Goal: Task Accomplishment & Management: Manage account settings

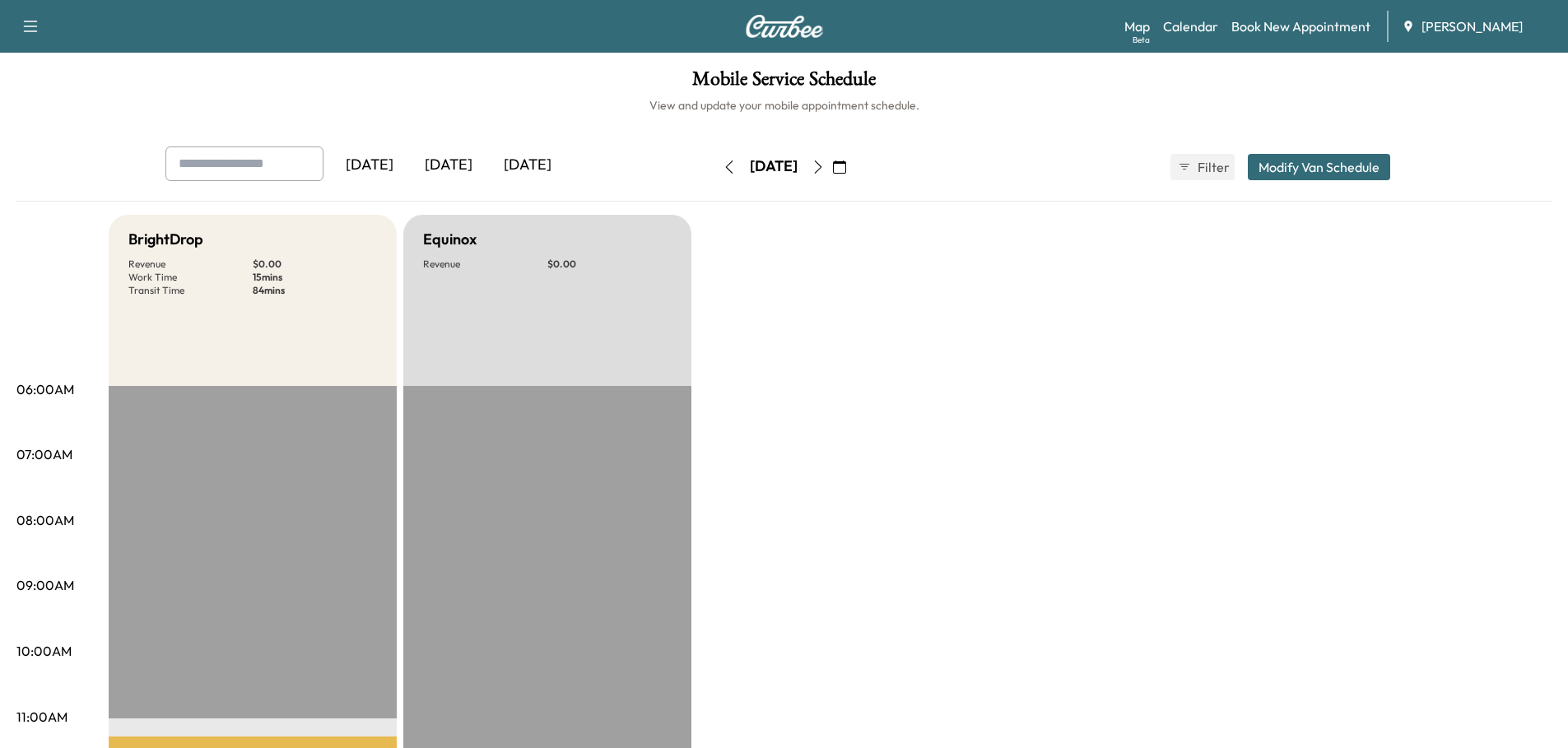
click at [447, 167] on div "[DATE]" at bounding box center [448, 165] width 79 height 38
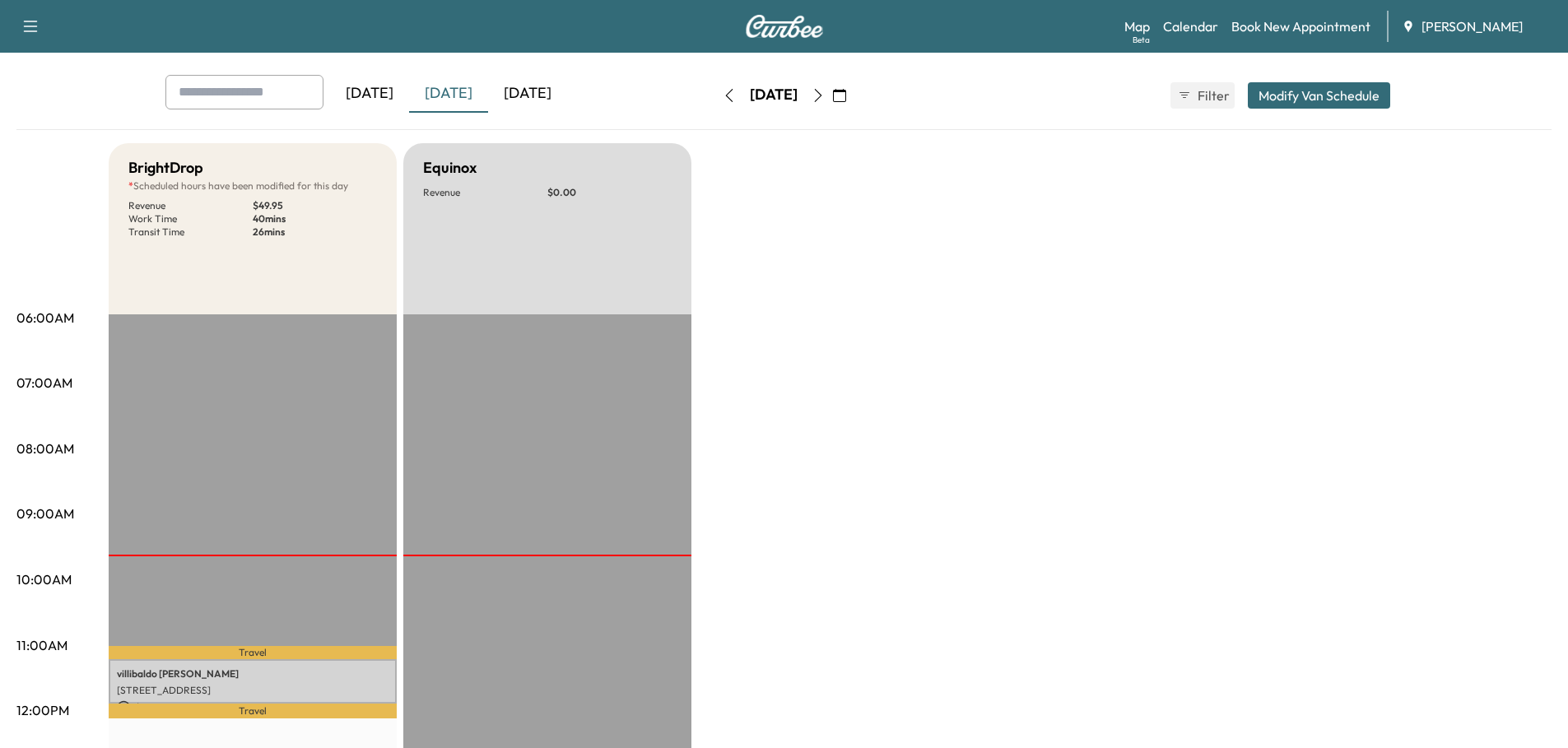
scroll to position [494, 0]
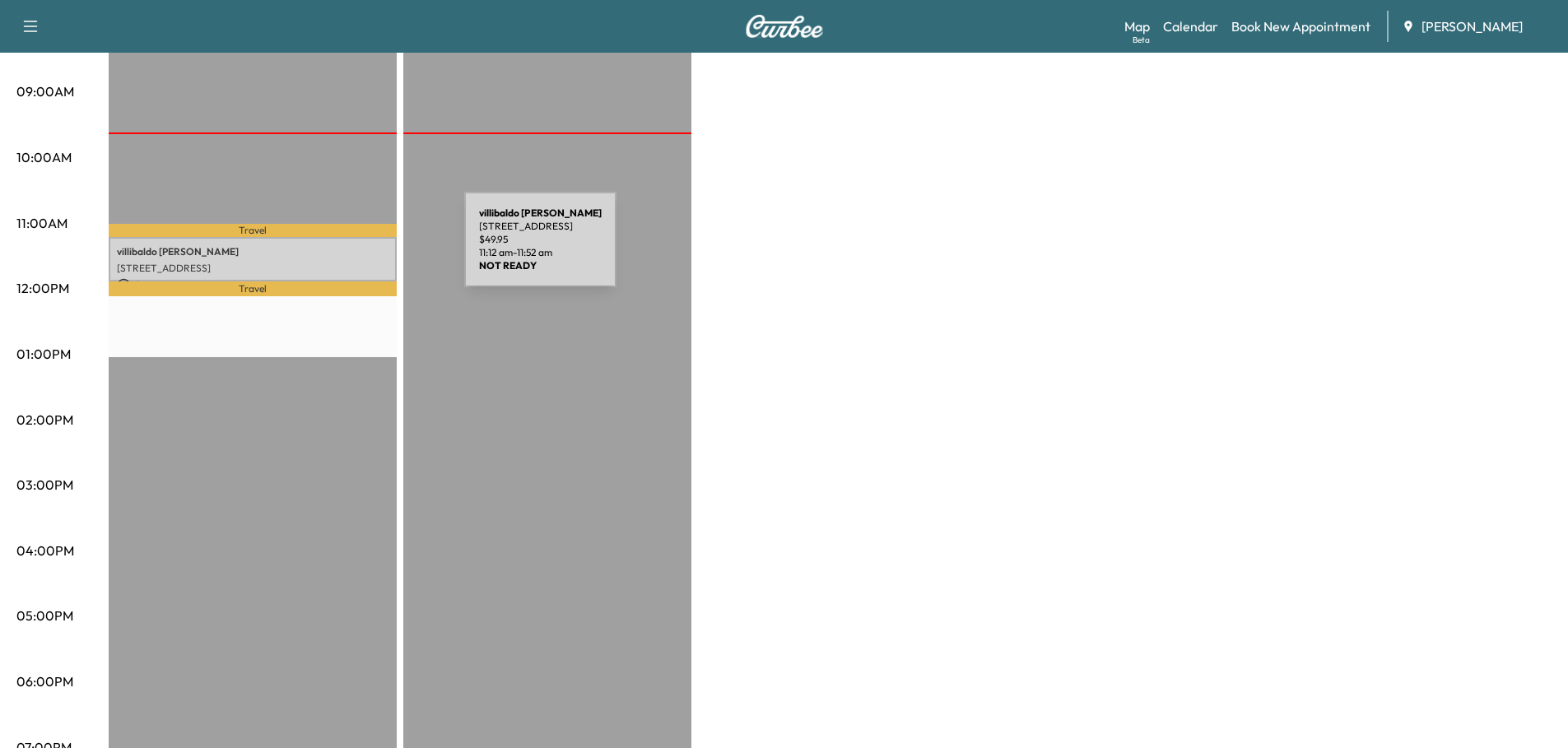
click at [341, 249] on p "[PERSON_NAME]" at bounding box center [252, 252] width 271 height 13
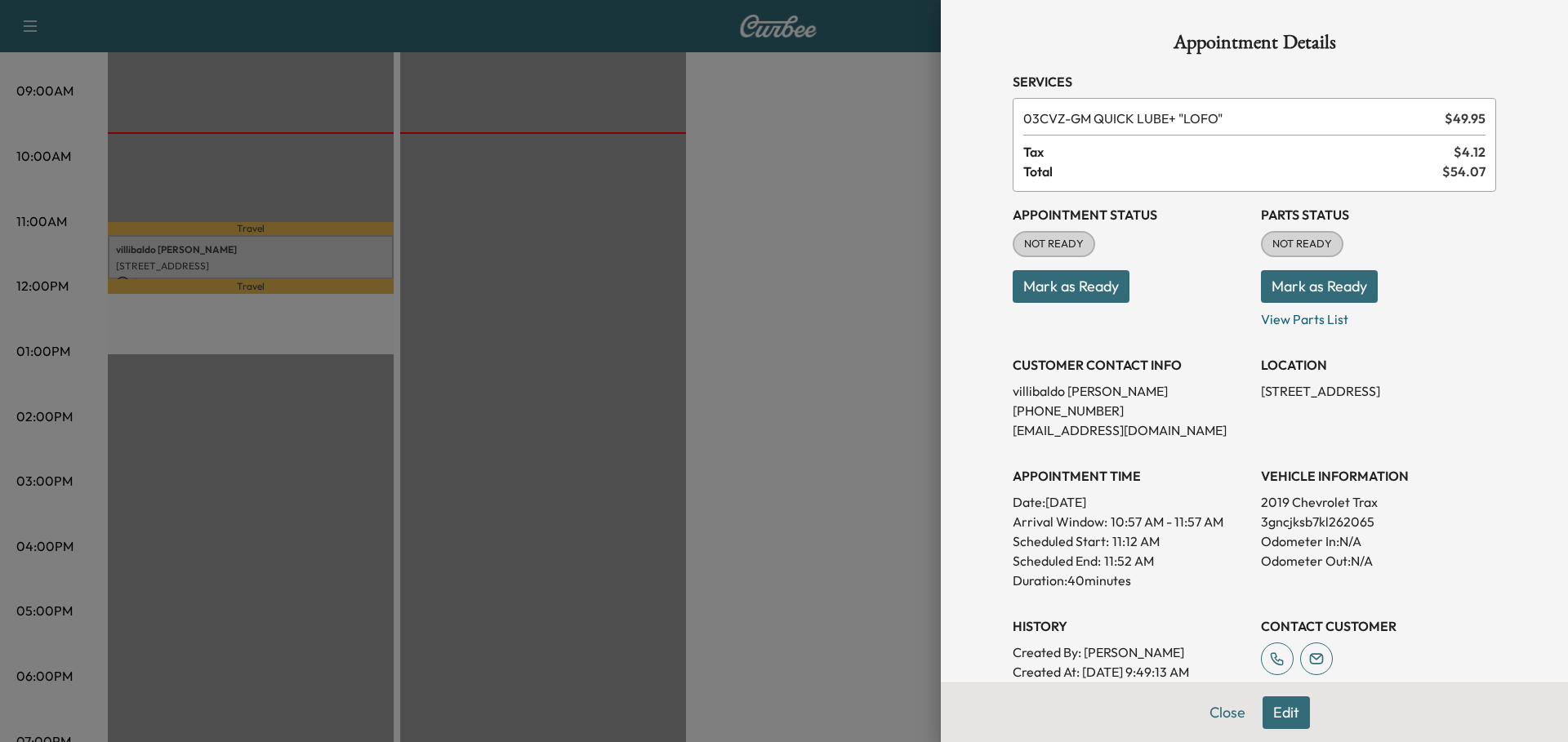
click at [804, 243] on div at bounding box center [784, 371] width 1568 height 742
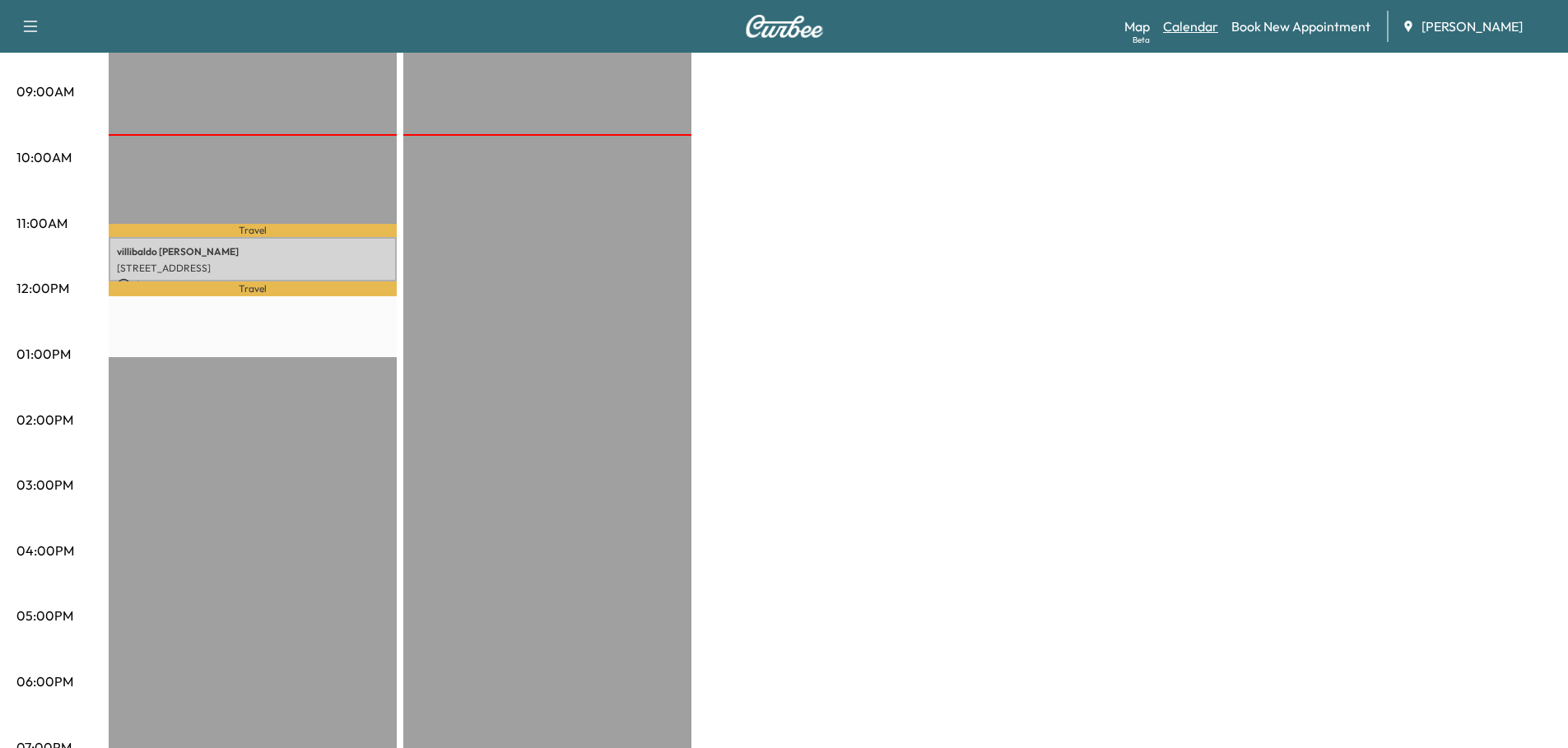
click at [1193, 26] on link "Calendar" at bounding box center [1191, 26] width 55 height 20
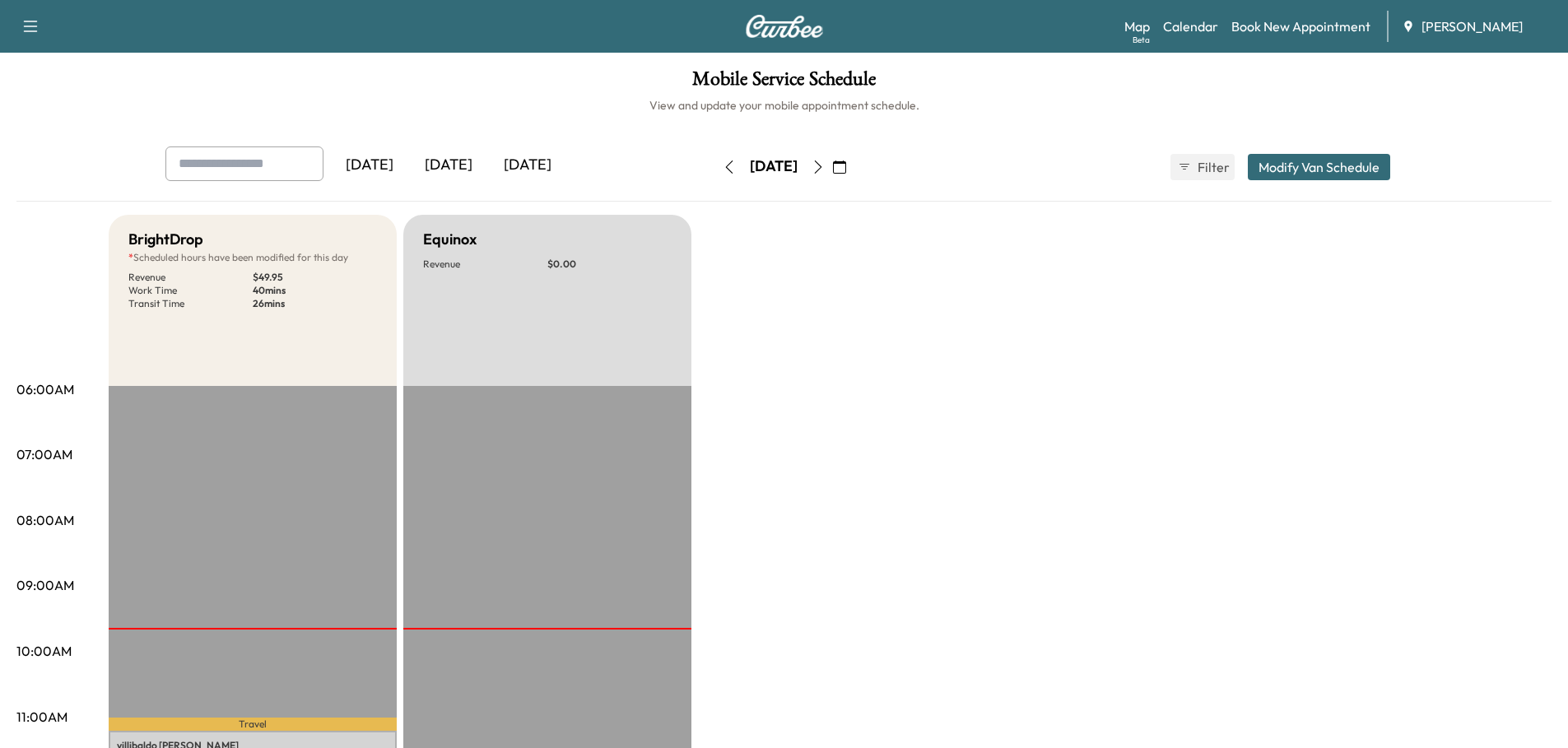
click at [846, 164] on icon "button" at bounding box center [839, 167] width 13 height 13
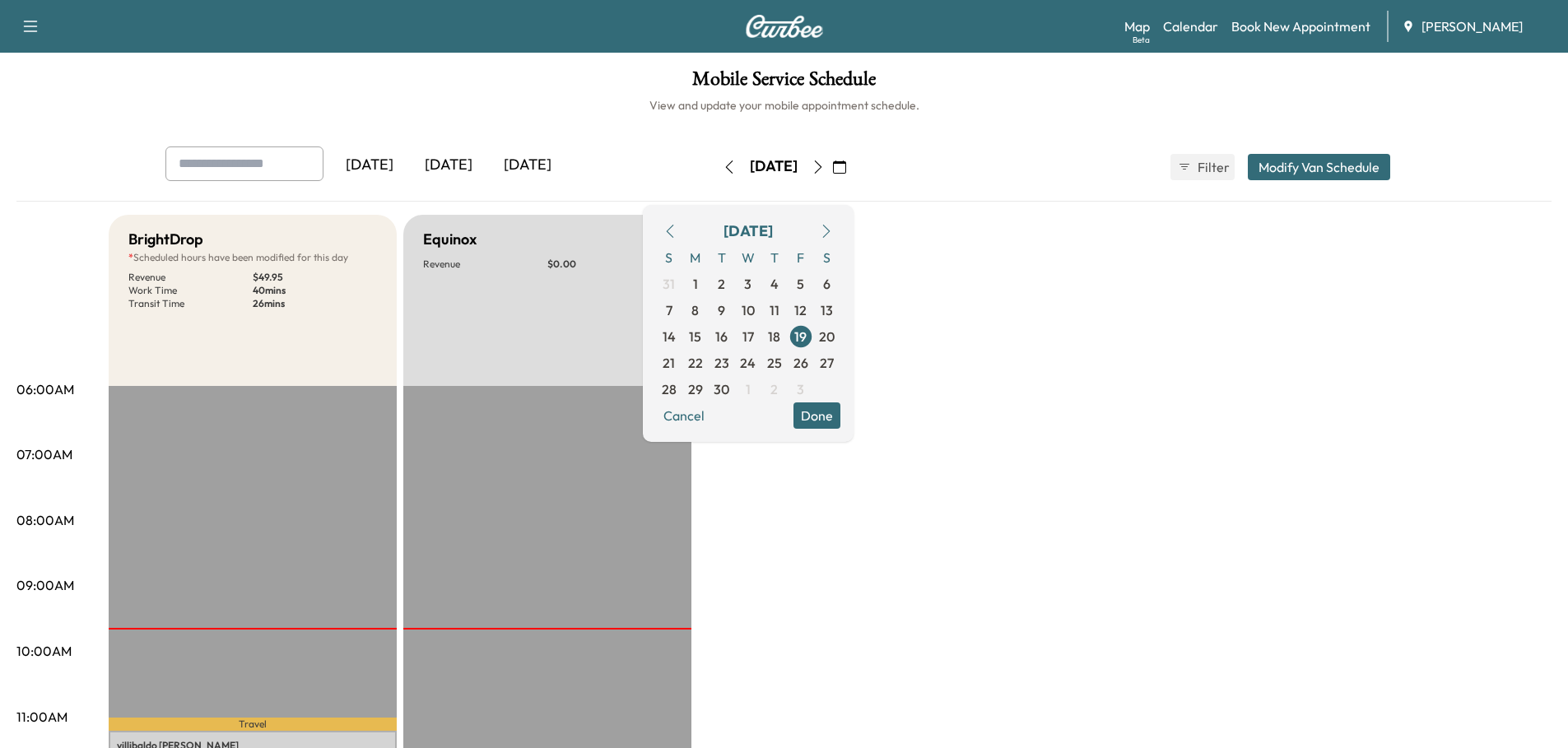
click at [840, 417] on button "Done" at bounding box center [817, 415] width 47 height 27
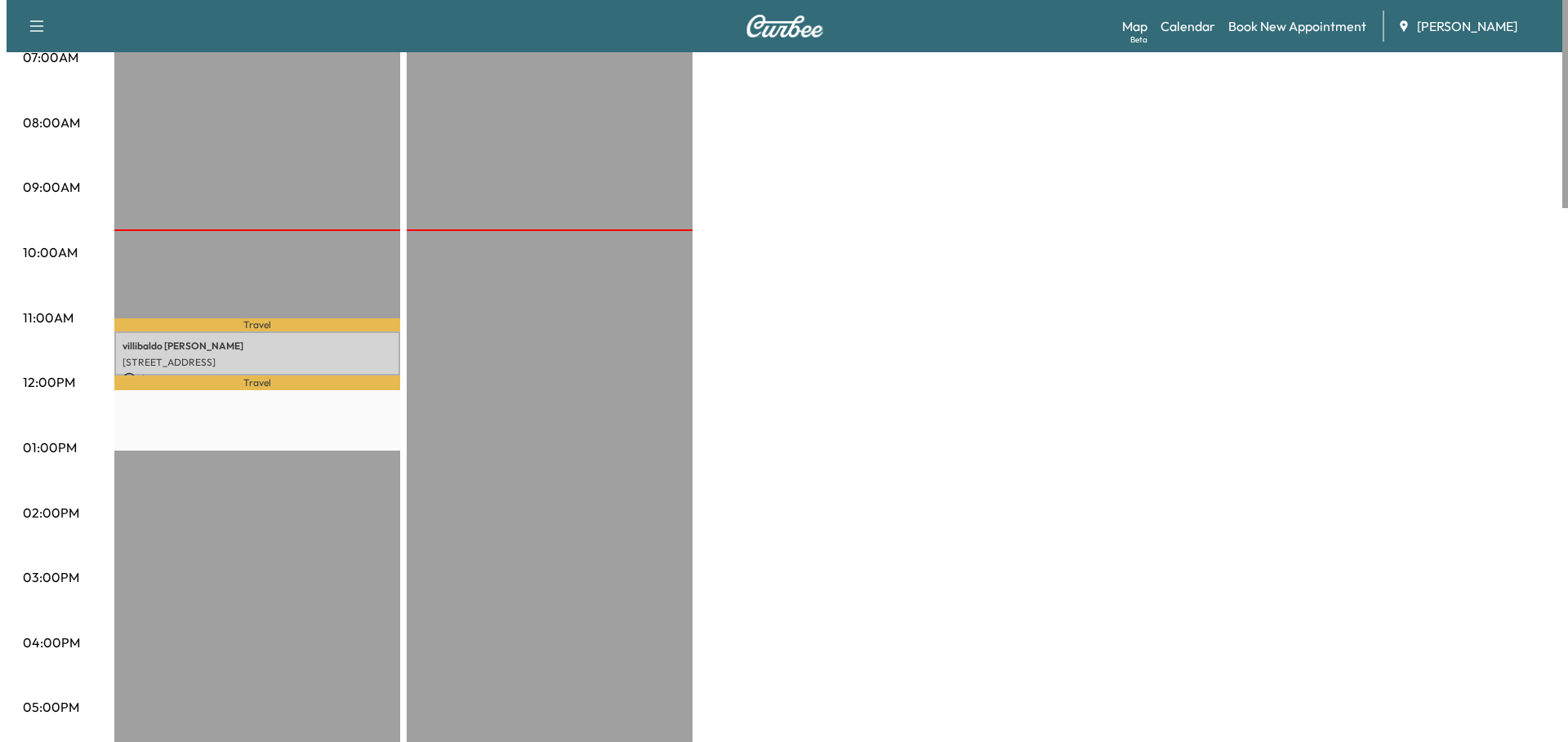
scroll to position [408, 0]
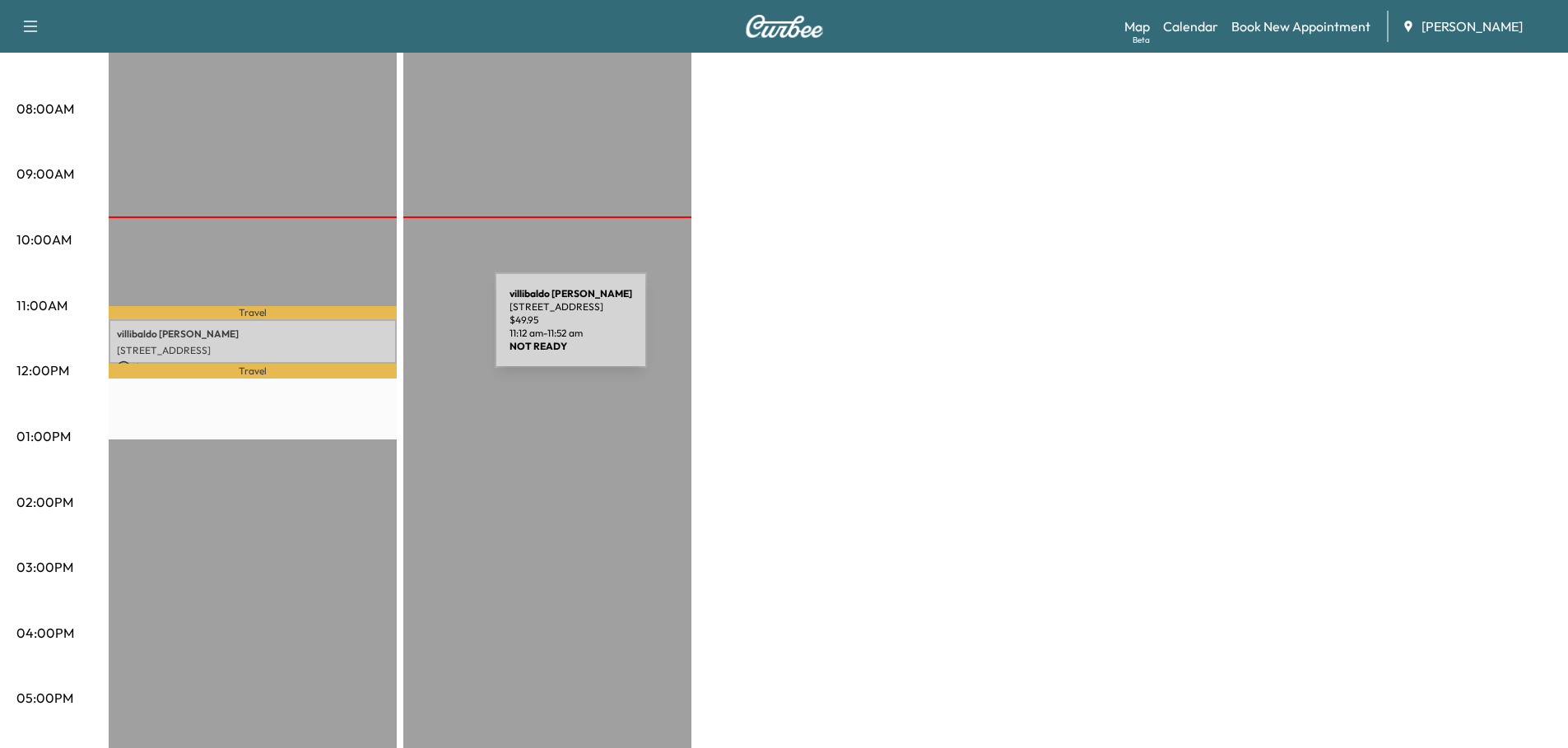
click at [371, 330] on p "[PERSON_NAME]" at bounding box center [252, 334] width 271 height 13
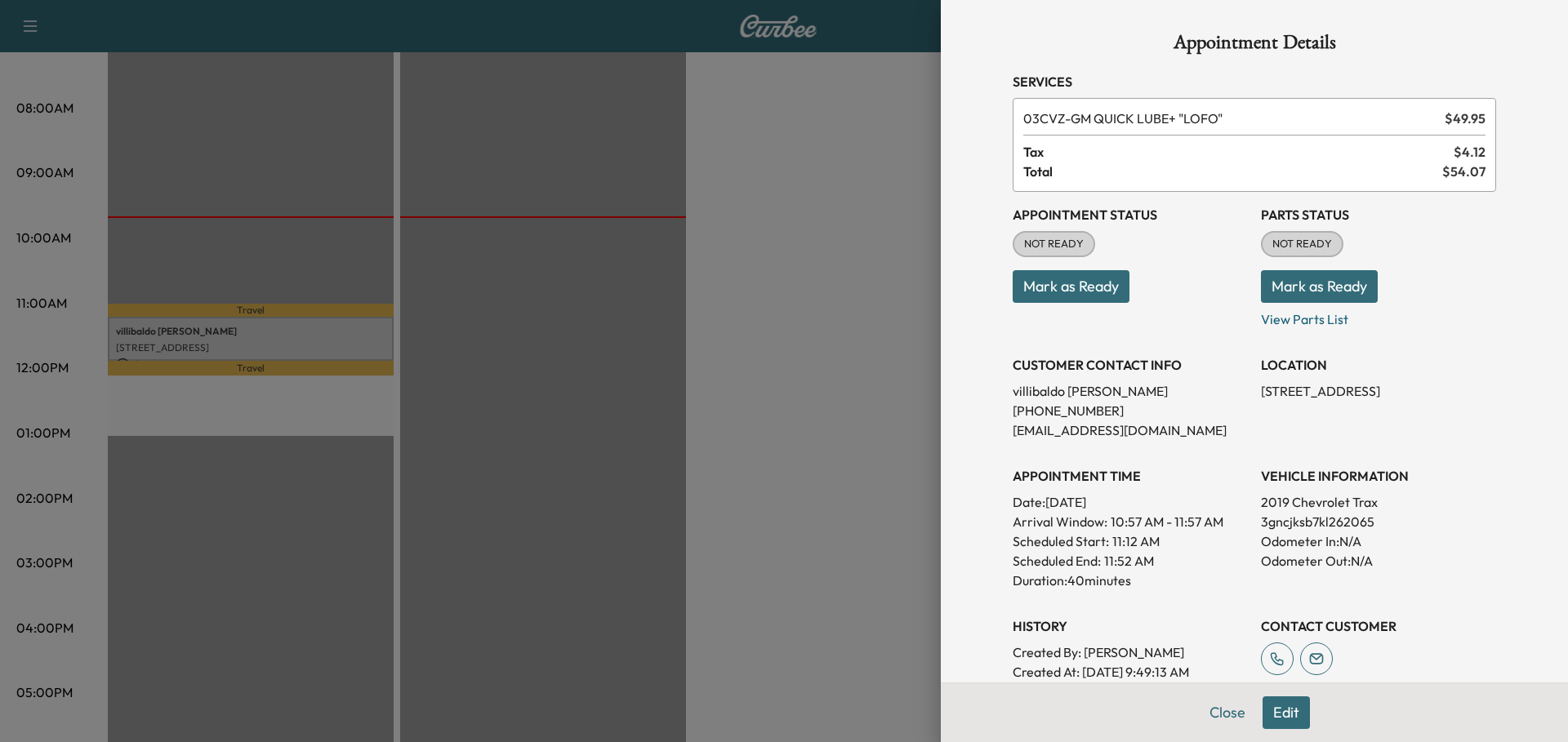
click at [477, 379] on div at bounding box center [784, 371] width 1568 height 742
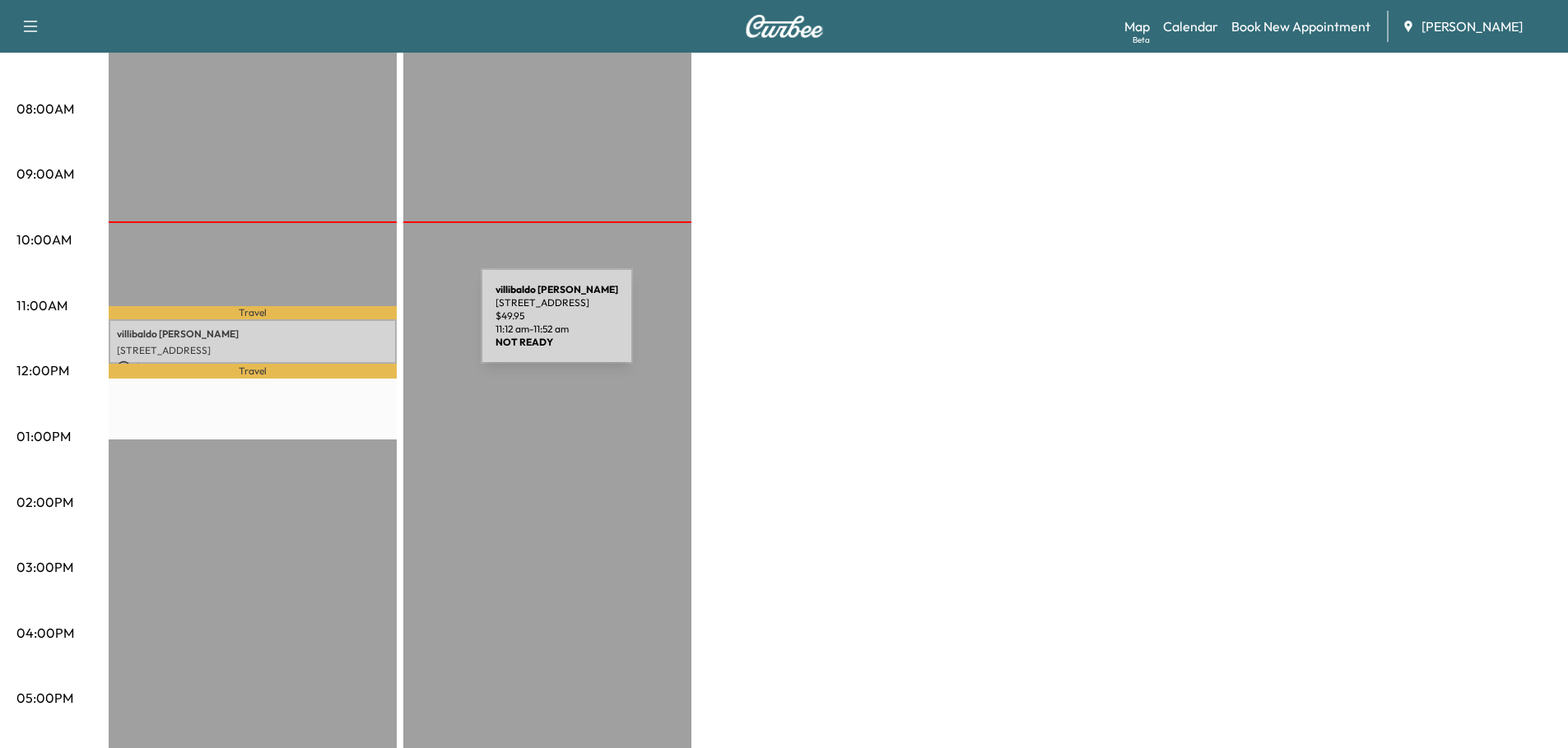
click at [357, 328] on p "[PERSON_NAME]" at bounding box center [252, 334] width 271 height 13
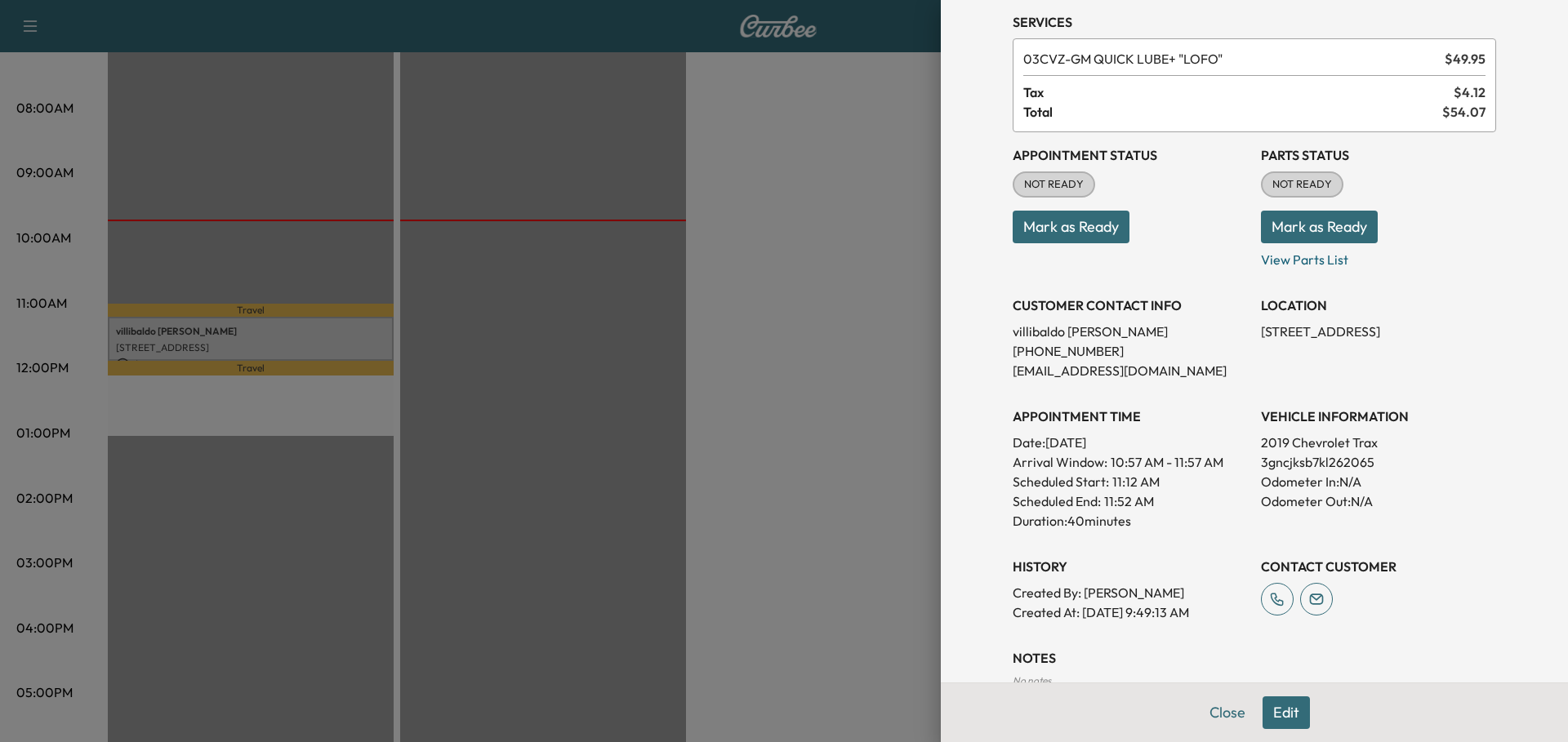
scroll to position [162, 0]
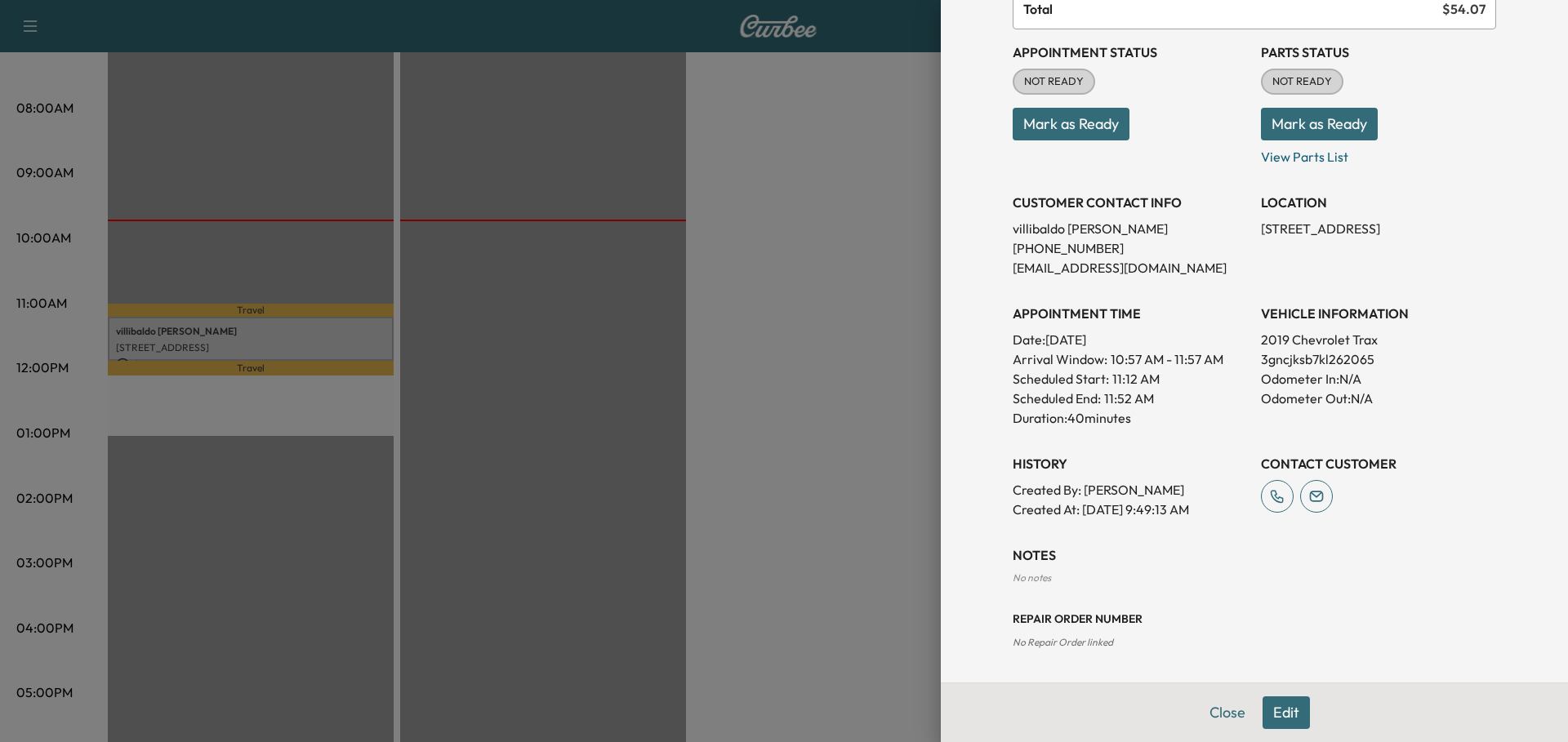
click at [1275, 705] on button "Edit" at bounding box center [1286, 712] width 48 height 32
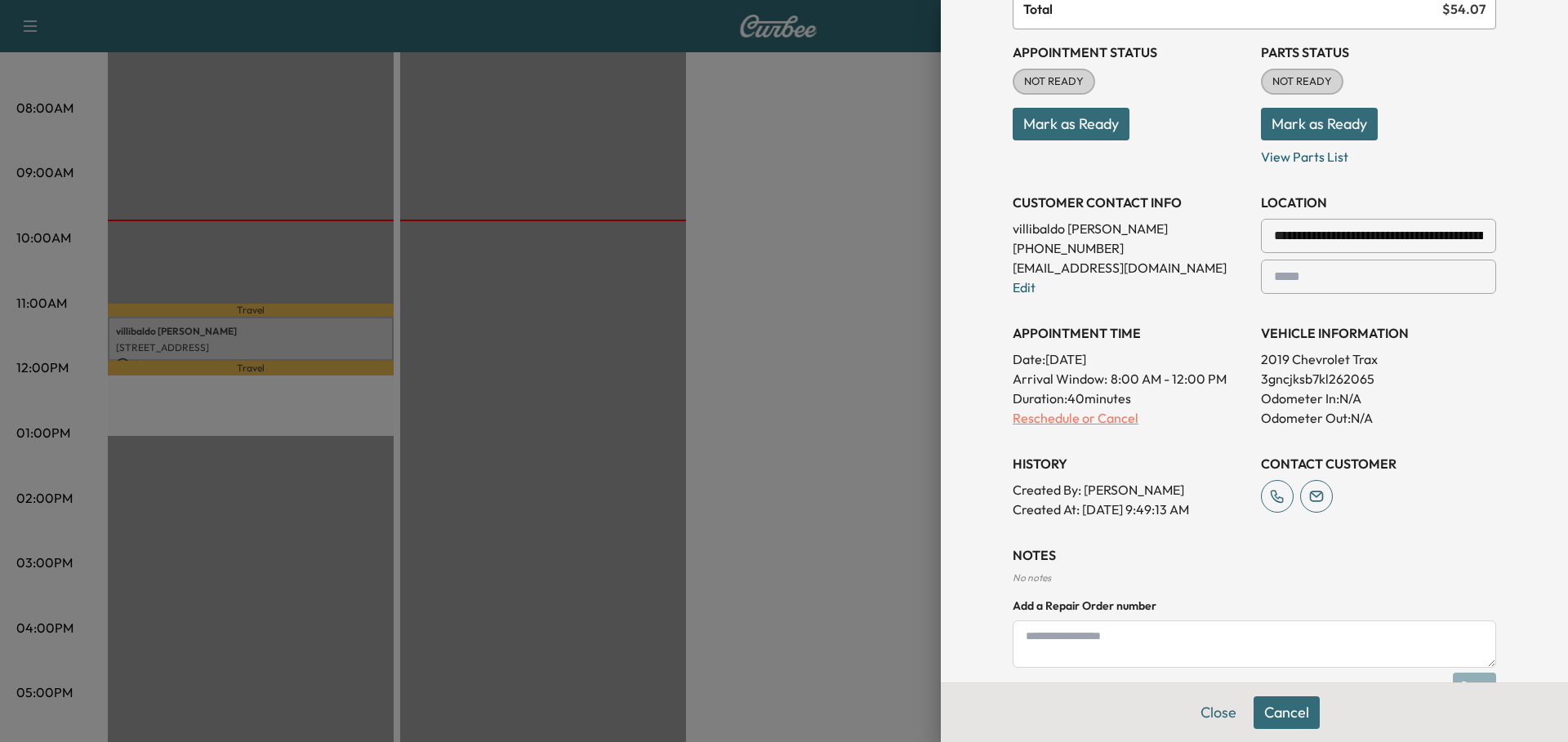
click at [1051, 422] on p "Reschedule or Cancel" at bounding box center [1130, 418] width 235 height 20
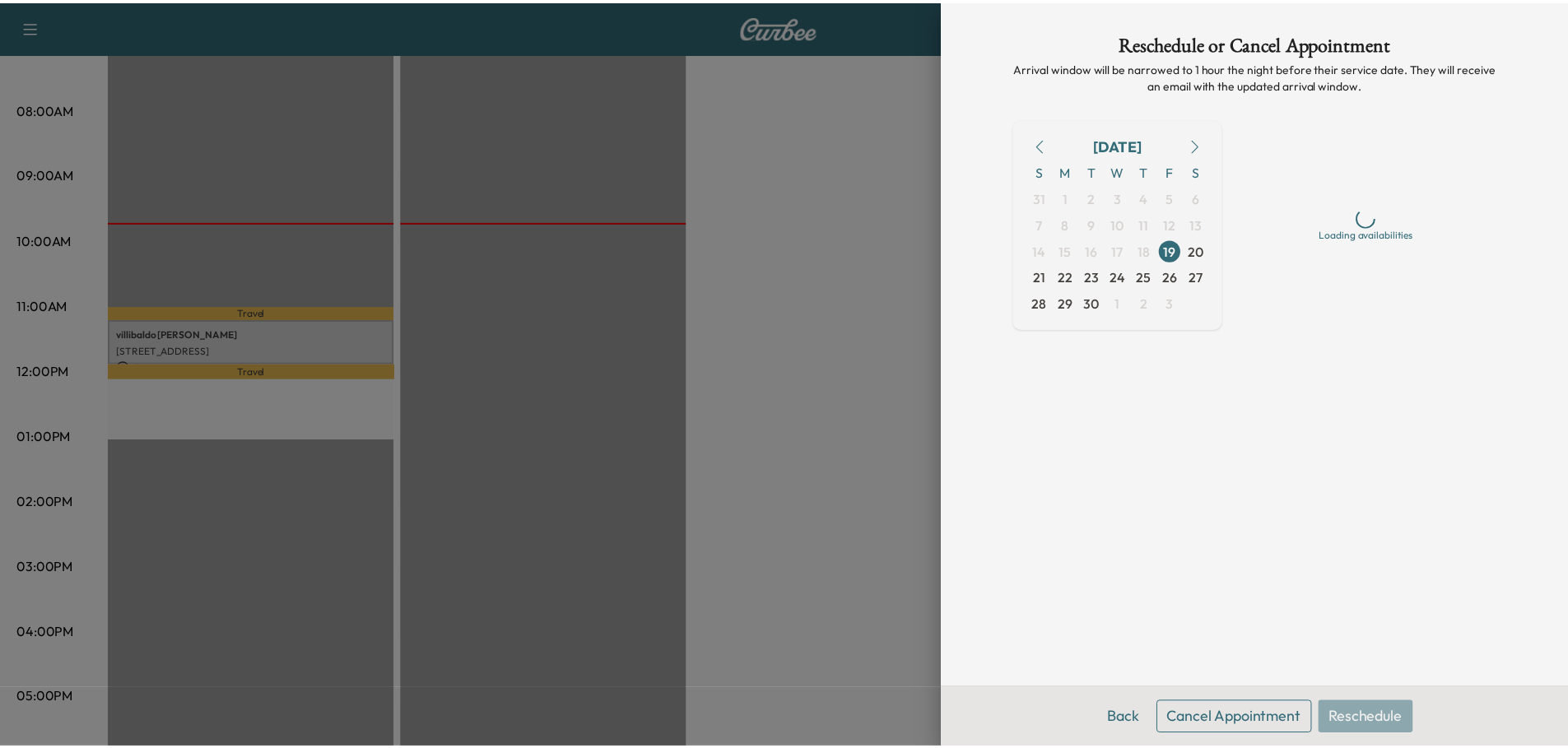
scroll to position [0, 0]
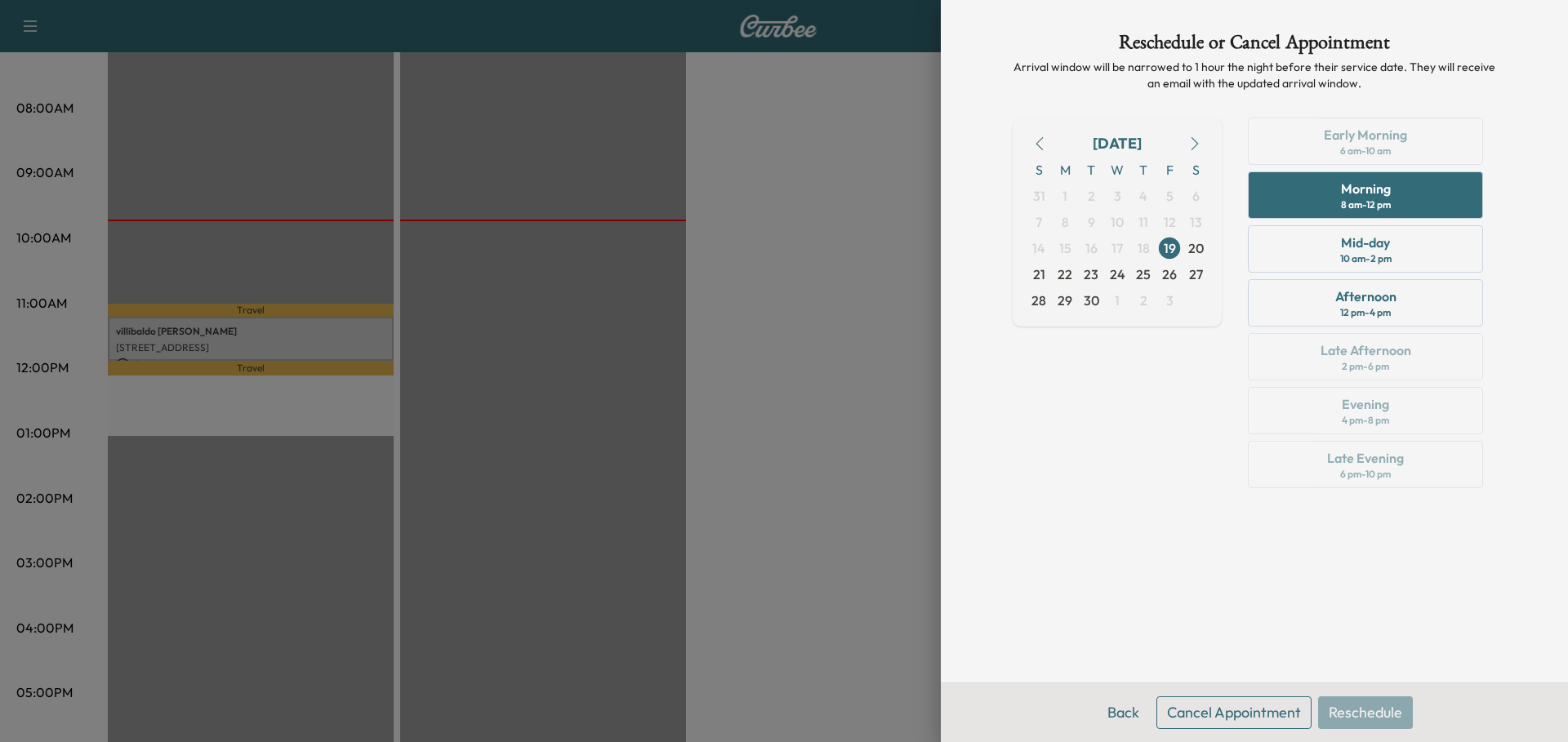
click at [1269, 710] on button "Cancel Appointment" at bounding box center [1234, 712] width 155 height 32
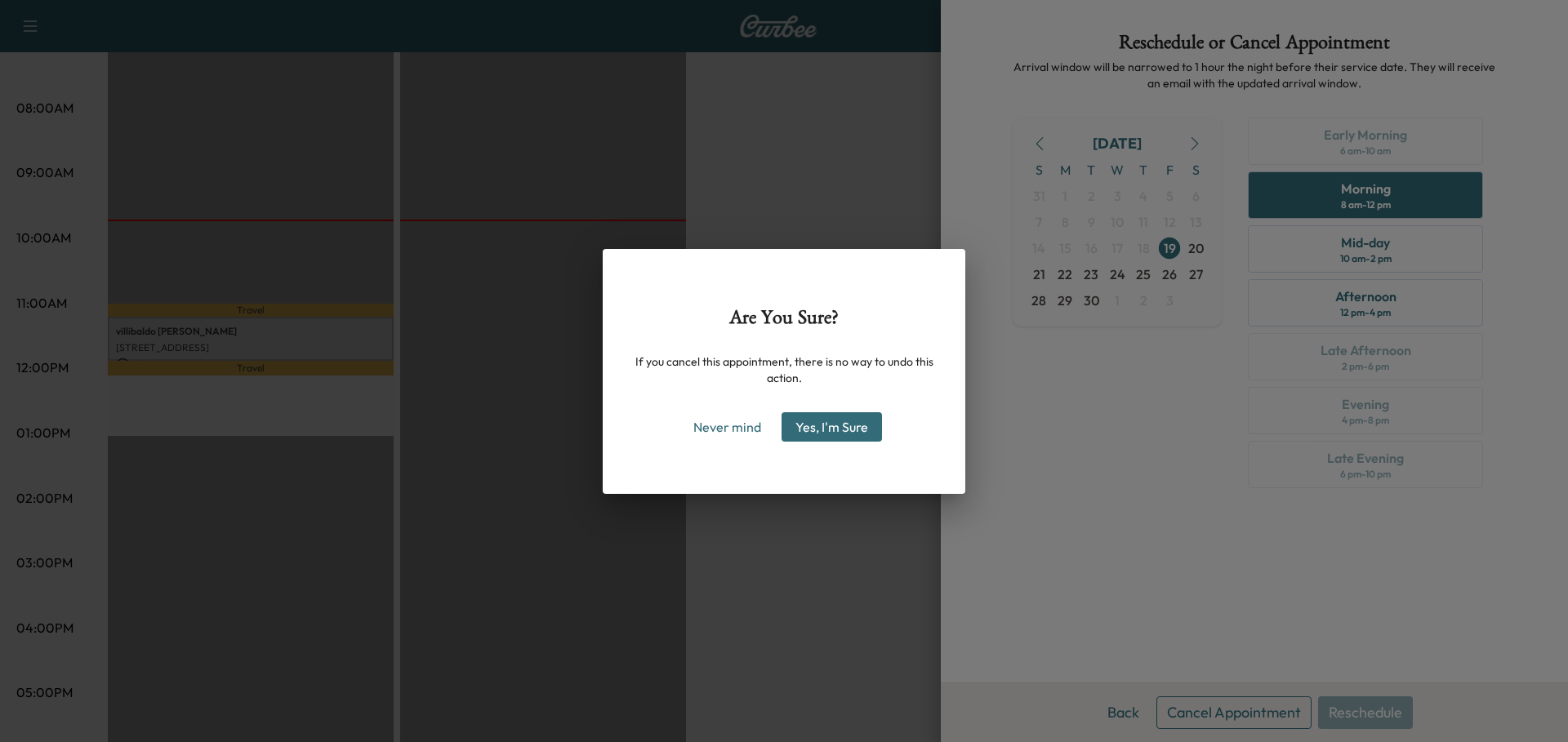
click at [835, 430] on button "Yes, I'm Sure" at bounding box center [831, 427] width 100 height 30
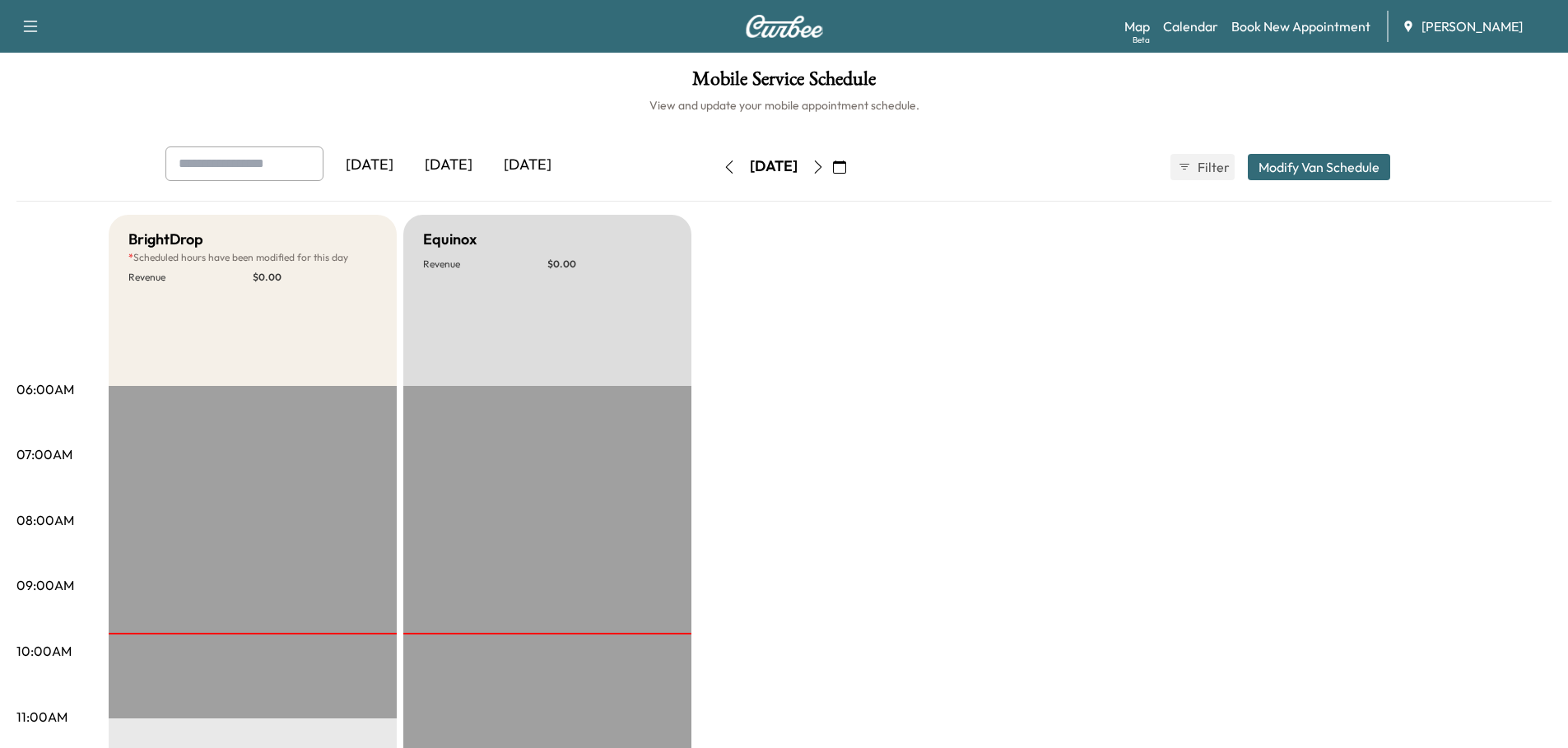
click at [1333, 162] on button "Modify Van Schedule" at bounding box center [1319, 167] width 142 height 27
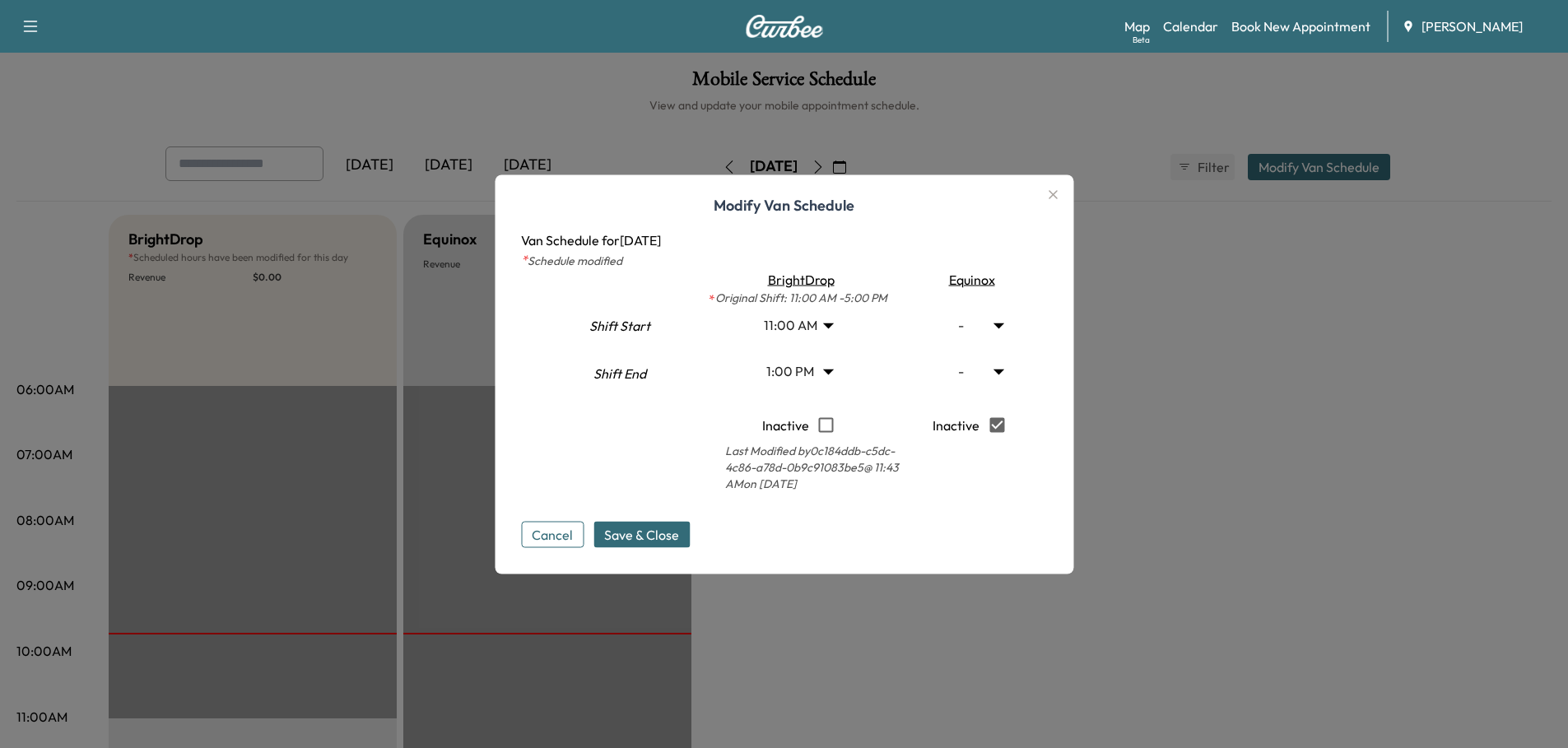
click at [1060, 190] on icon "button" at bounding box center [1053, 193] width 20 height 20
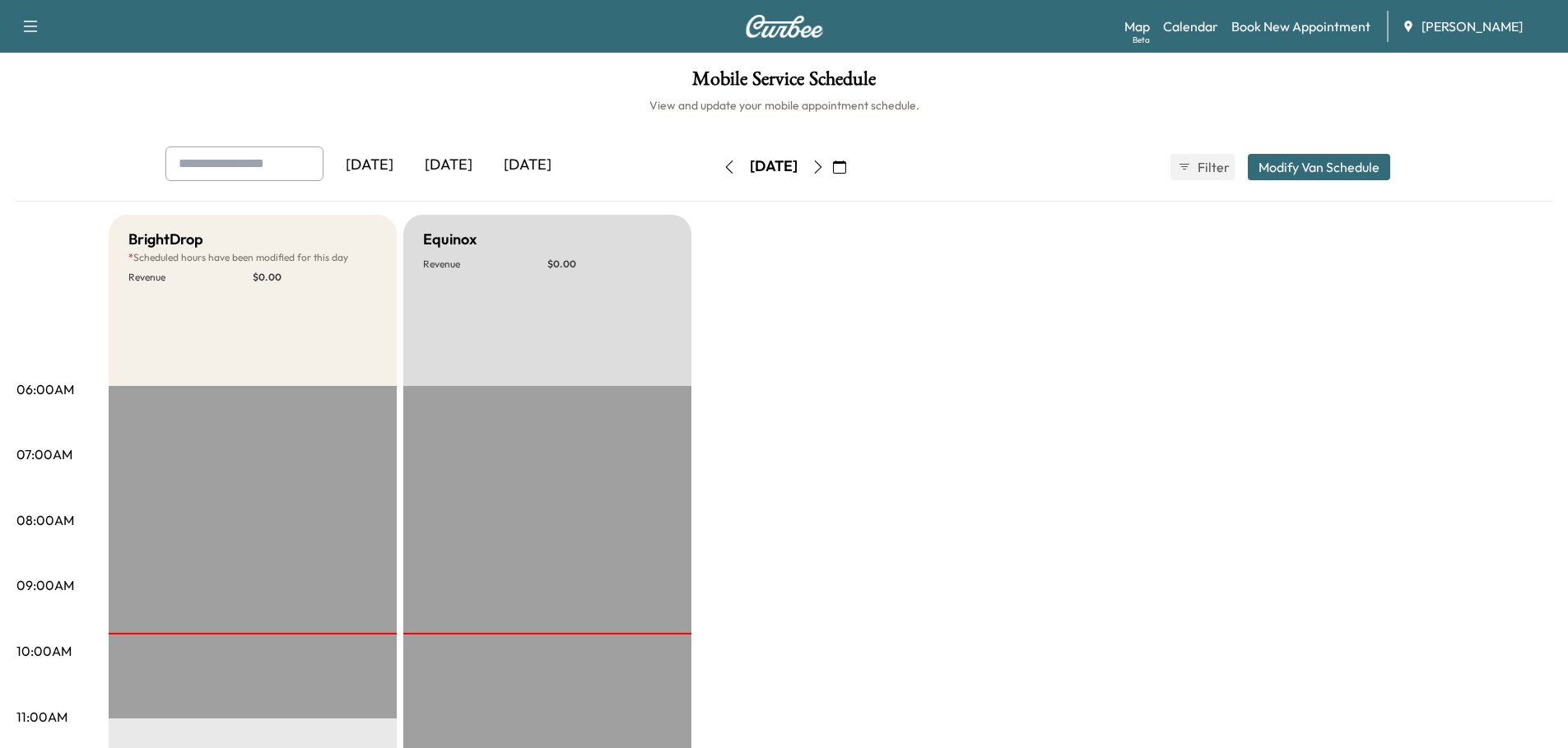
click at [1316, 169] on button "Modify Van Schedule" at bounding box center [1319, 167] width 142 height 27
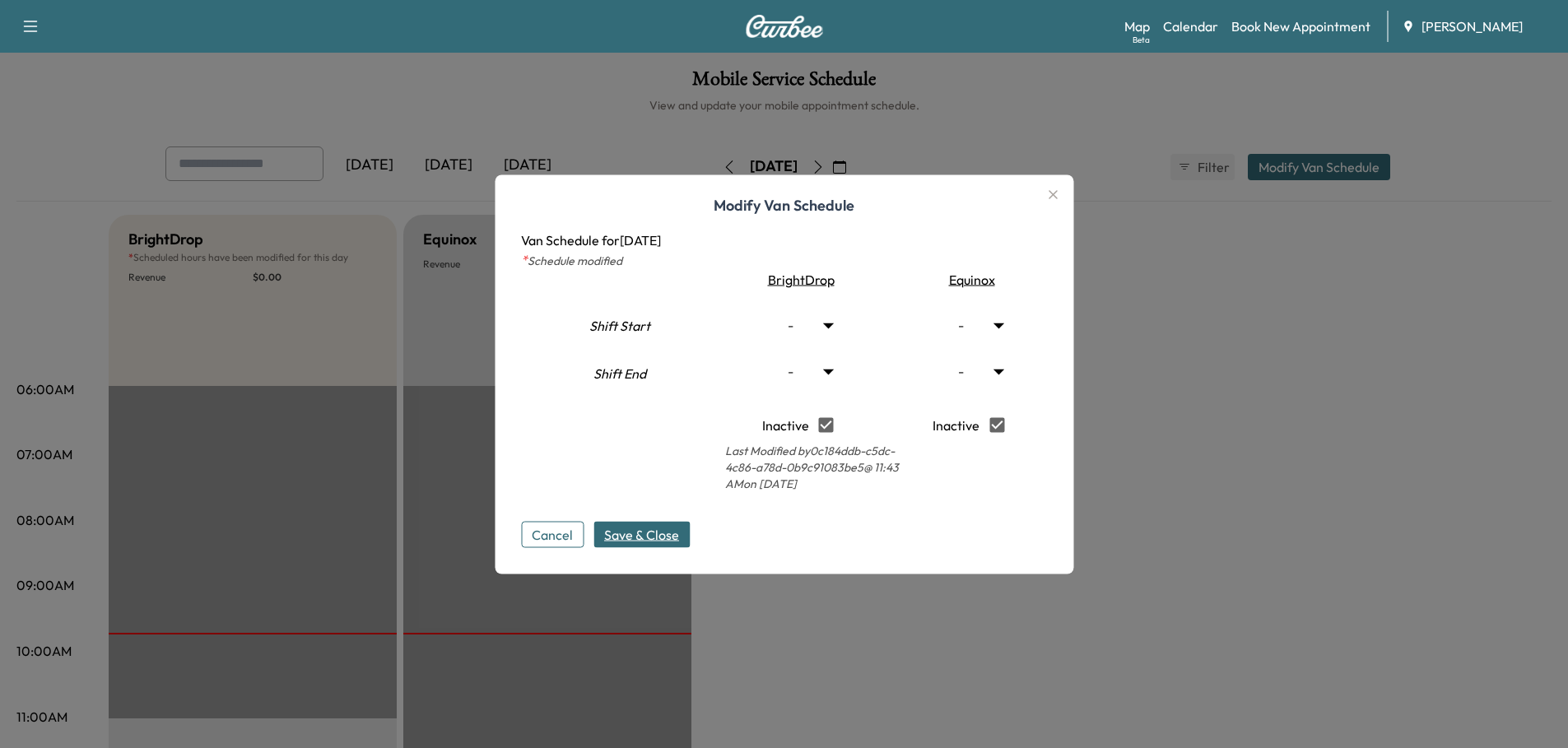
click at [643, 534] on span "Save & Close" at bounding box center [642, 534] width 75 height 20
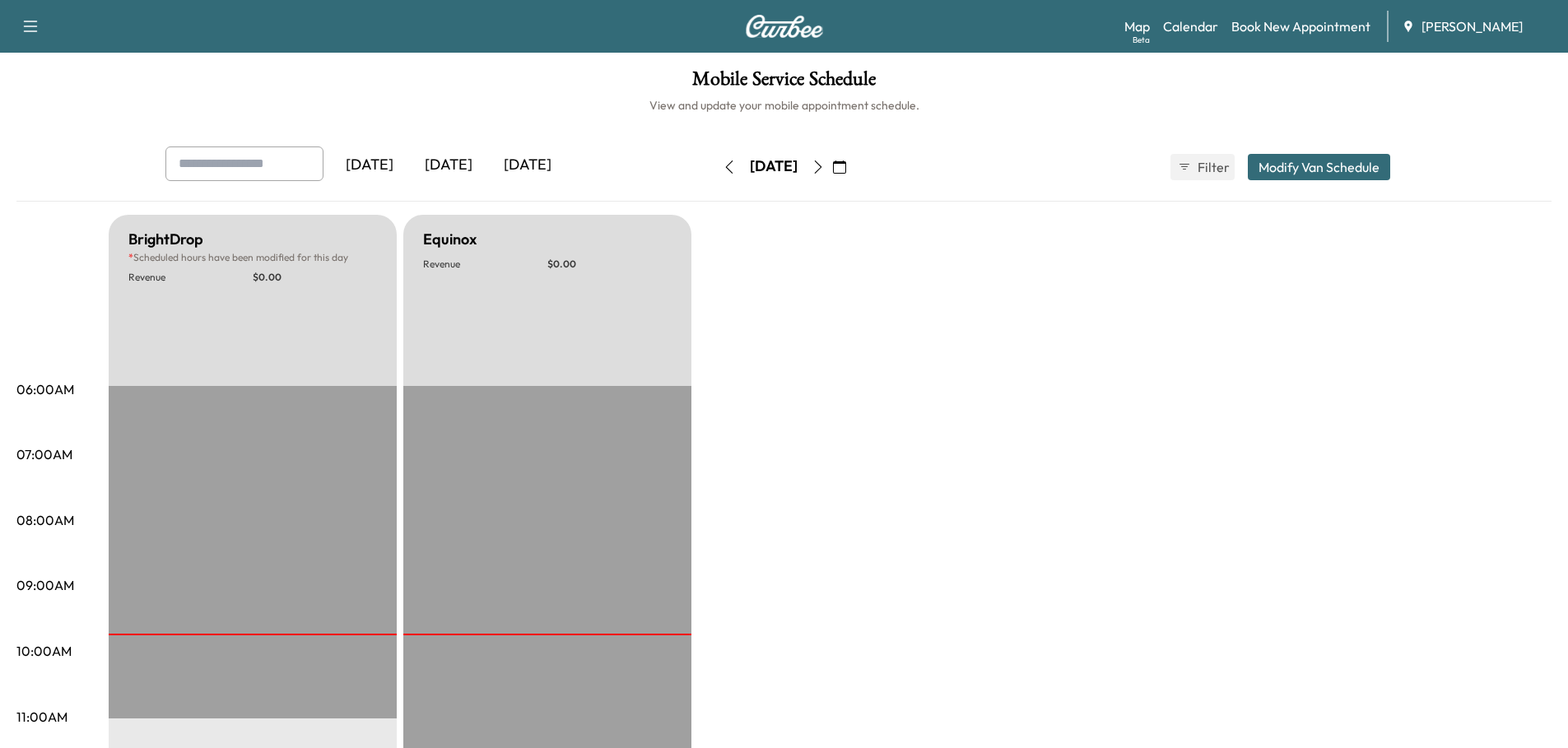
click at [825, 166] on icon "button" at bounding box center [817, 167] width 13 height 13
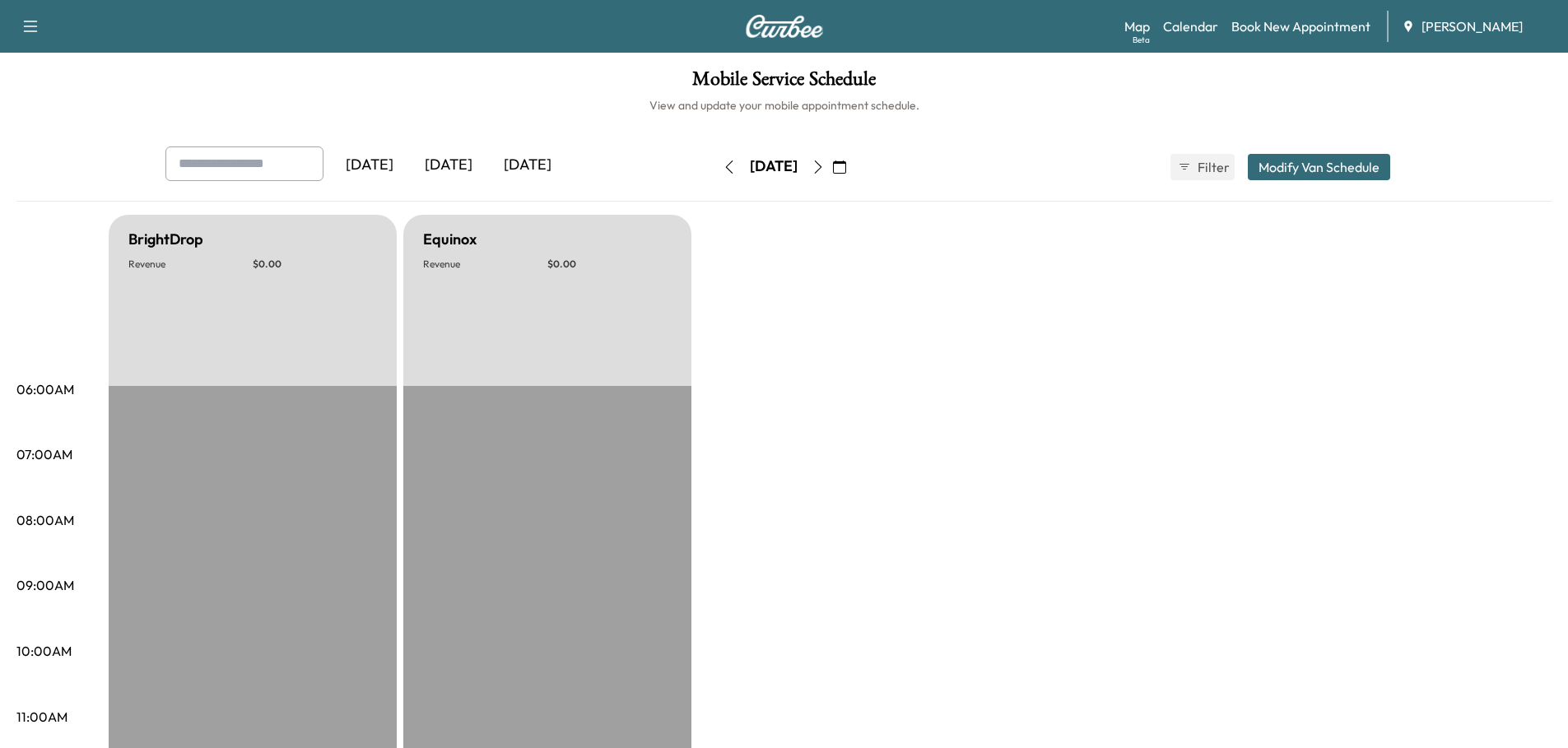
click at [825, 166] on icon "button" at bounding box center [817, 167] width 13 height 13
click at [853, 166] on button "button" at bounding box center [840, 167] width 28 height 27
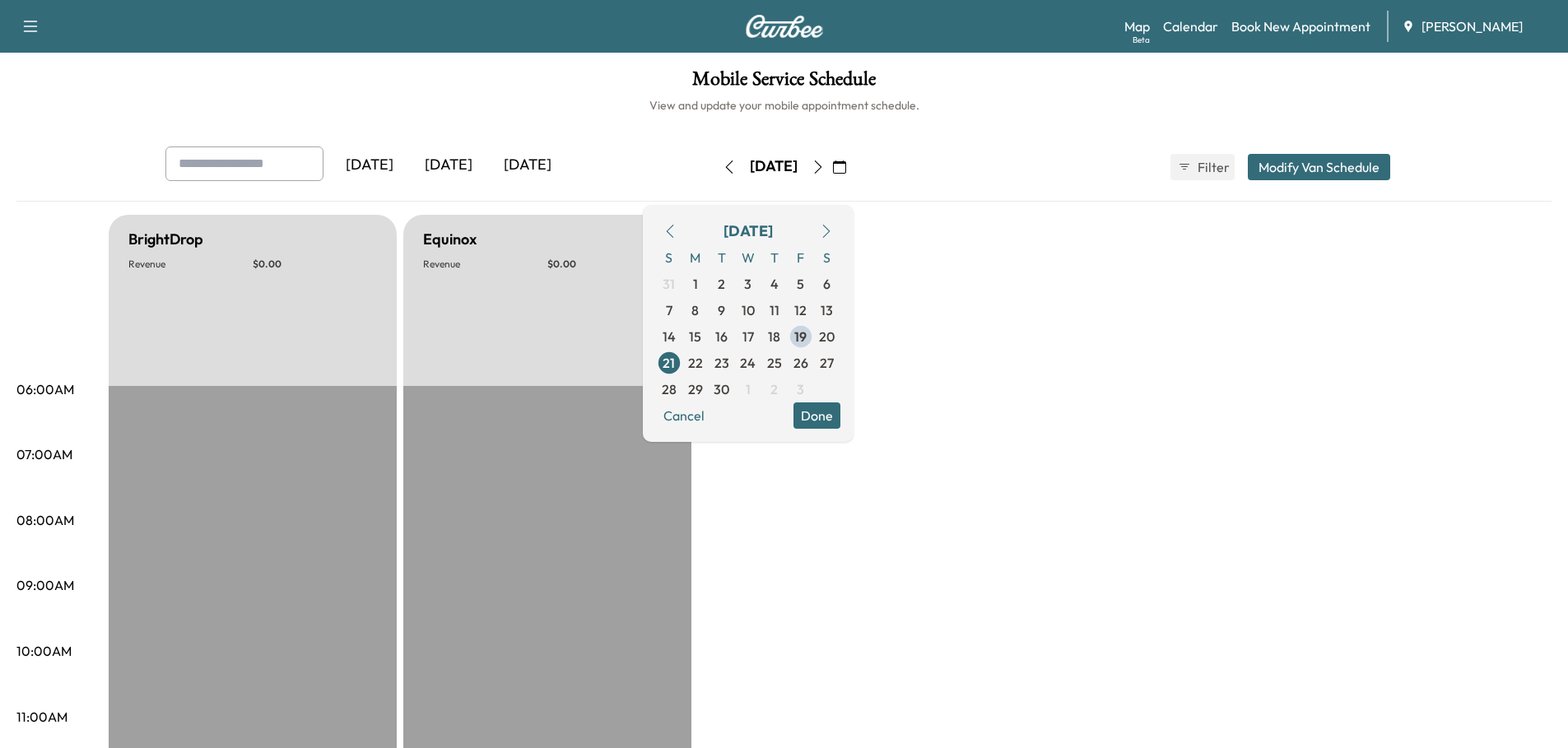
click at [825, 164] on icon "button" at bounding box center [817, 167] width 13 height 13
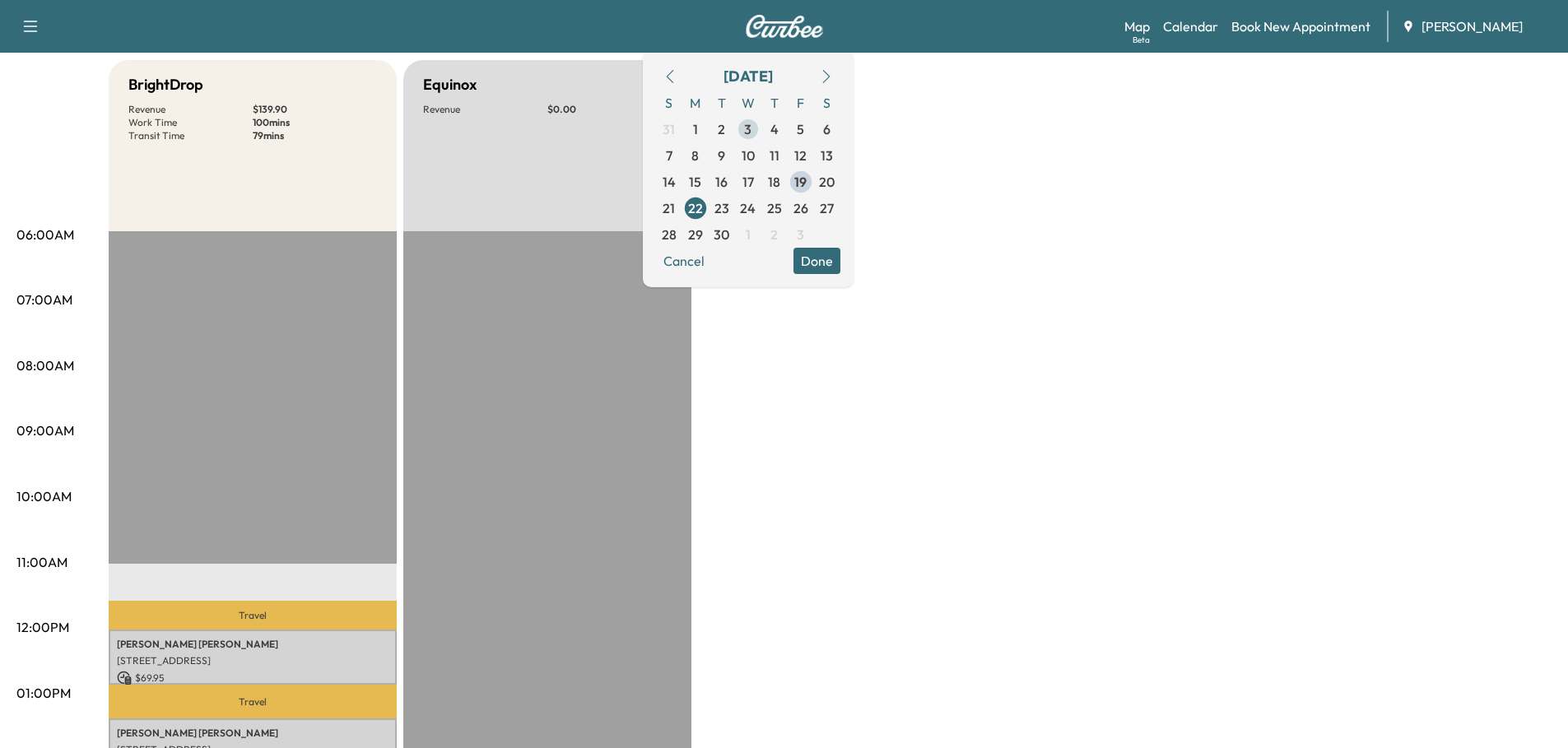
scroll to position [82, 0]
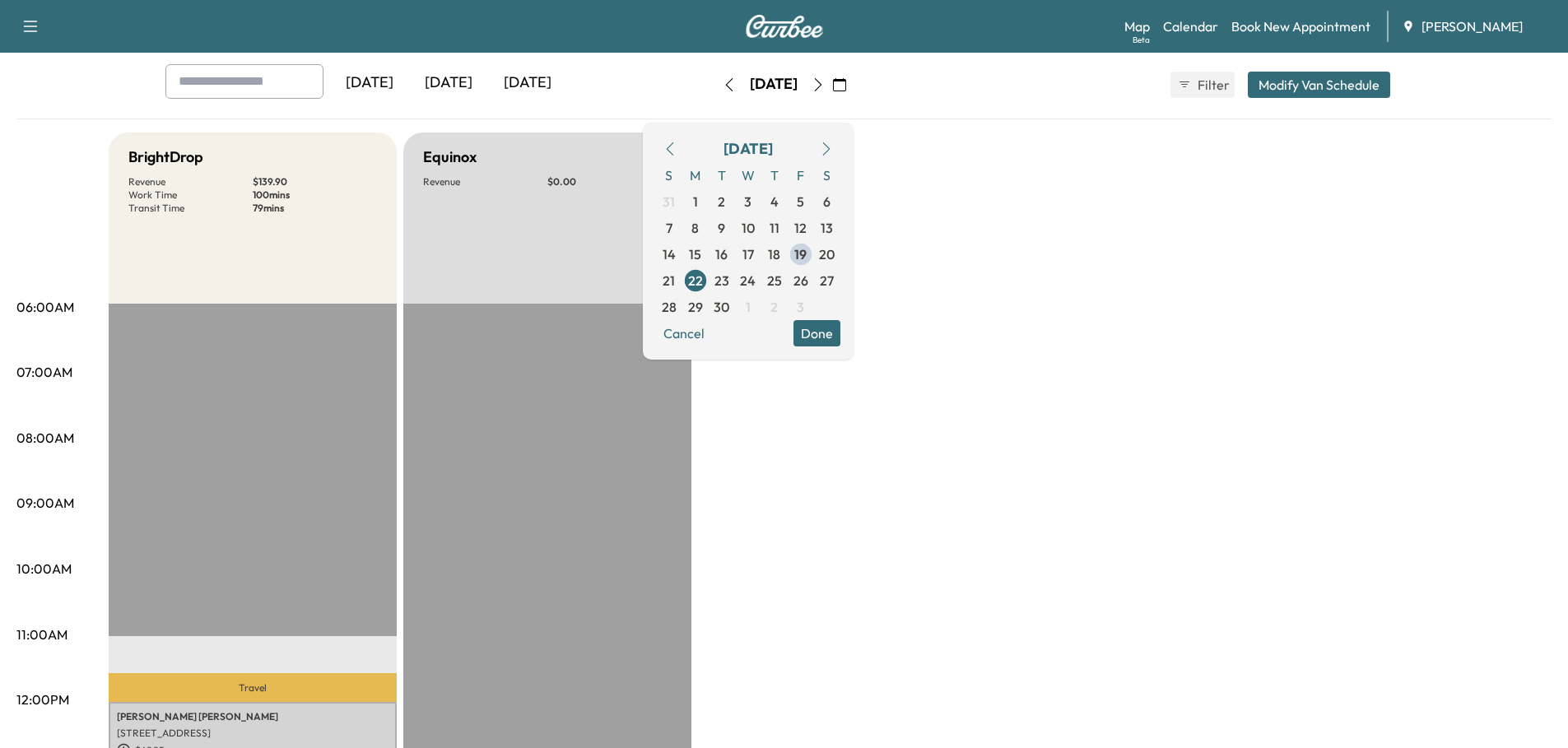
click at [825, 83] on icon "button" at bounding box center [817, 84] width 13 height 13
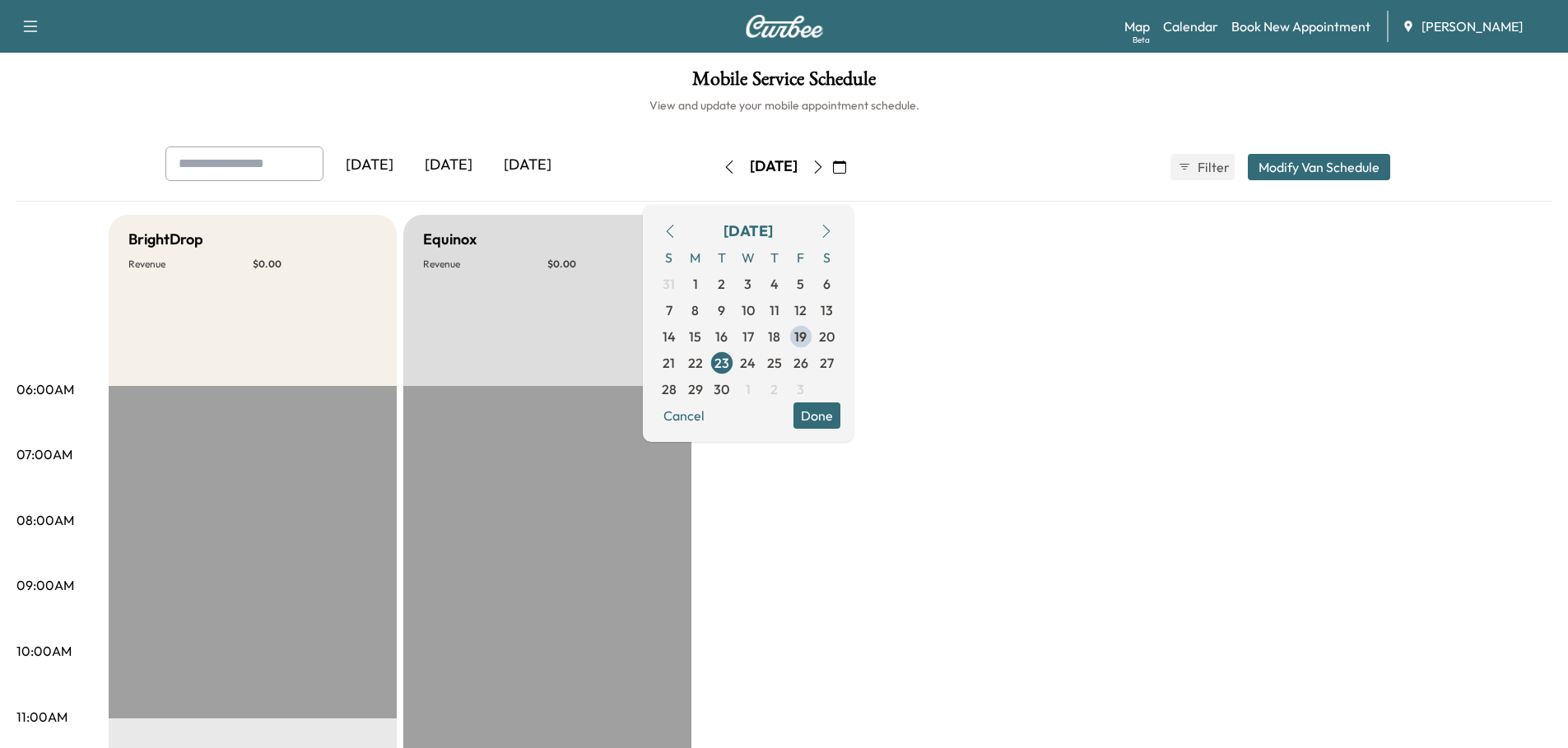
click at [822, 161] on icon "button" at bounding box center [817, 167] width 8 height 13
click at [825, 163] on icon "button" at bounding box center [817, 167] width 13 height 13
click at [825, 166] on icon "button" at bounding box center [817, 167] width 13 height 13
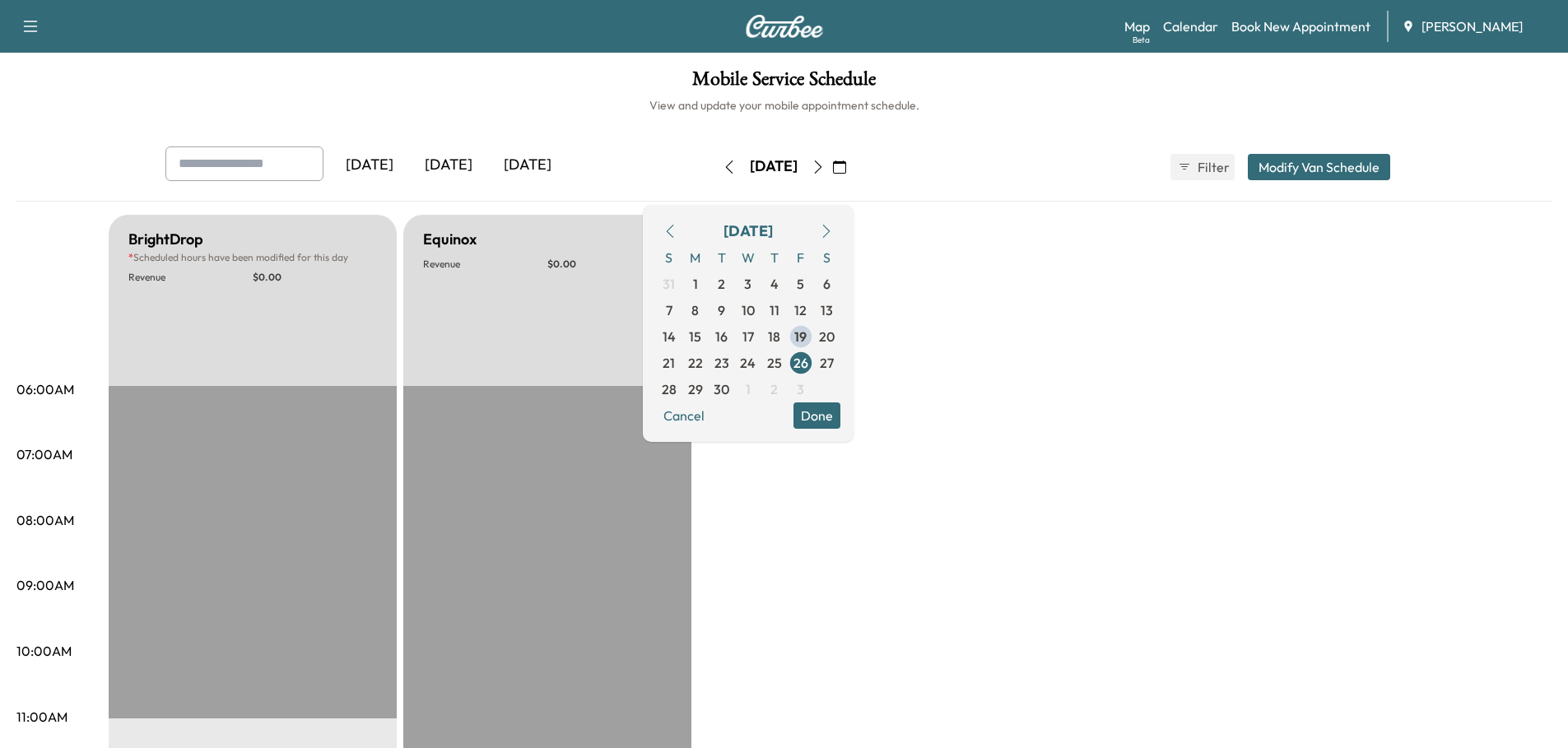
click at [1342, 164] on button "Modify Van Schedule" at bounding box center [1319, 167] width 142 height 27
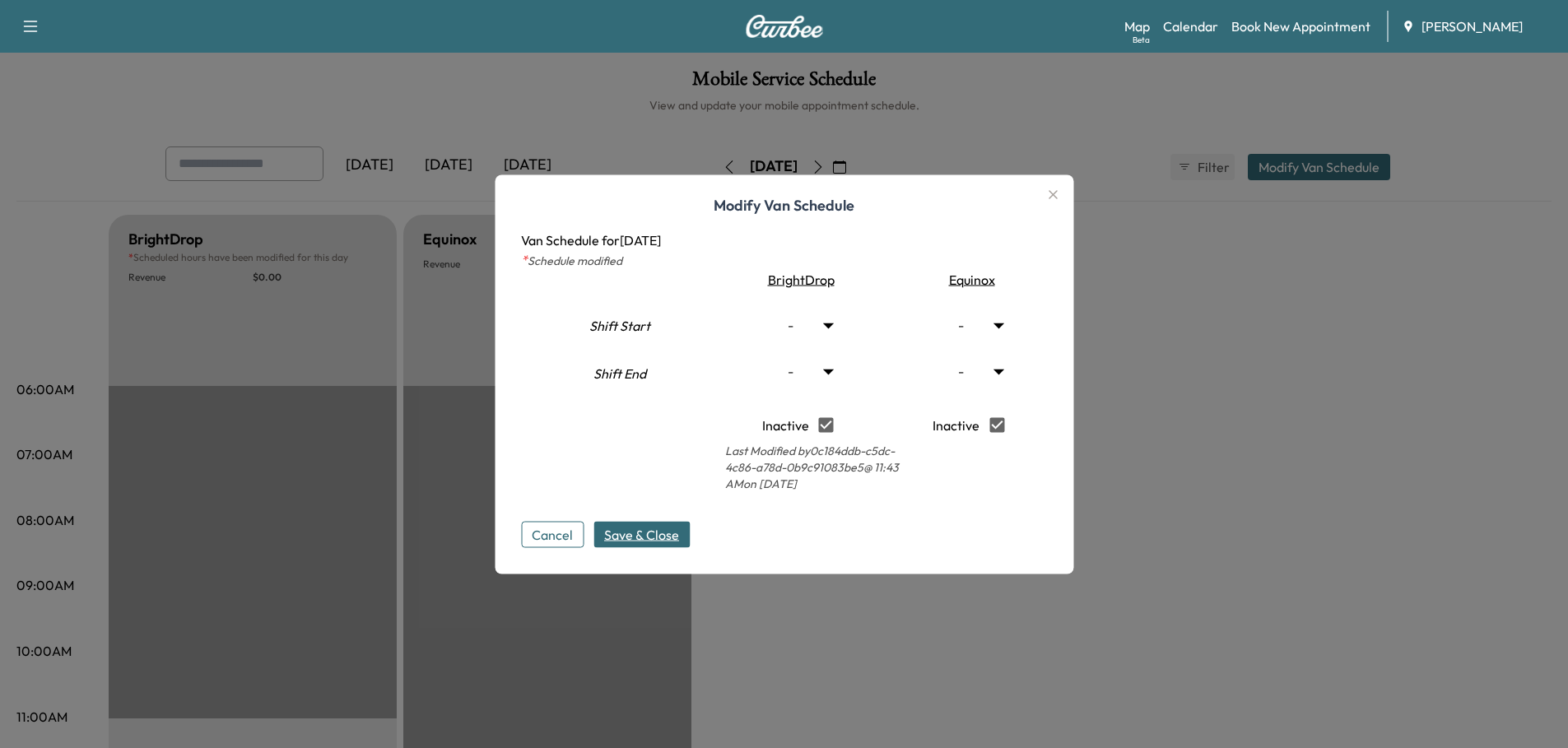
click at [1193, 372] on div at bounding box center [784, 374] width 1568 height 748
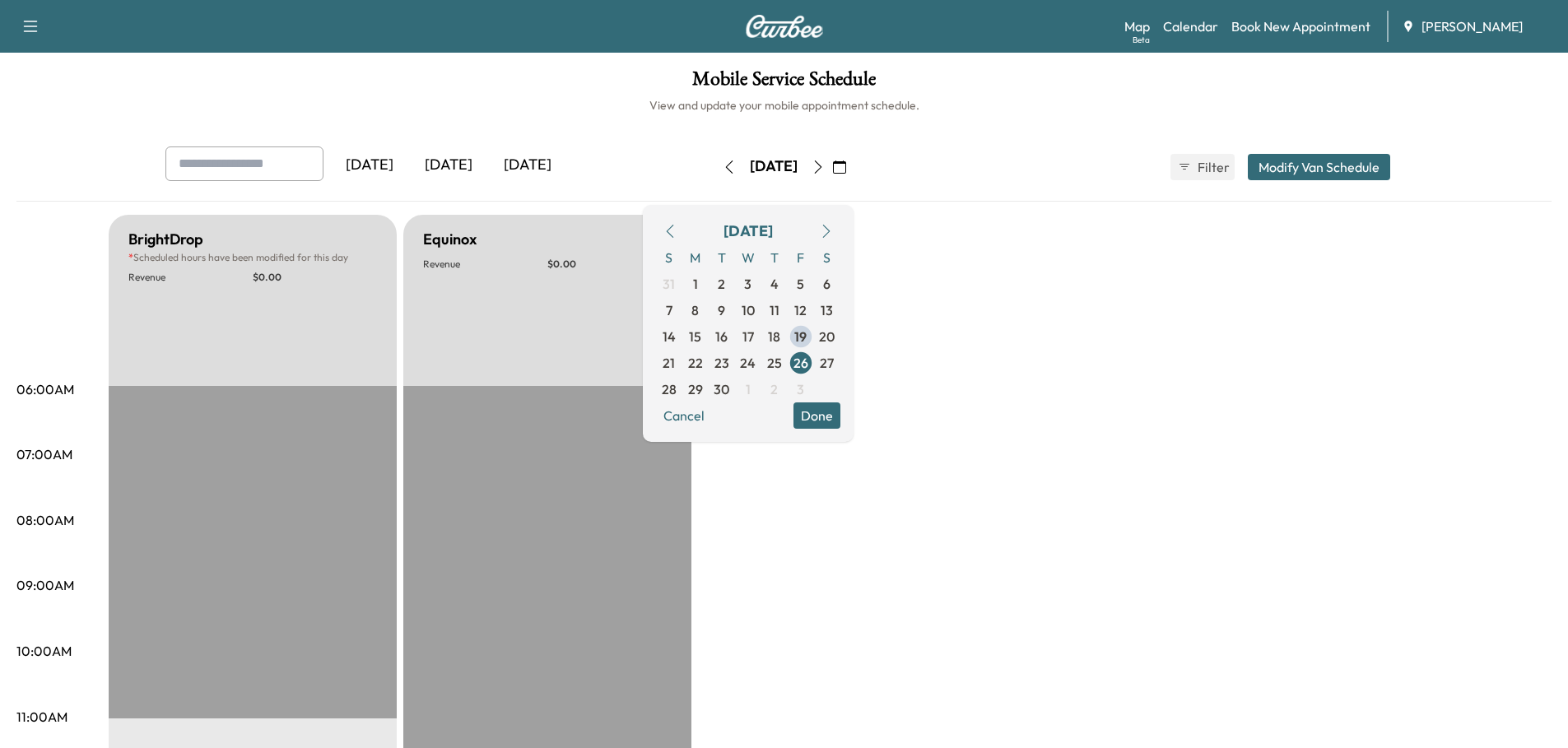
drag, startPoint x: 871, startPoint y: 416, endPoint x: 907, endPoint y: 433, distance: 39.8
click at [840, 417] on button "Done" at bounding box center [817, 415] width 47 height 27
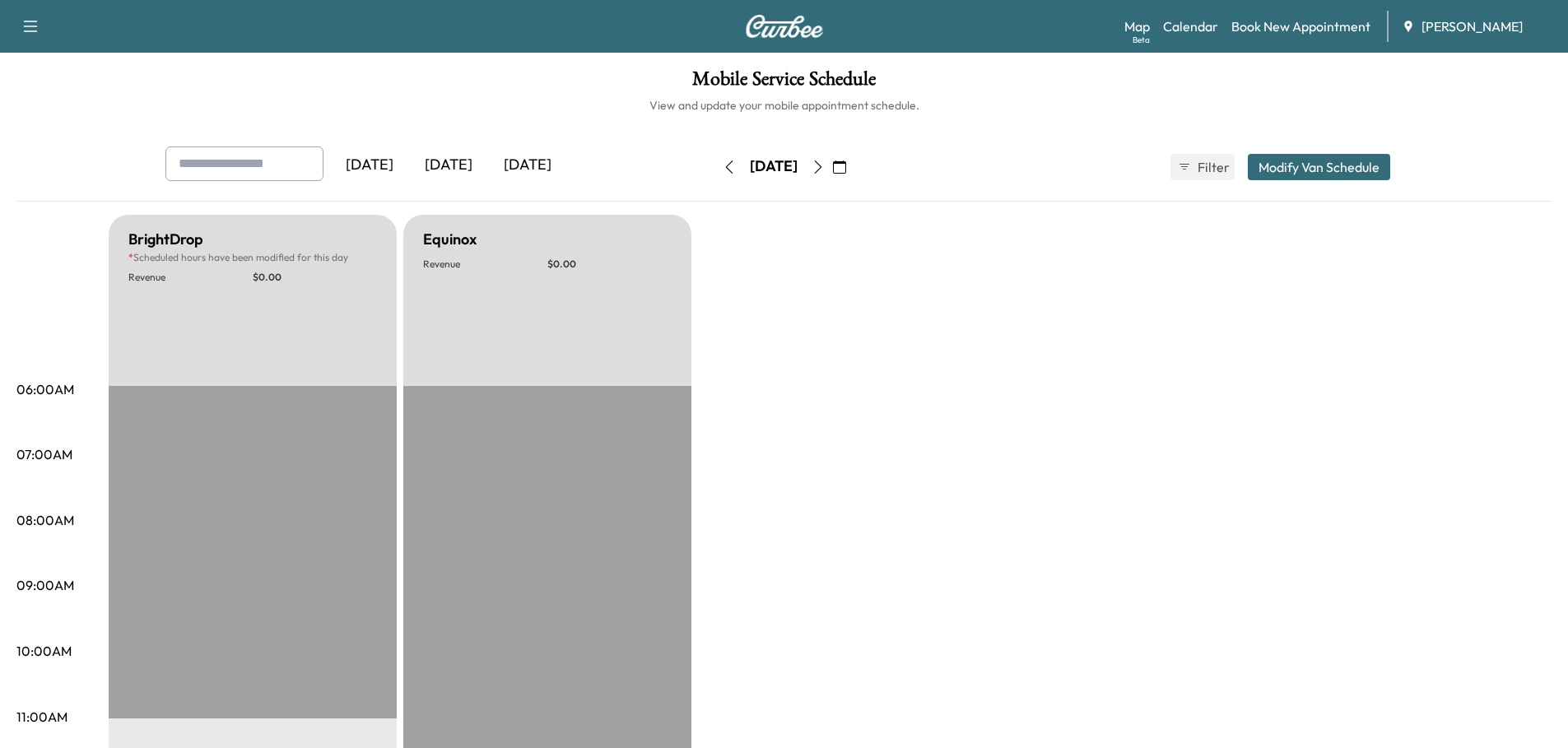
click at [458, 164] on div "[DATE]" at bounding box center [448, 165] width 79 height 38
click at [846, 164] on icon "button" at bounding box center [839, 167] width 13 height 13
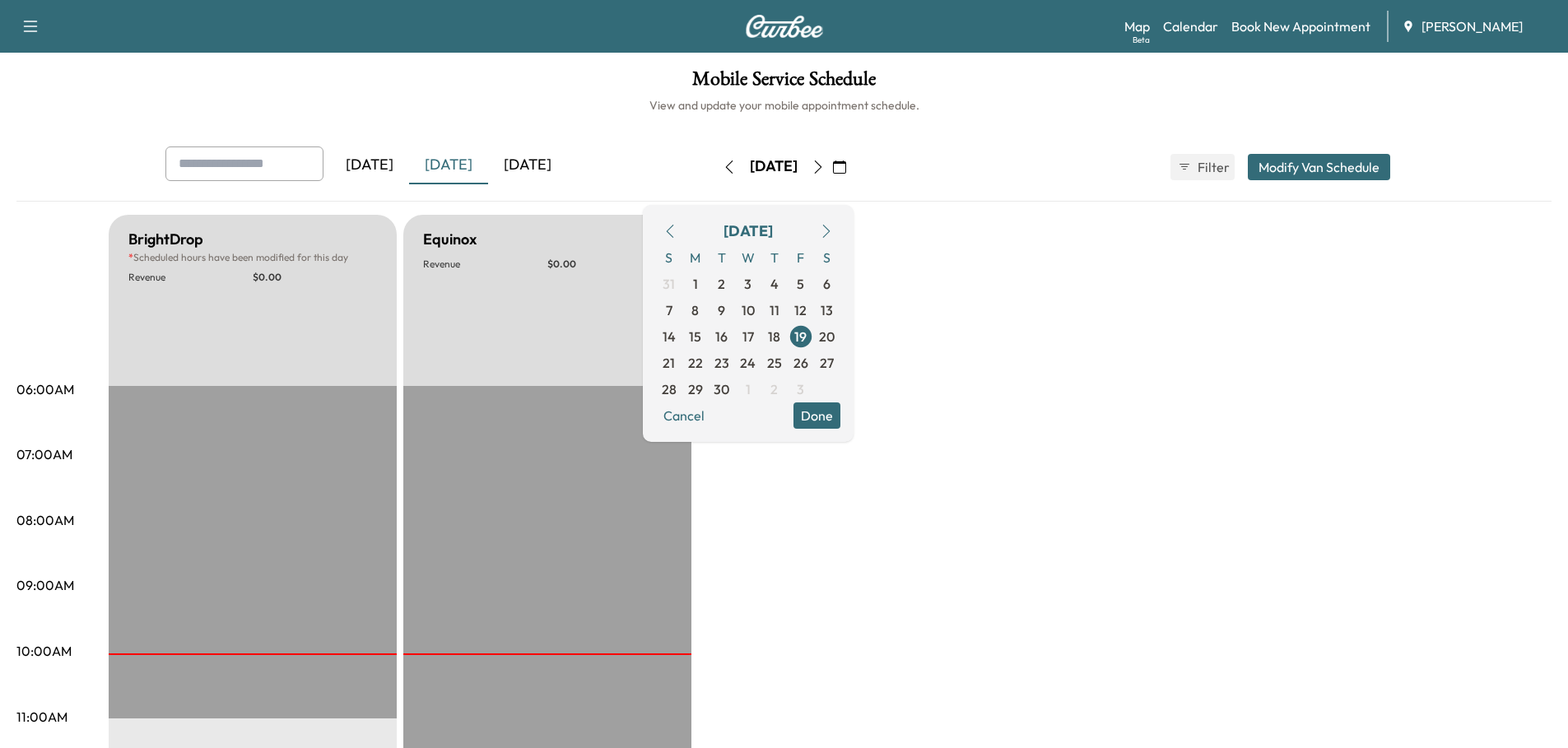
click at [840, 416] on button "Done" at bounding box center [817, 415] width 47 height 27
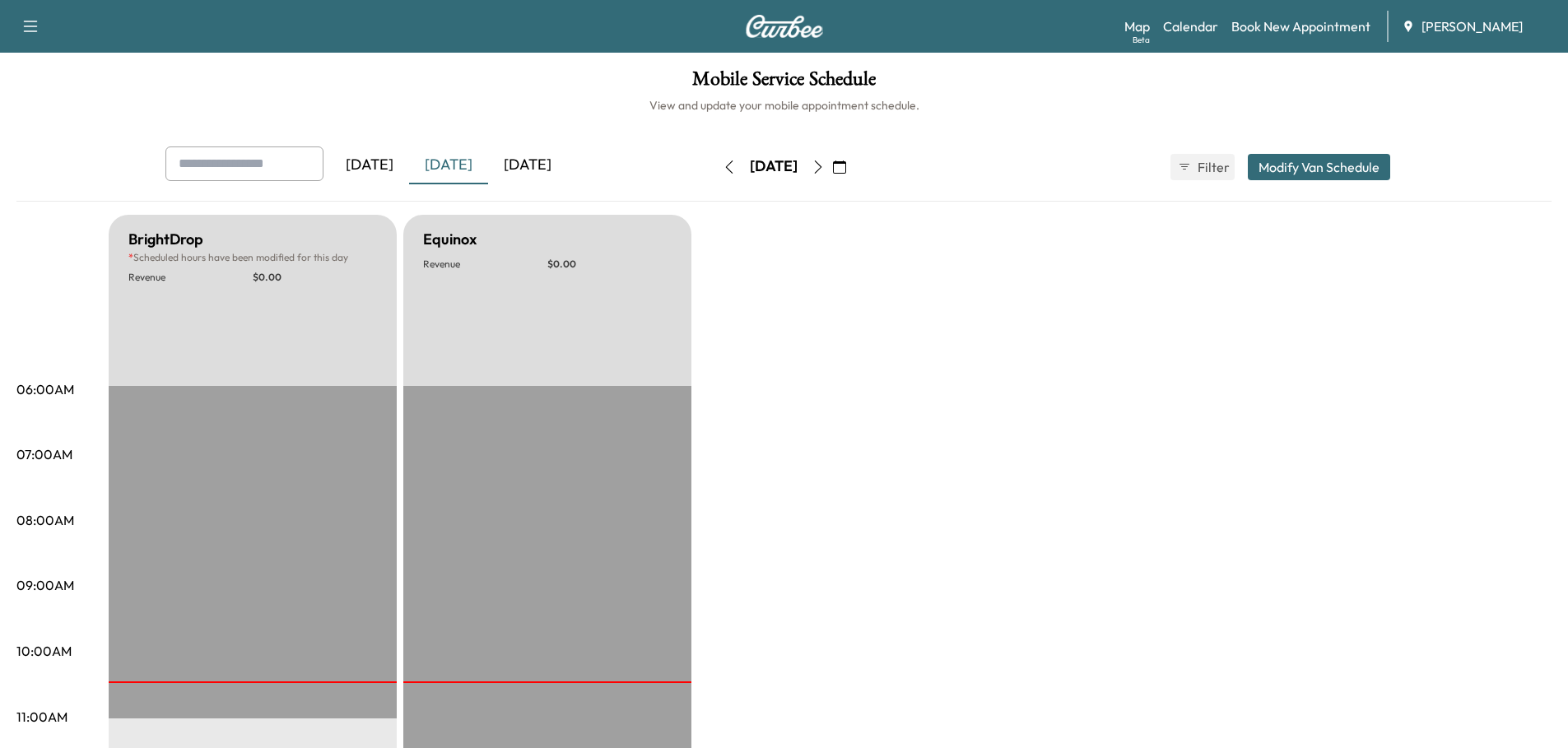
click at [516, 163] on div "[DATE]" at bounding box center [527, 165] width 79 height 38
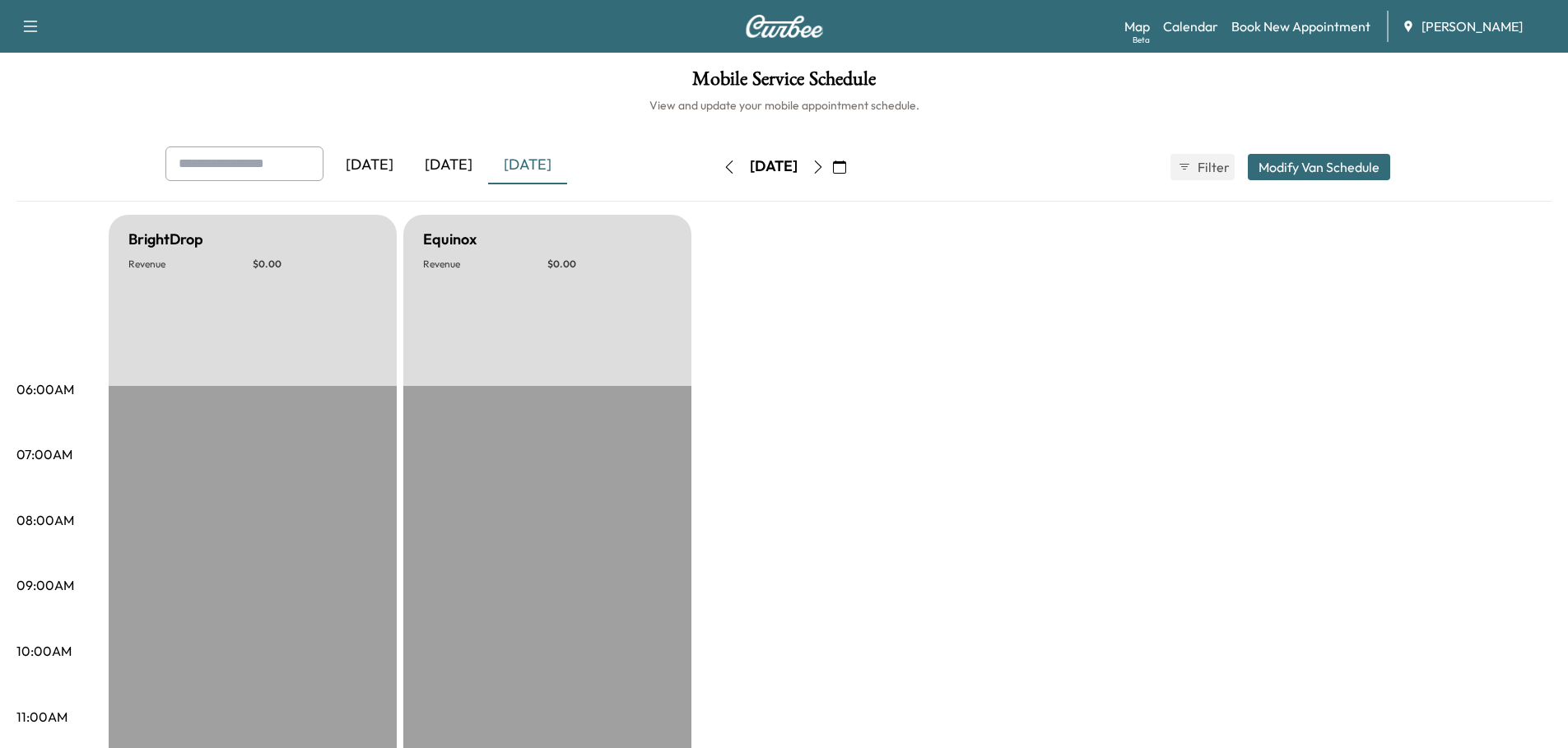
click at [822, 163] on icon "button" at bounding box center [817, 167] width 8 height 13
click at [853, 163] on button "button" at bounding box center [840, 167] width 28 height 27
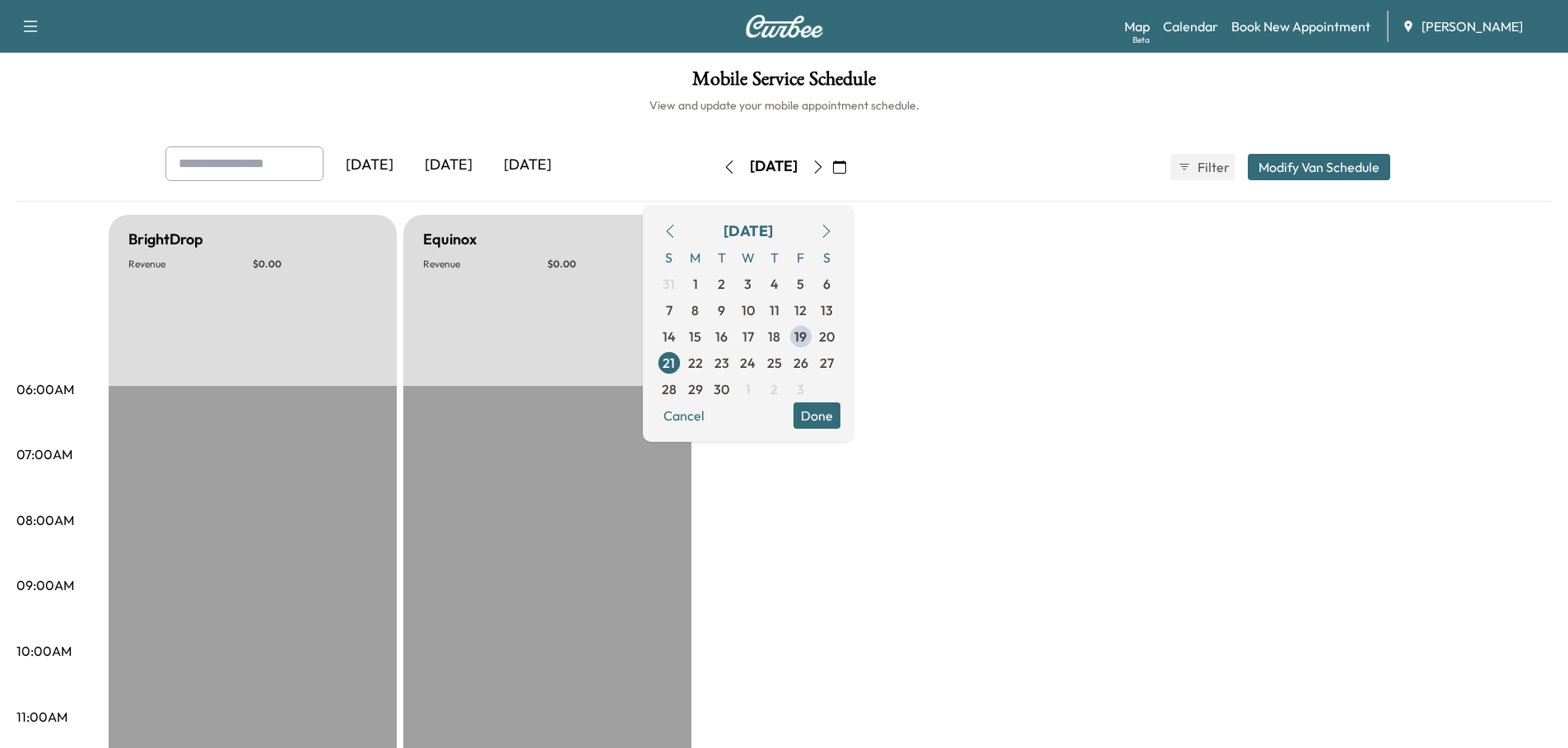
click at [825, 164] on icon "button" at bounding box center [817, 167] width 13 height 13
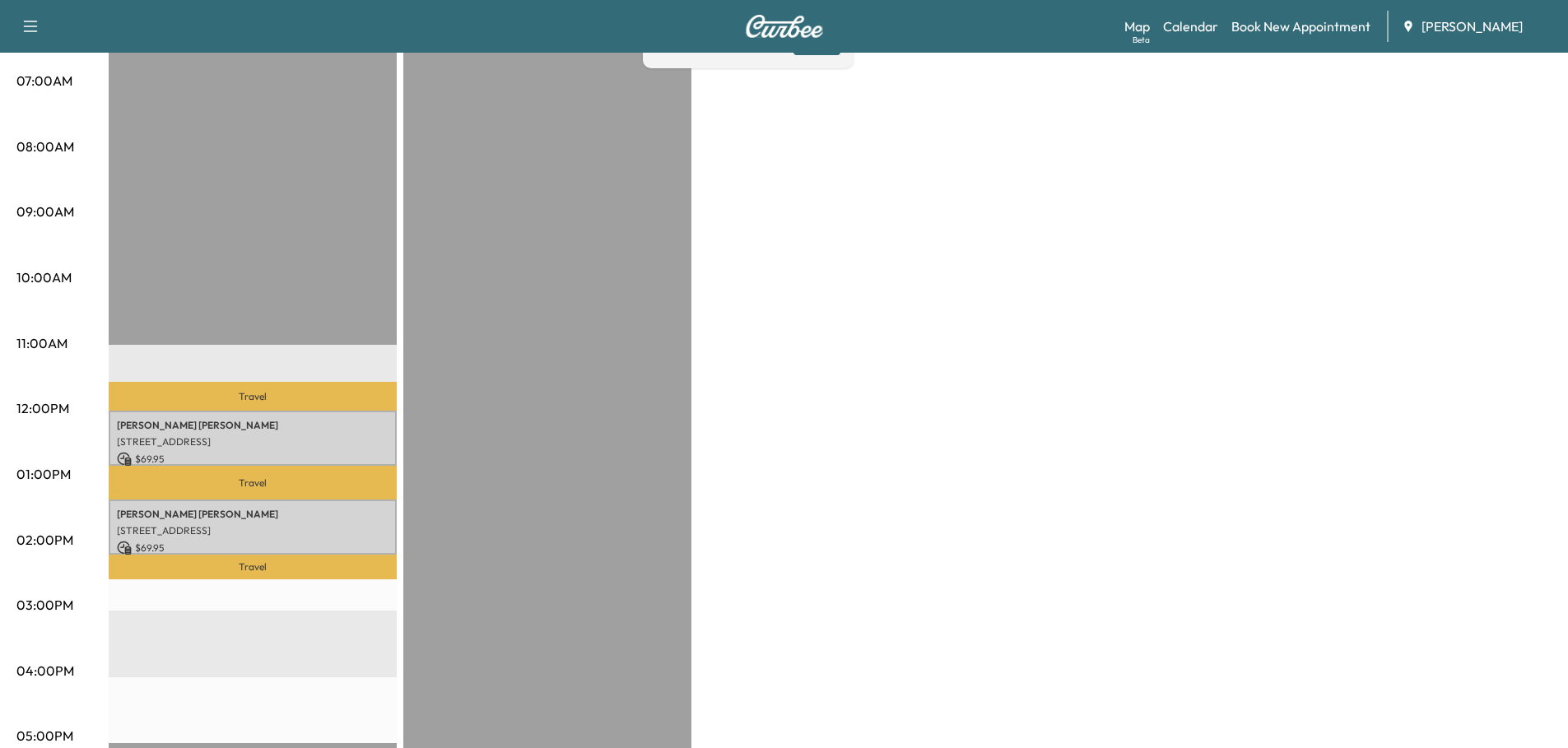
scroll to position [412, 0]
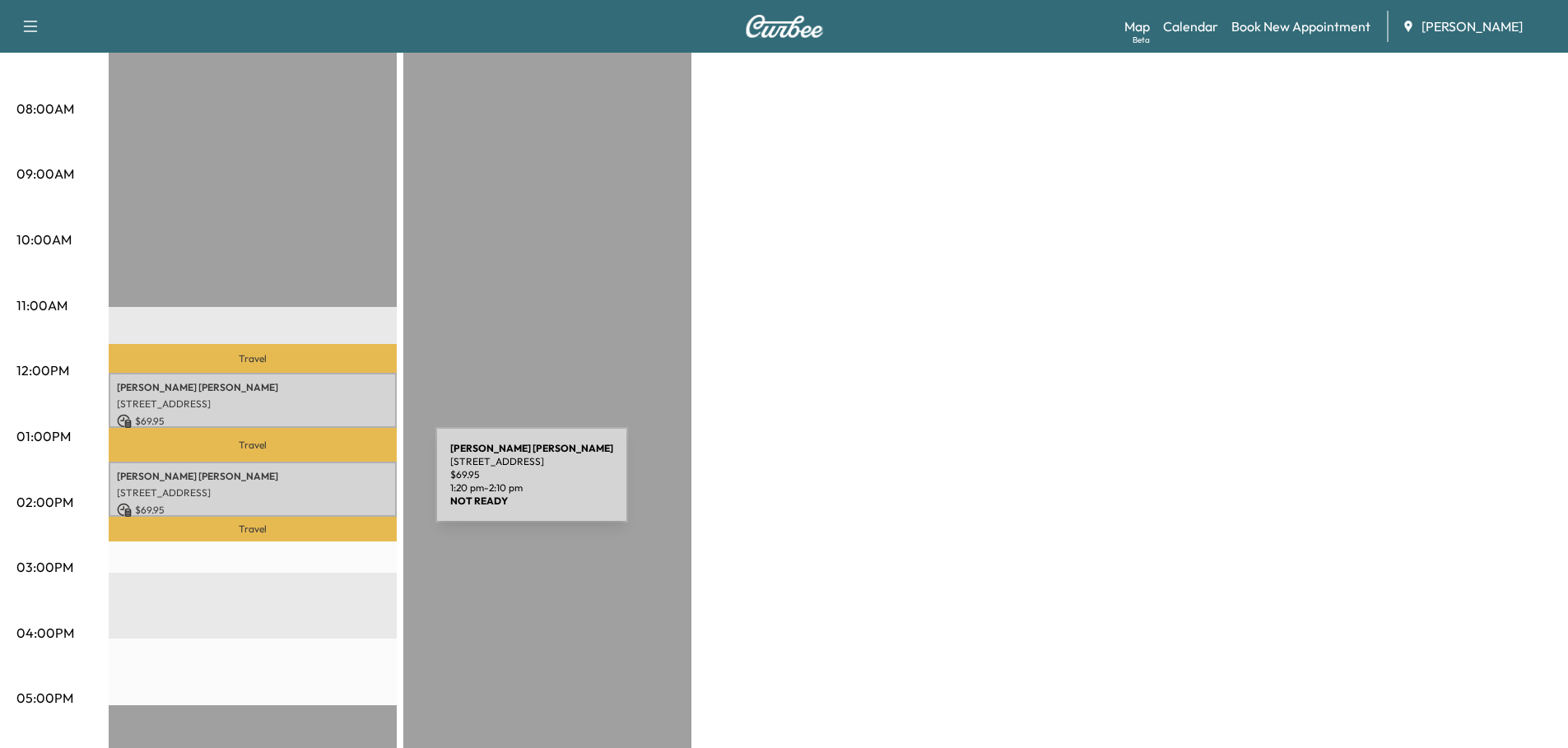
click at [312, 486] on p "[STREET_ADDRESS]" at bounding box center [252, 492] width 271 height 13
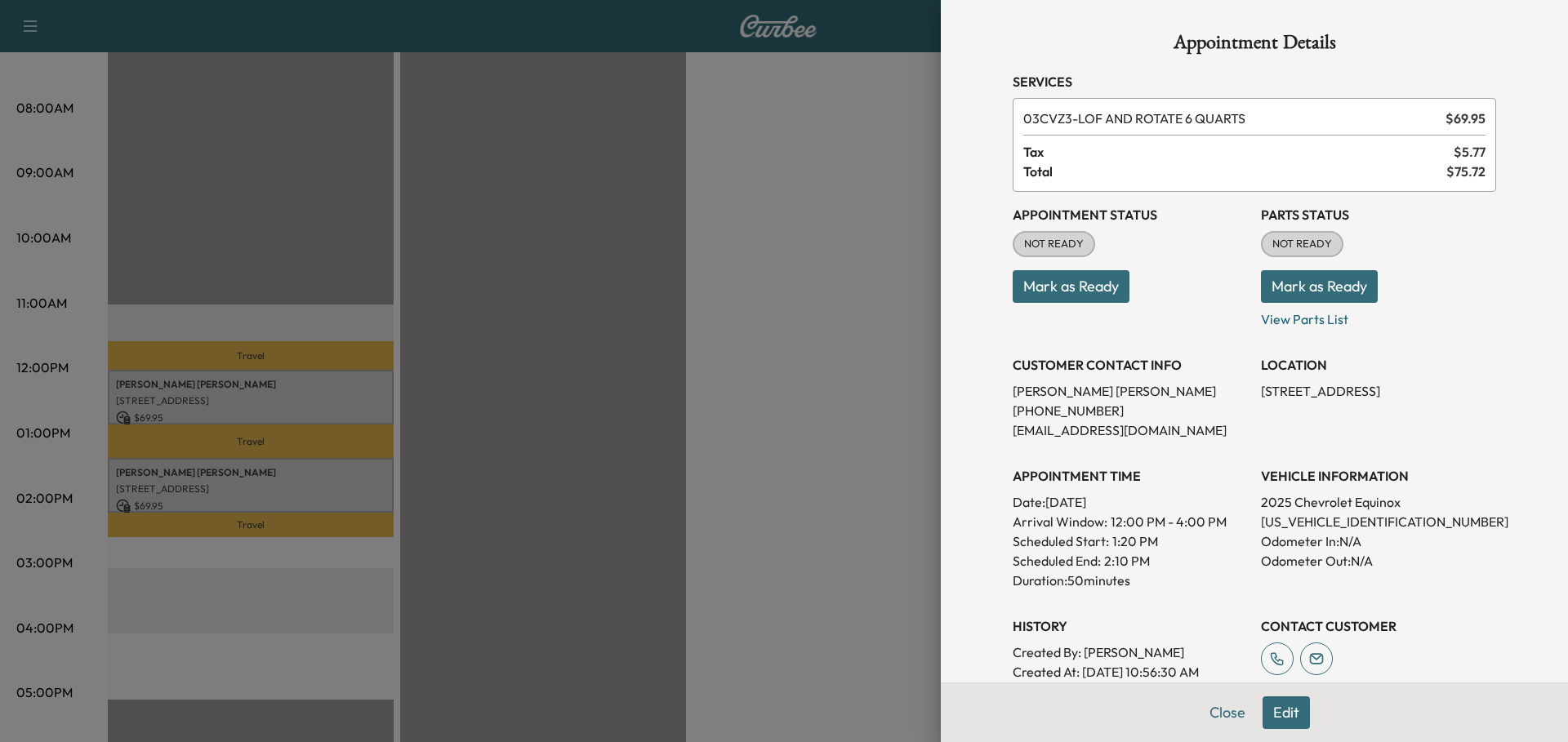
click at [262, 394] on div at bounding box center [784, 371] width 1568 height 742
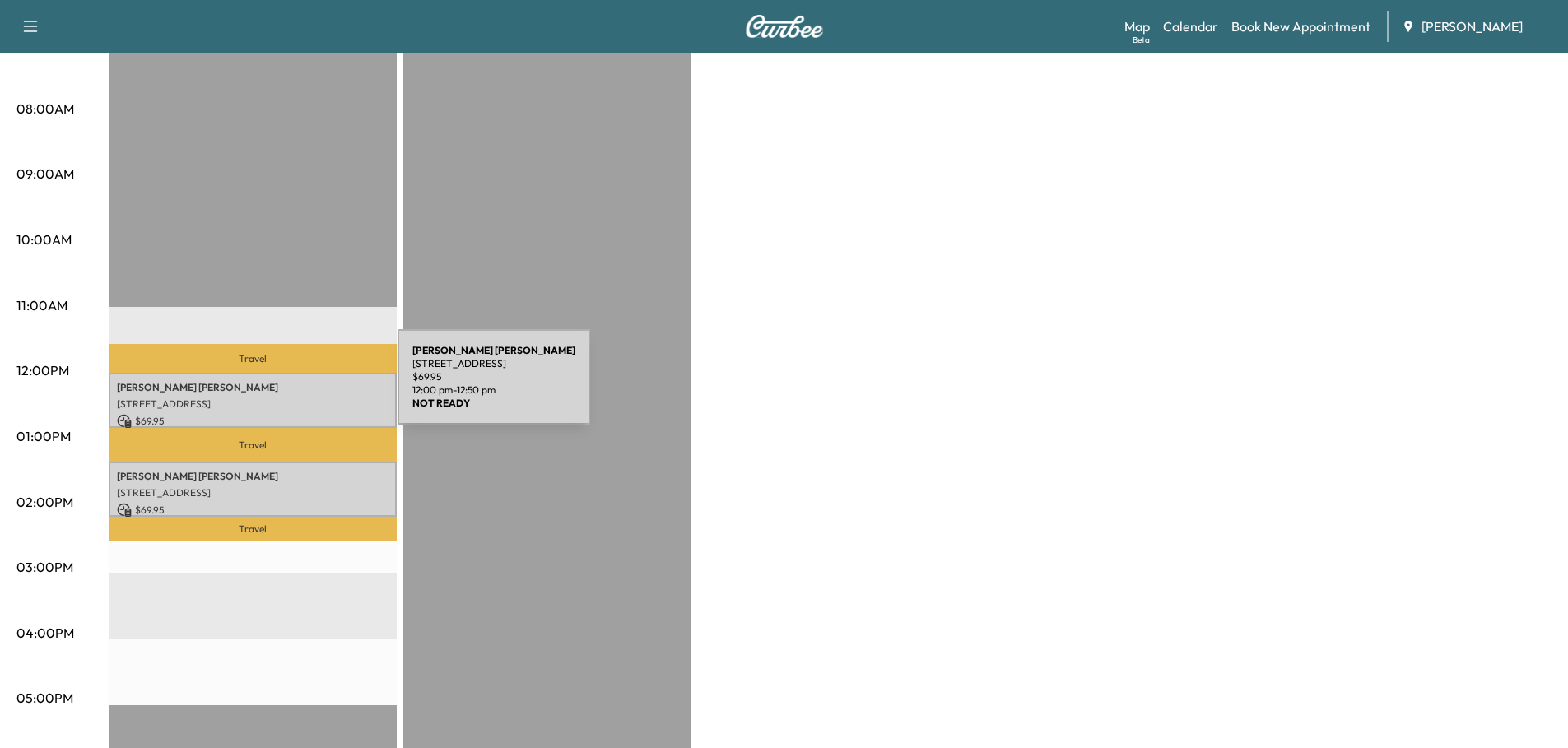
click at [274, 387] on p "[PERSON_NAME]" at bounding box center [252, 387] width 271 height 13
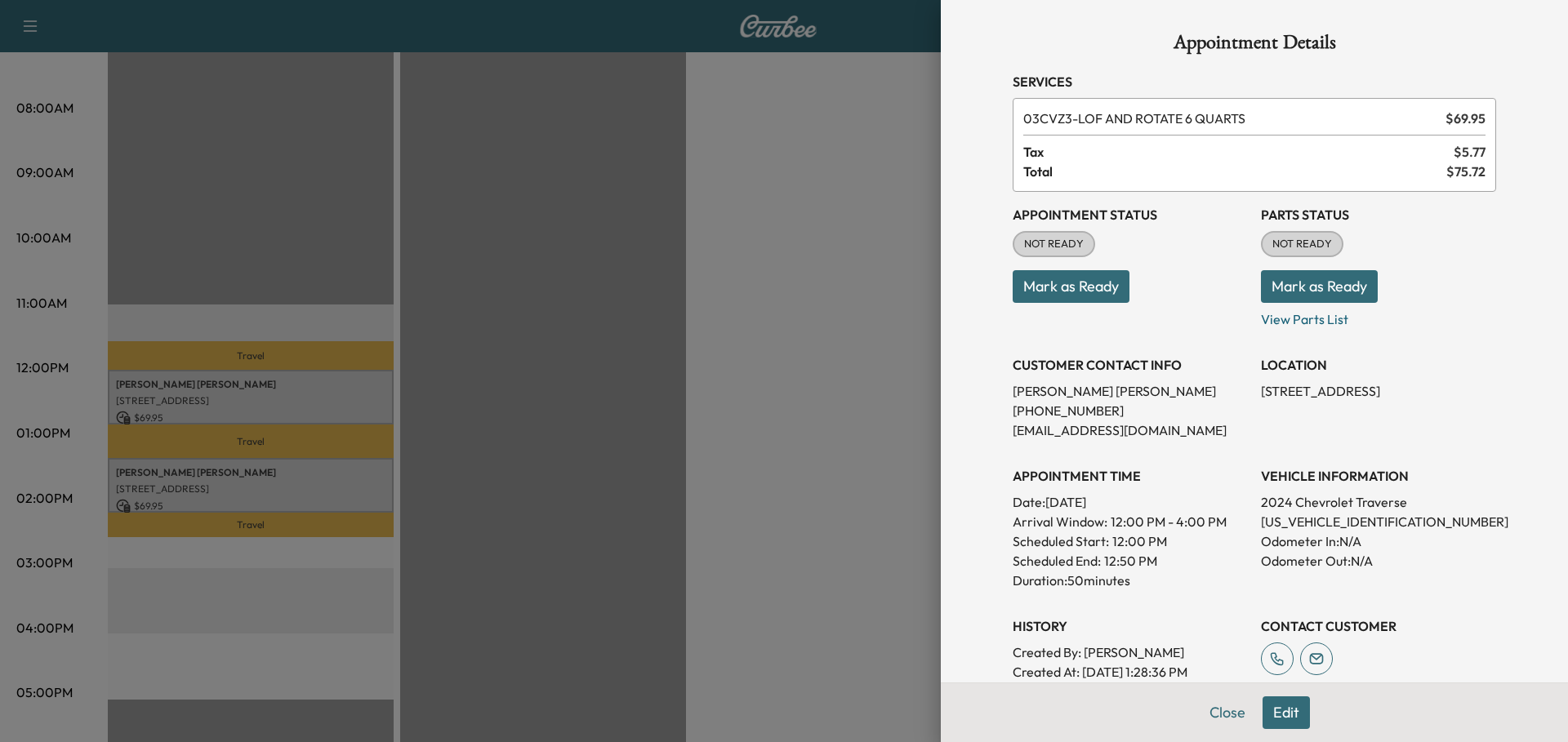
click at [543, 330] on div at bounding box center [784, 371] width 1568 height 742
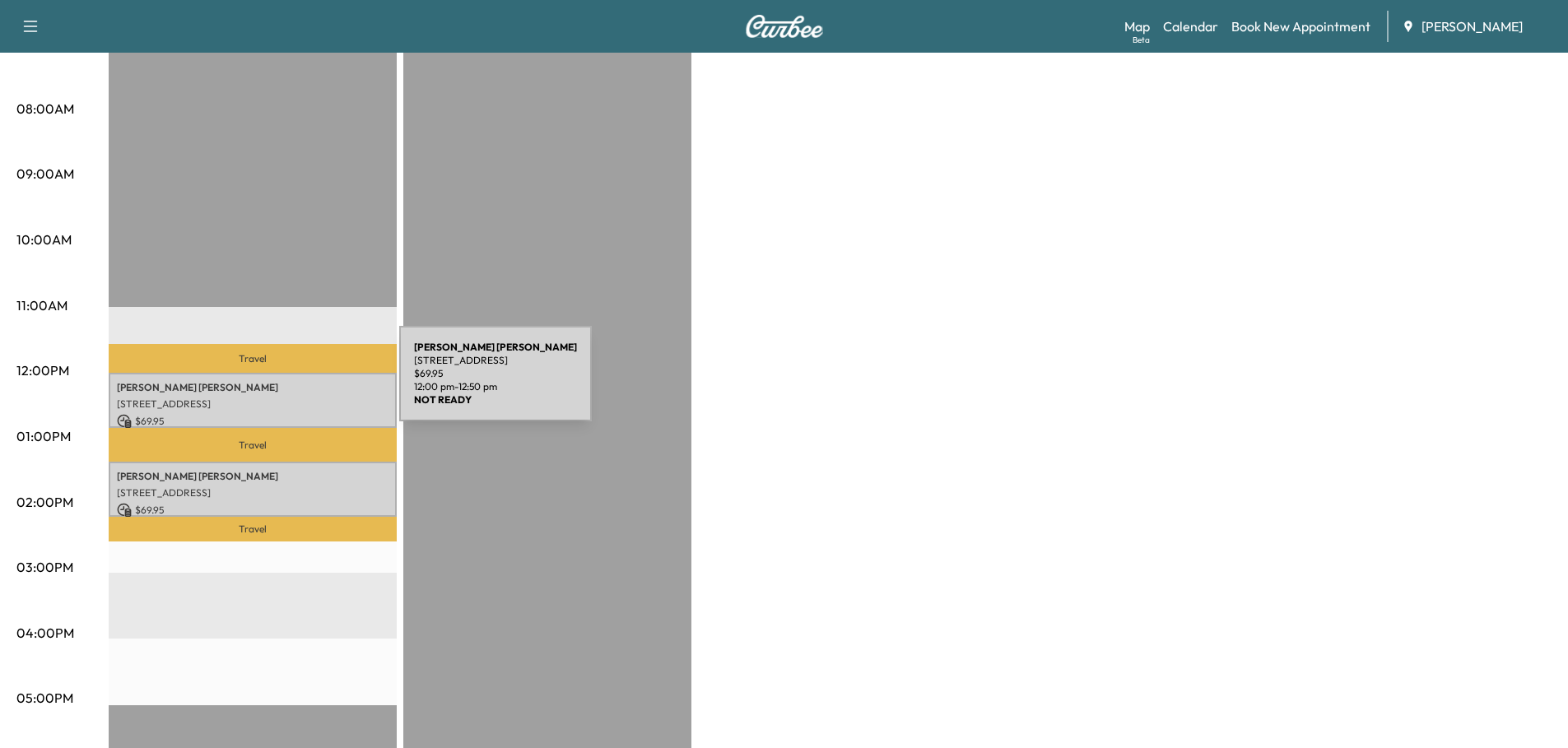
click at [276, 383] on p "[PERSON_NAME]" at bounding box center [252, 387] width 271 height 13
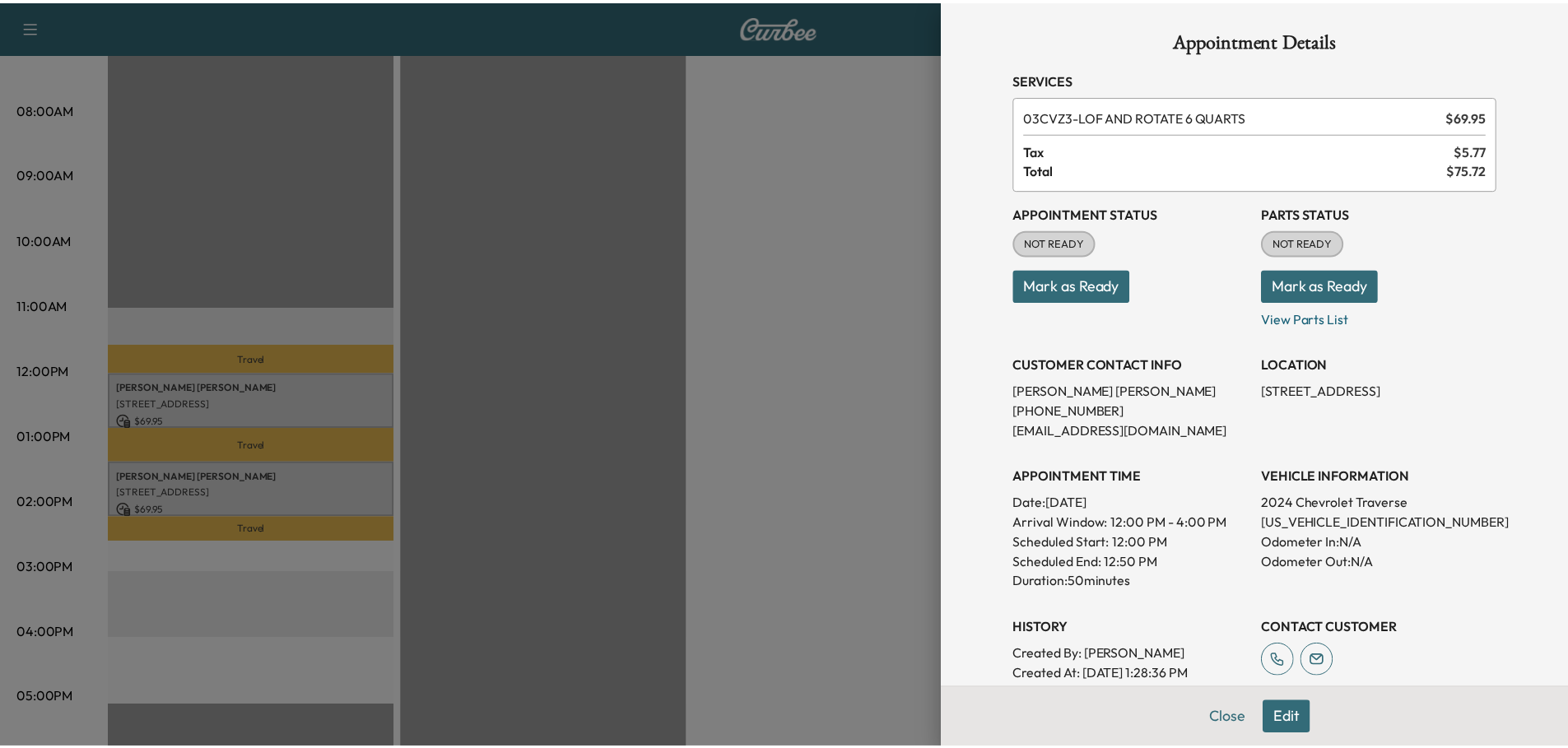
scroll to position [0, 0]
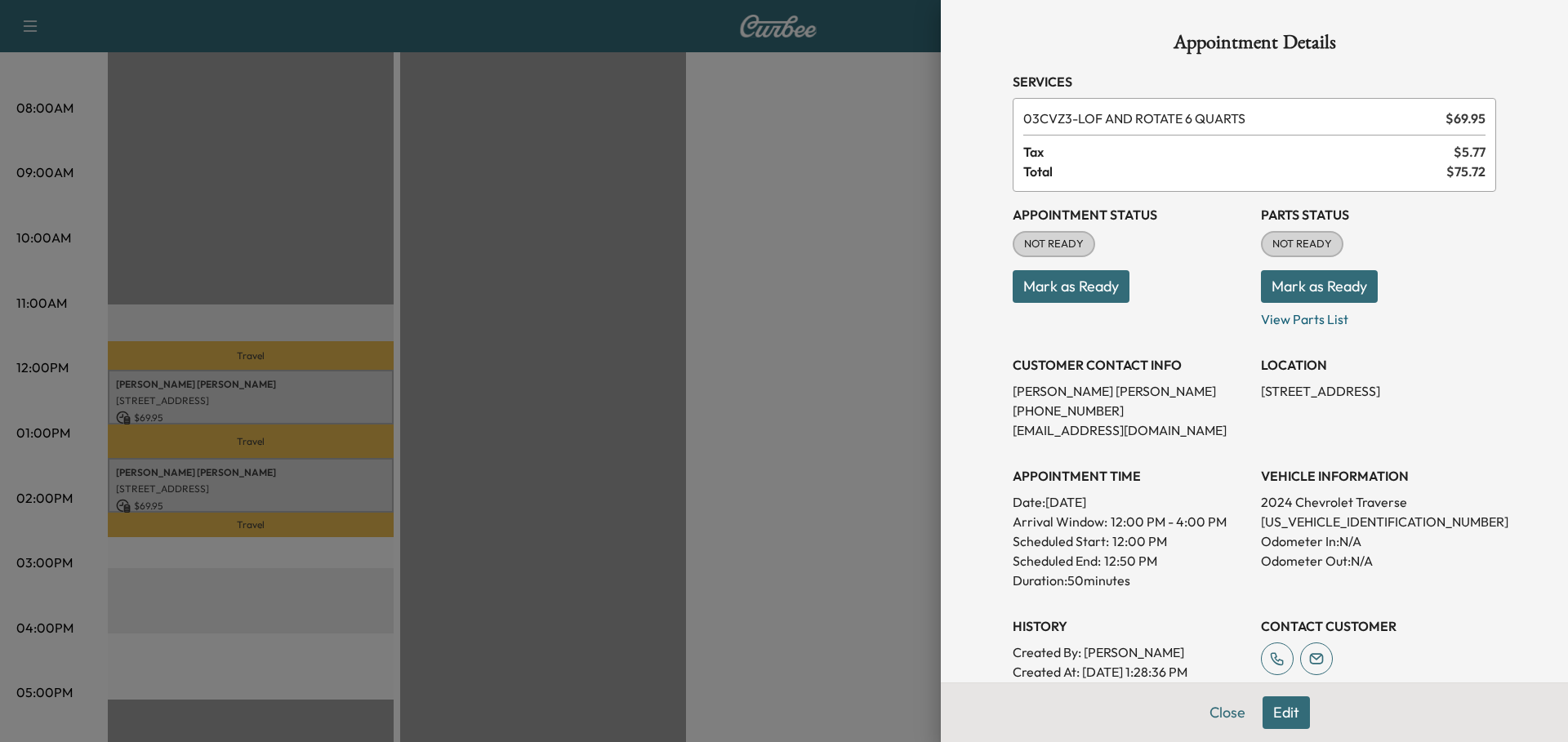
click at [746, 313] on div at bounding box center [784, 371] width 1568 height 742
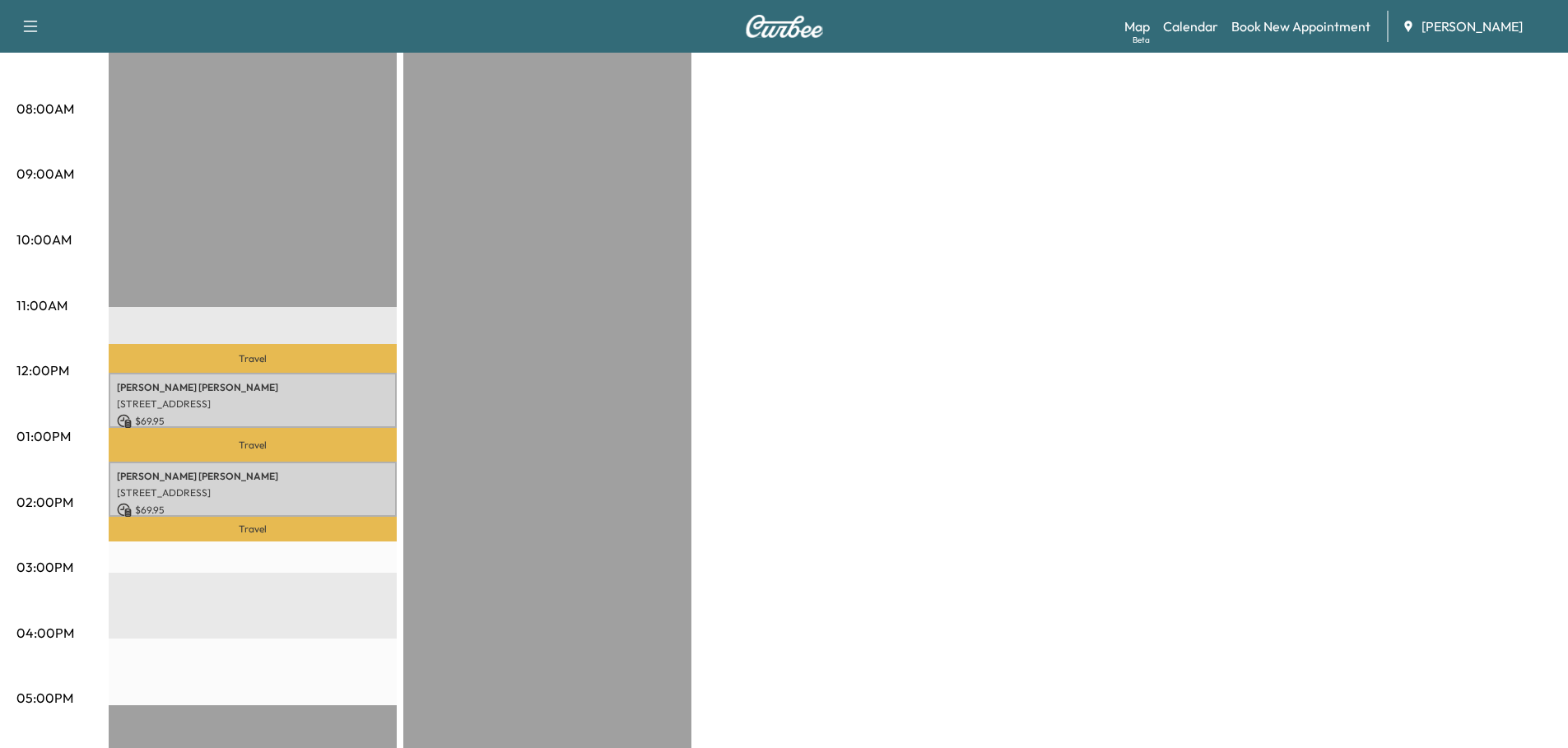
click at [288, 353] on p "Travel" at bounding box center [252, 359] width 288 height 29
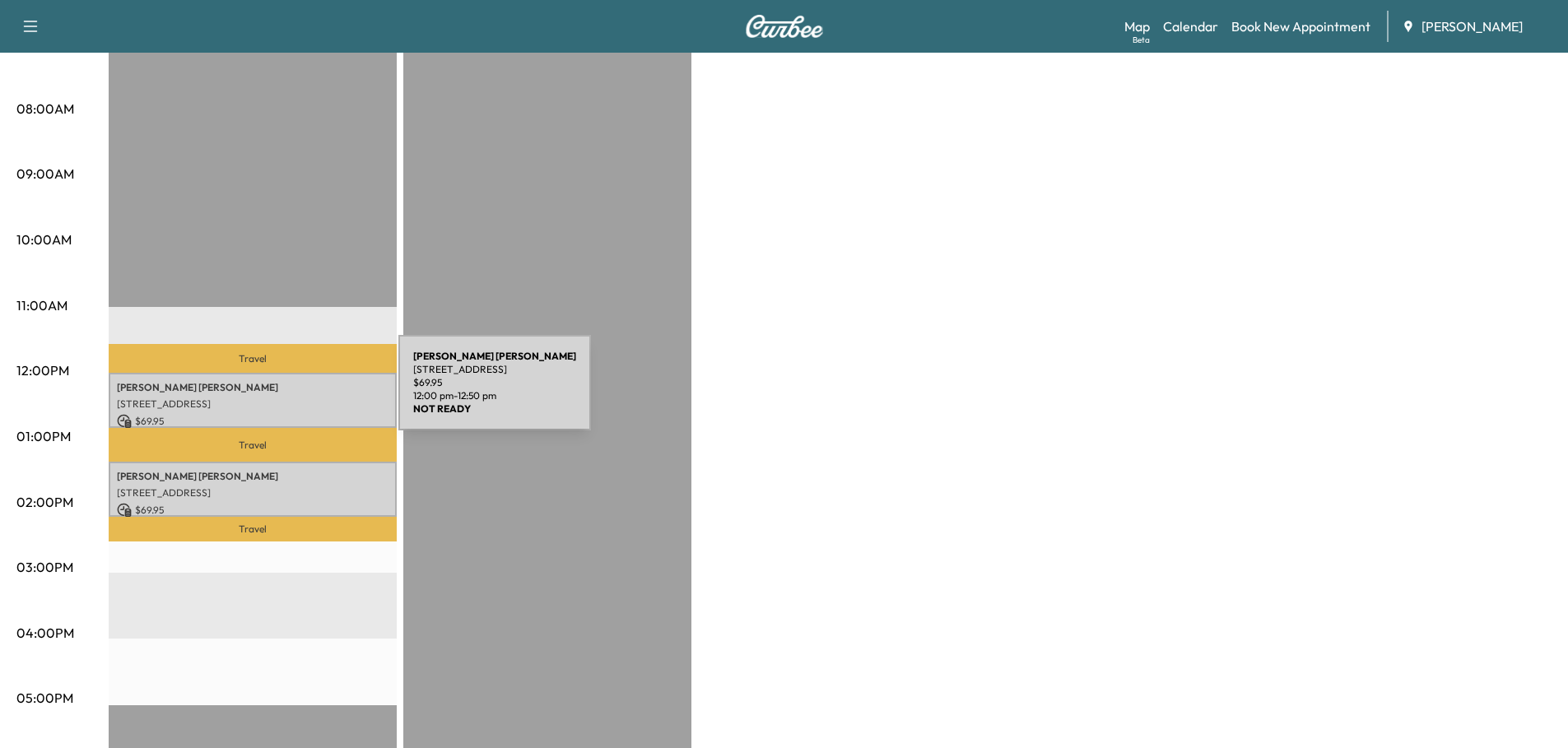
click at [275, 398] on p "[STREET_ADDRESS]" at bounding box center [252, 404] width 271 height 13
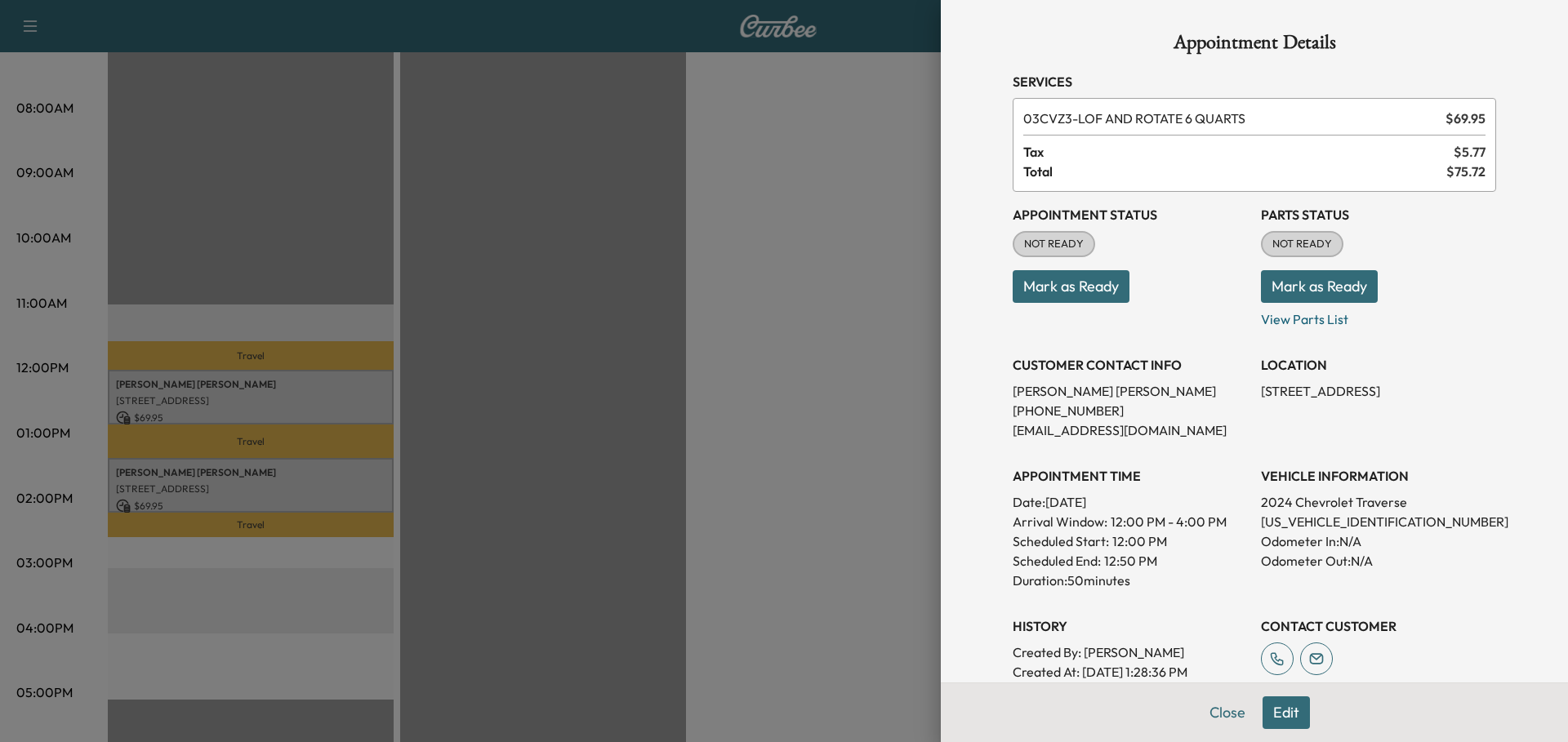
click at [864, 495] on div at bounding box center [784, 371] width 1568 height 742
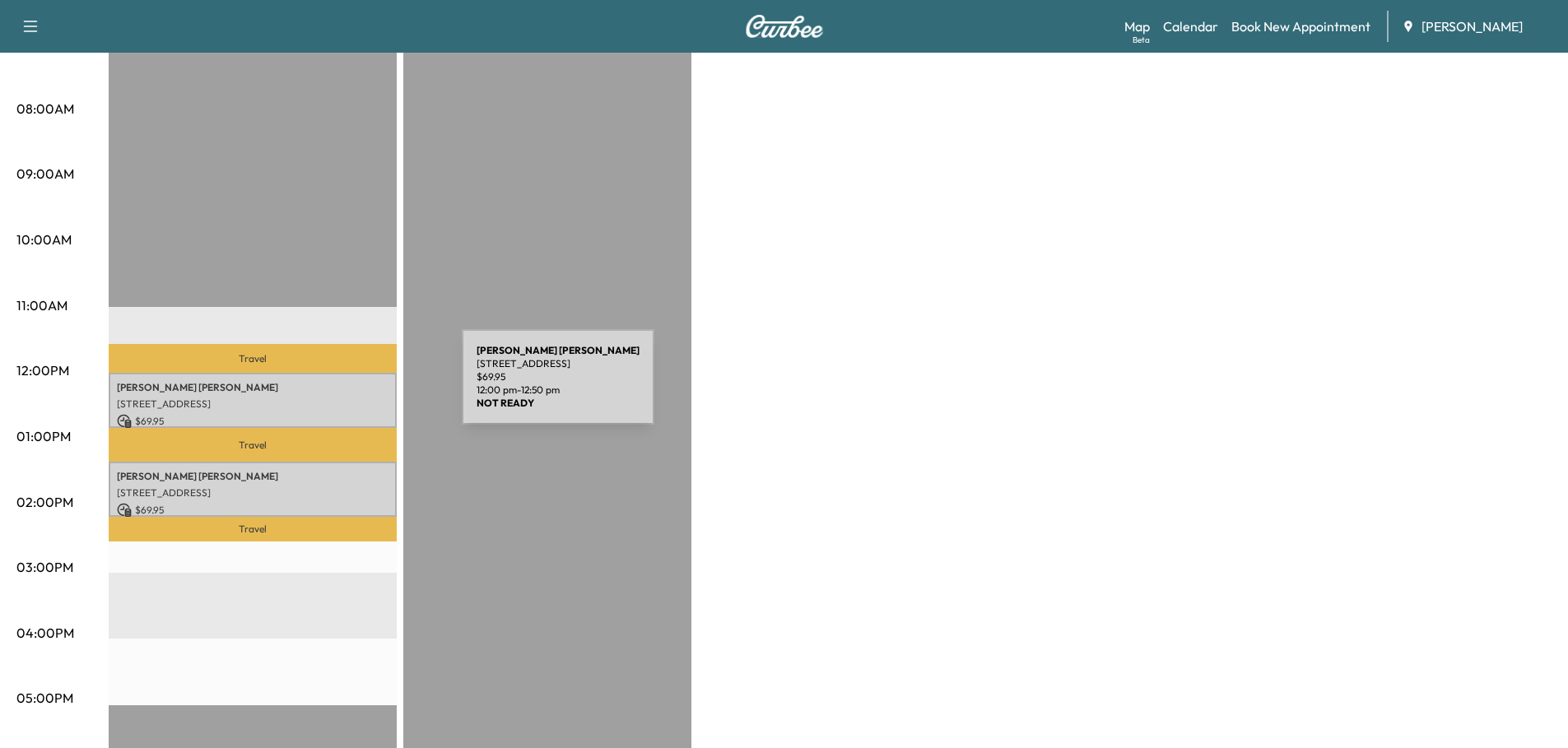
click at [338, 387] on p "[PERSON_NAME]" at bounding box center [252, 387] width 271 height 13
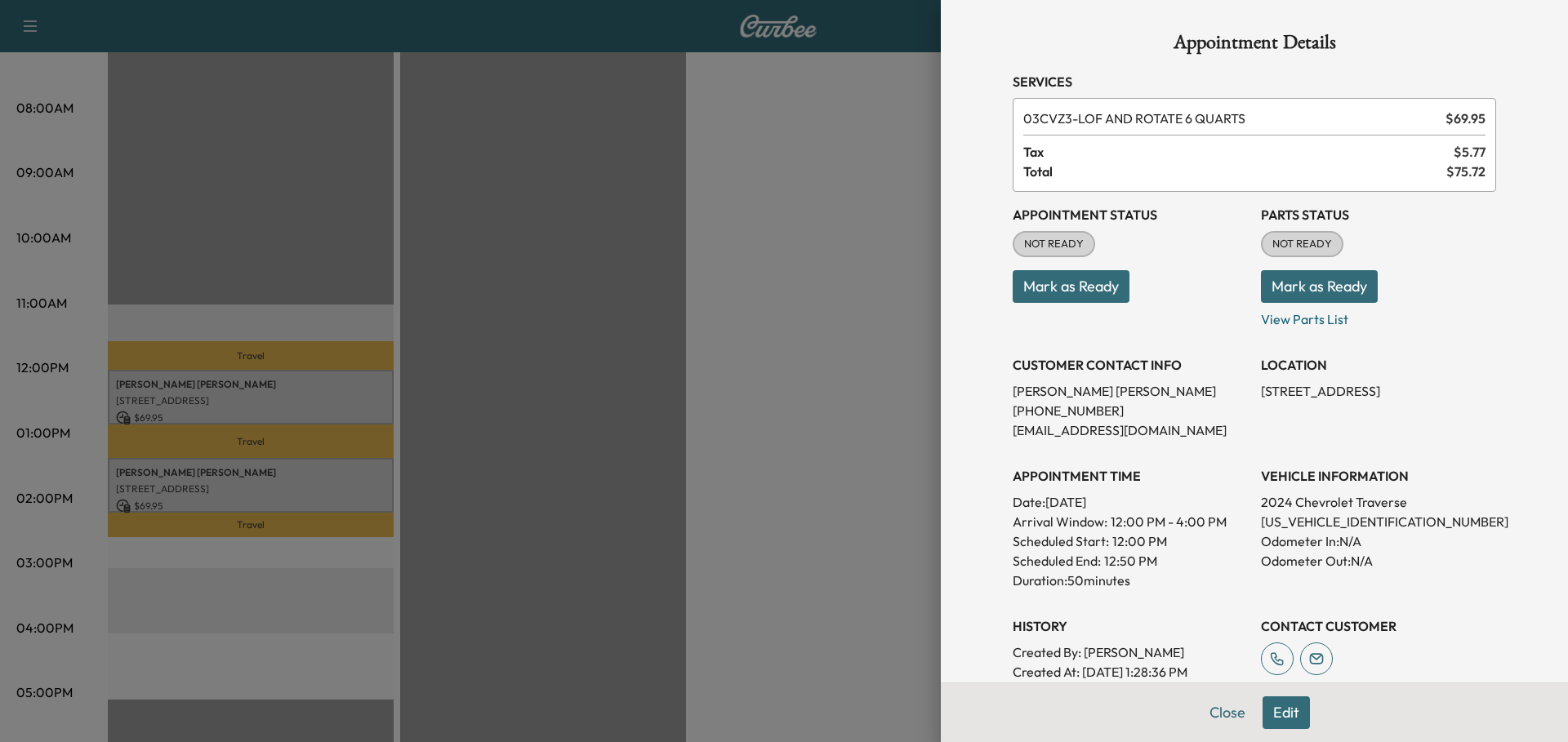
click at [1318, 284] on button "Mark as Ready" at bounding box center [1319, 286] width 117 height 32
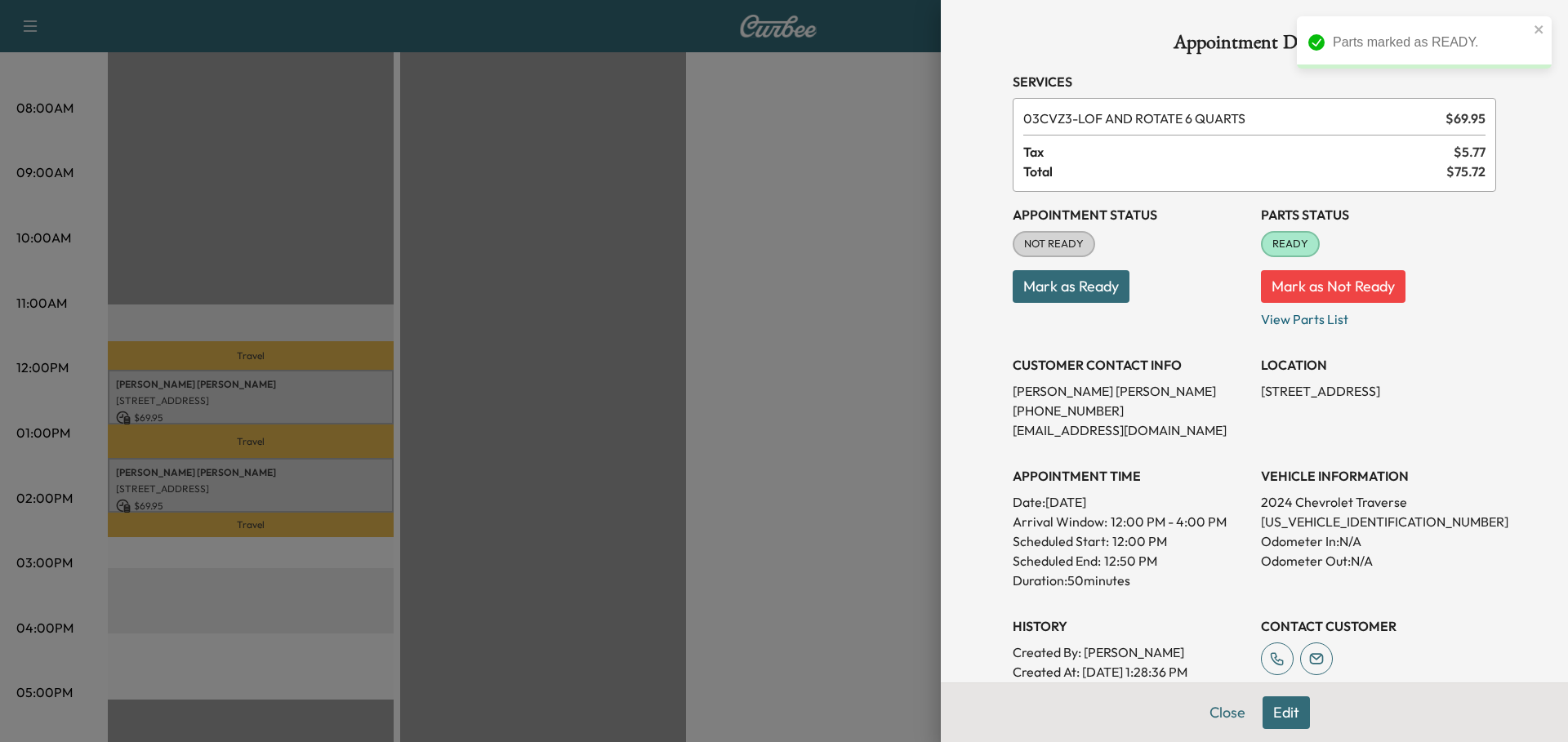
click at [1061, 289] on button "Mark as Ready" at bounding box center [1071, 286] width 117 height 32
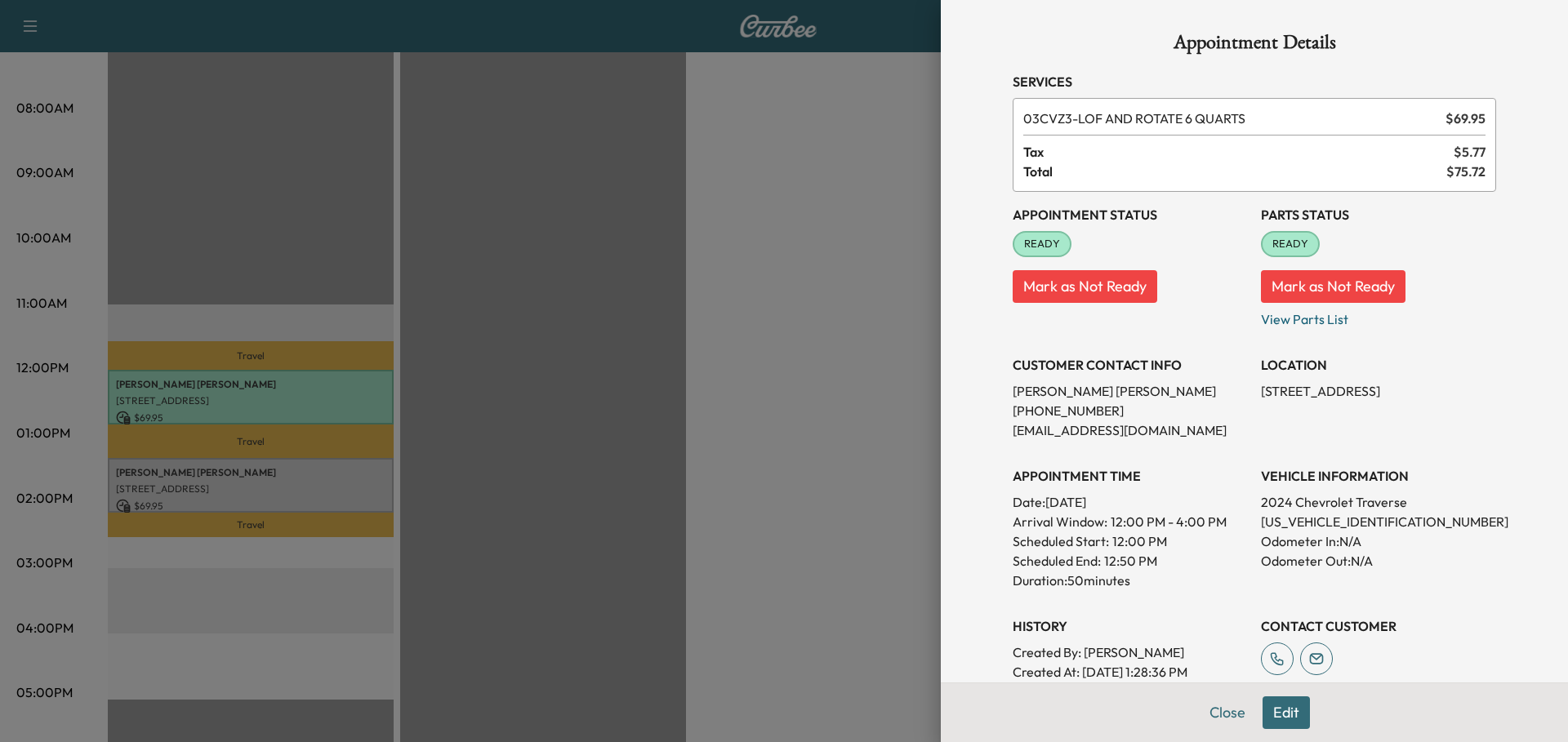
click at [310, 481] on div at bounding box center [784, 371] width 1568 height 742
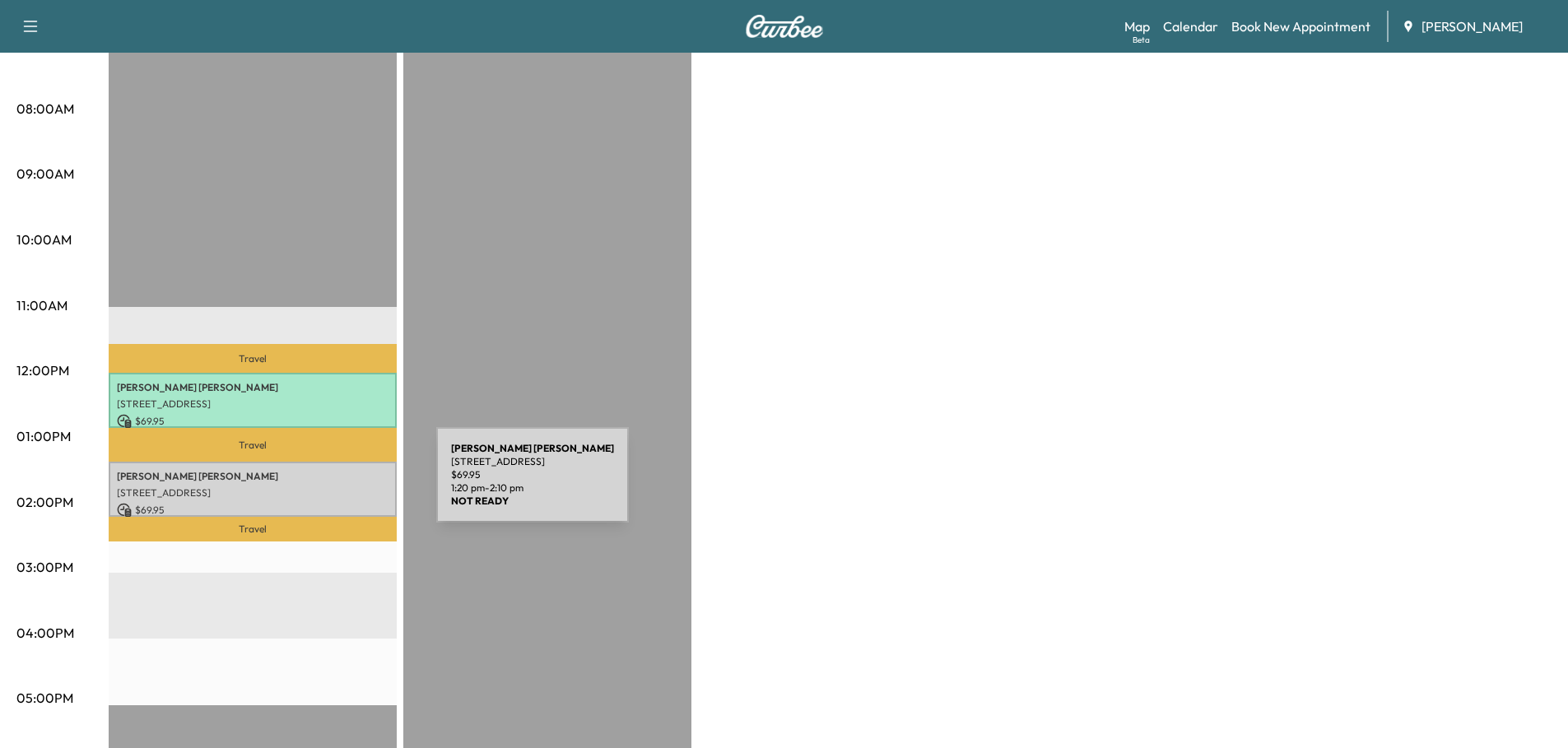
click at [312, 486] on p "[STREET_ADDRESS]" at bounding box center [252, 492] width 271 height 13
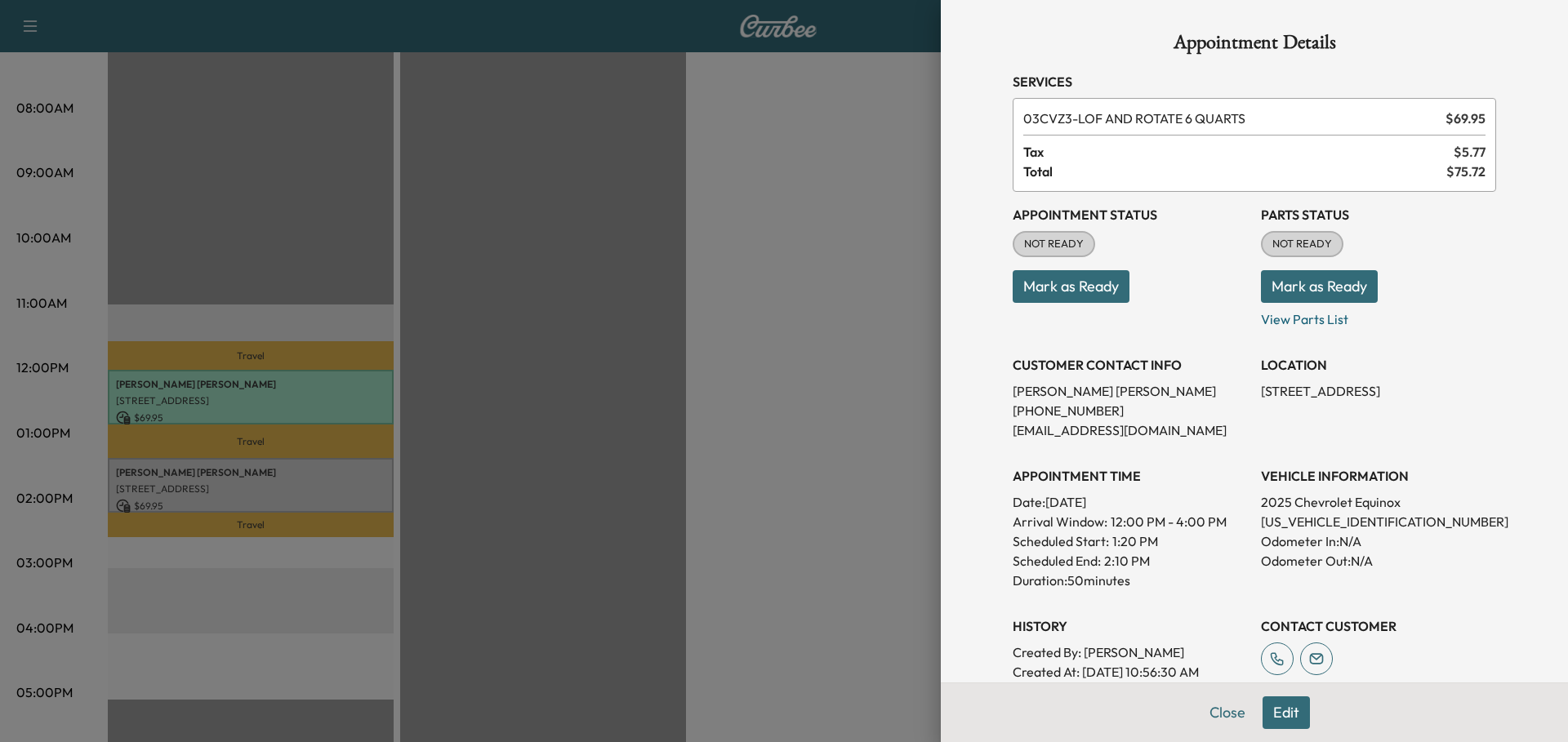
click at [1312, 285] on button "Mark as Ready" at bounding box center [1319, 286] width 117 height 32
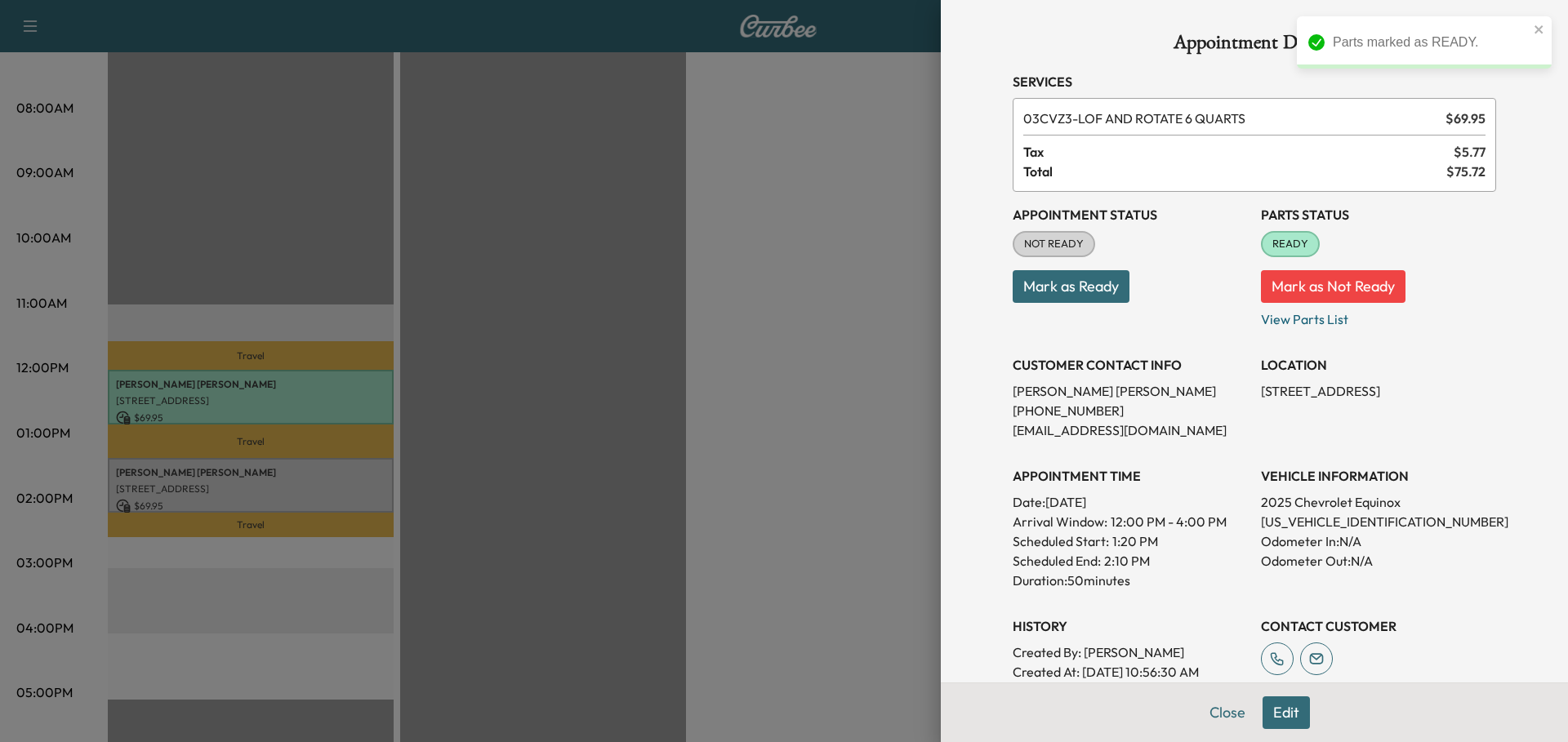
click at [1076, 288] on button "Mark as Ready" at bounding box center [1071, 286] width 117 height 32
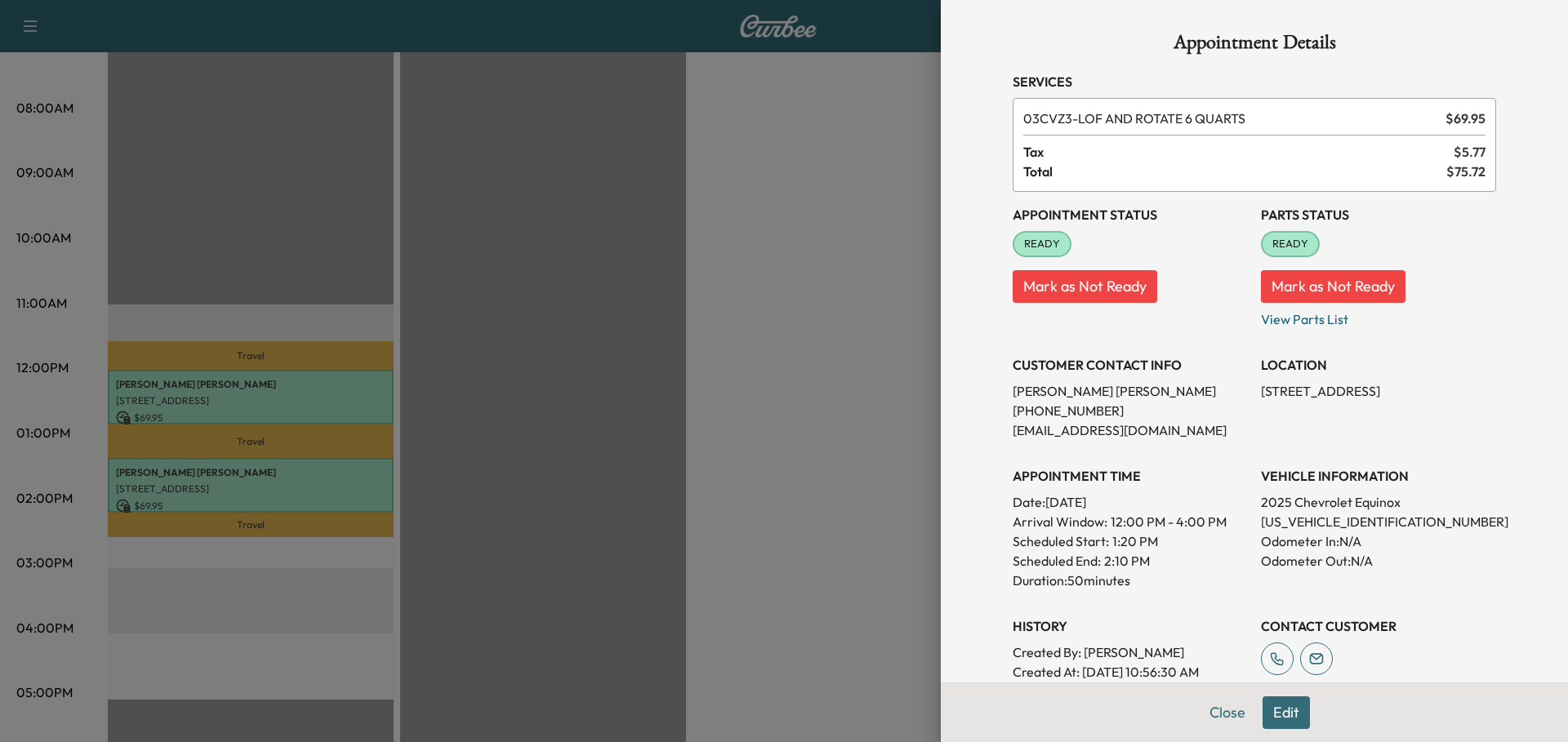
click at [332, 385] on div at bounding box center [784, 371] width 1568 height 742
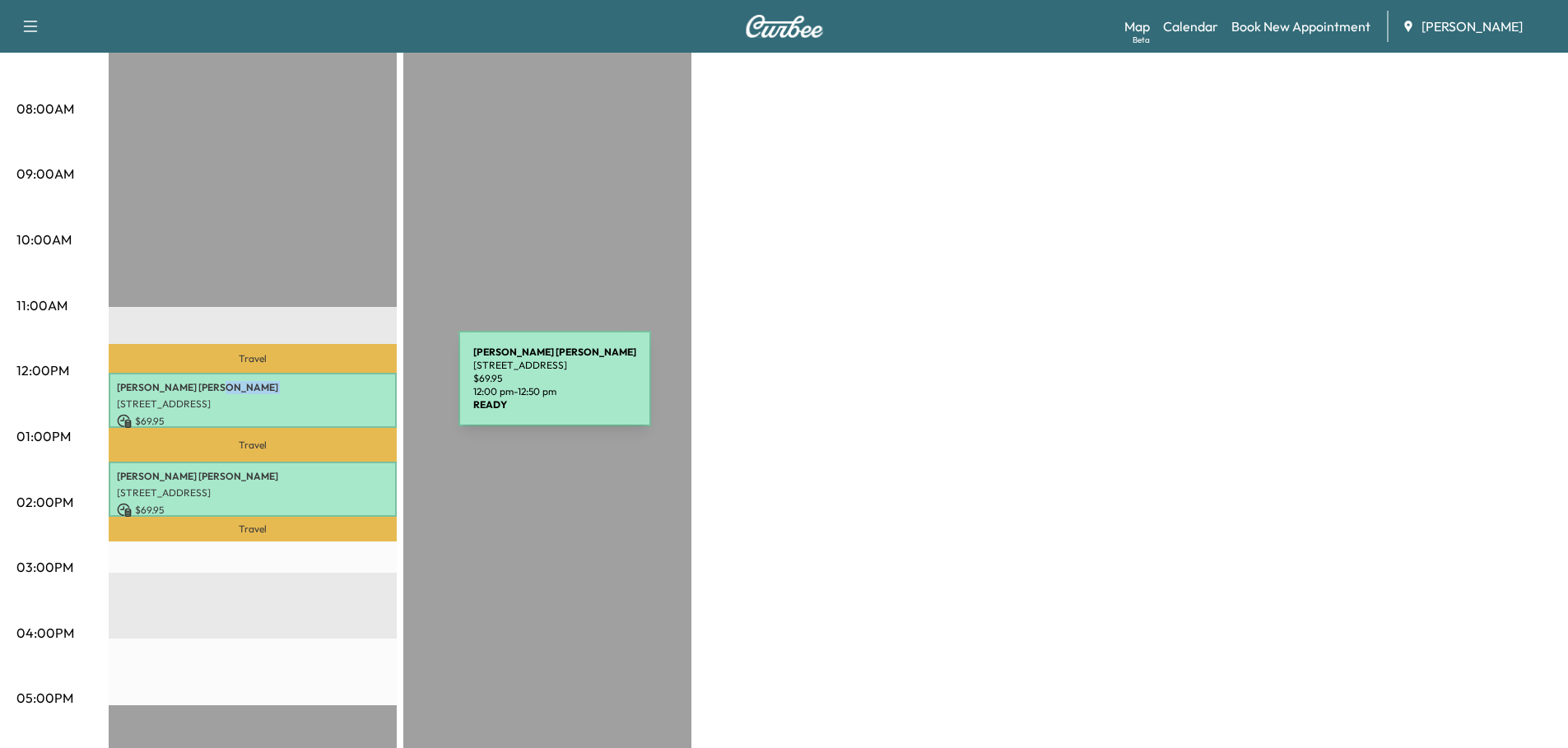
click at [335, 389] on p "[PERSON_NAME]" at bounding box center [252, 387] width 271 height 13
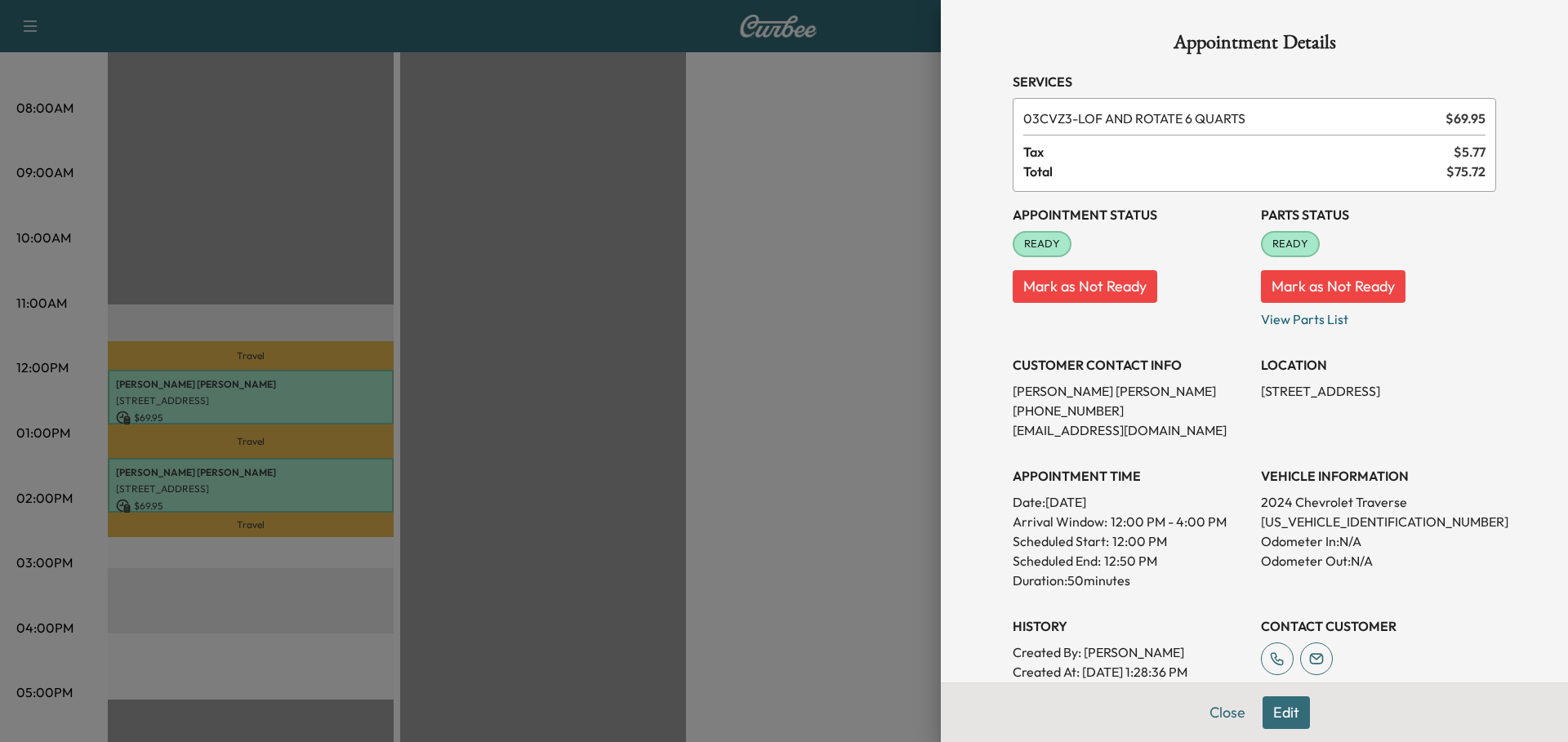
click at [536, 386] on div at bounding box center [784, 371] width 1568 height 742
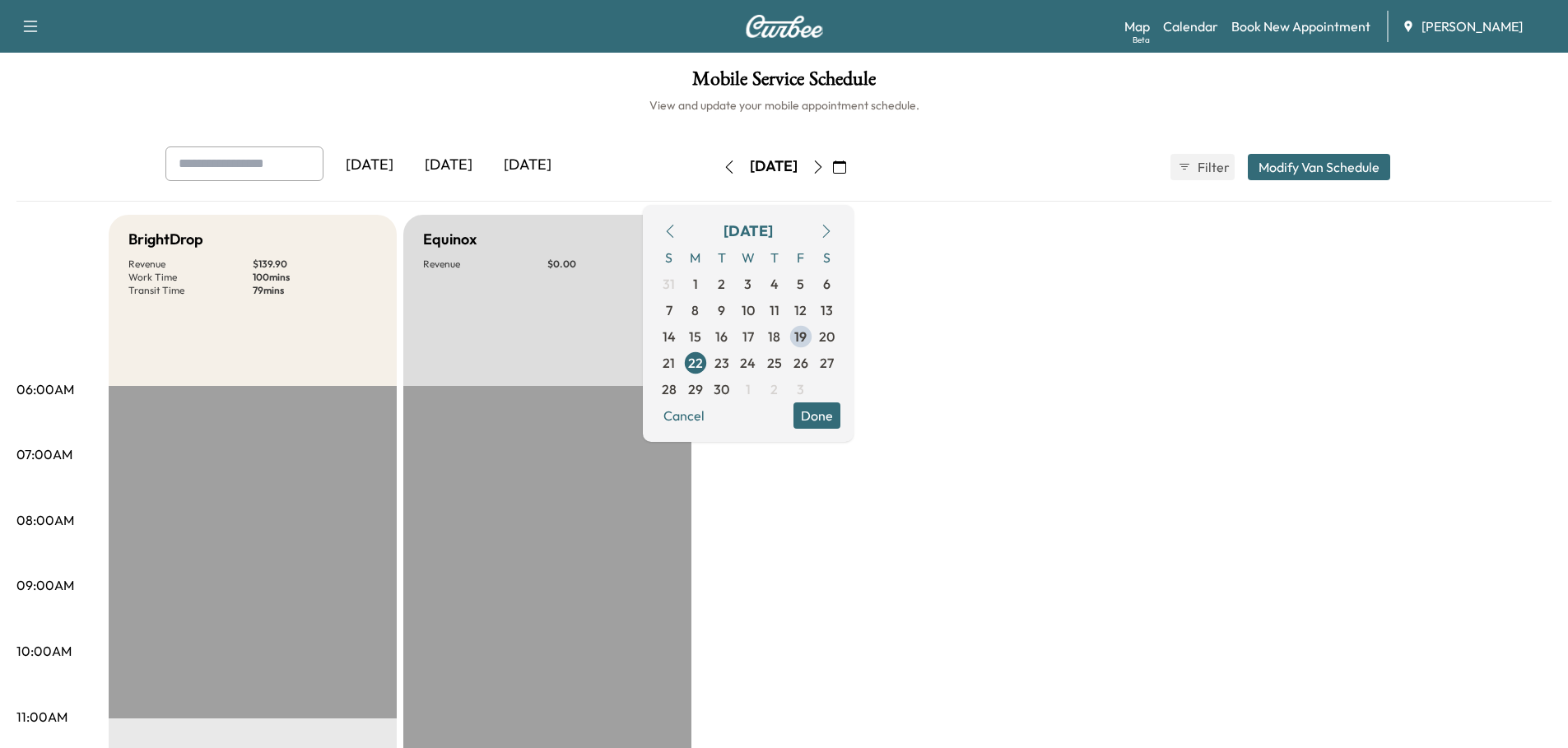
click at [677, 227] on icon "button" at bounding box center [669, 231] width 13 height 13
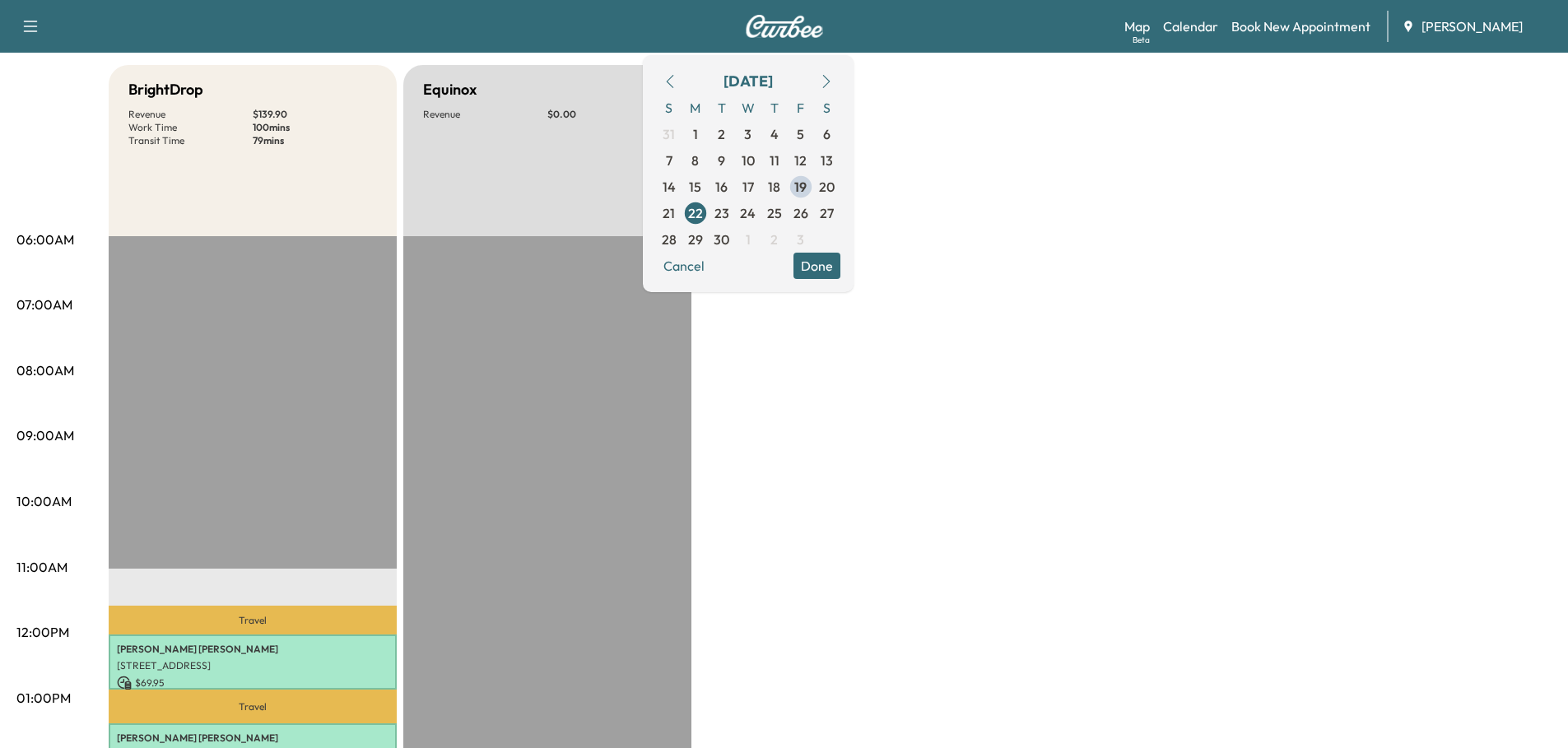
scroll to position [412, 0]
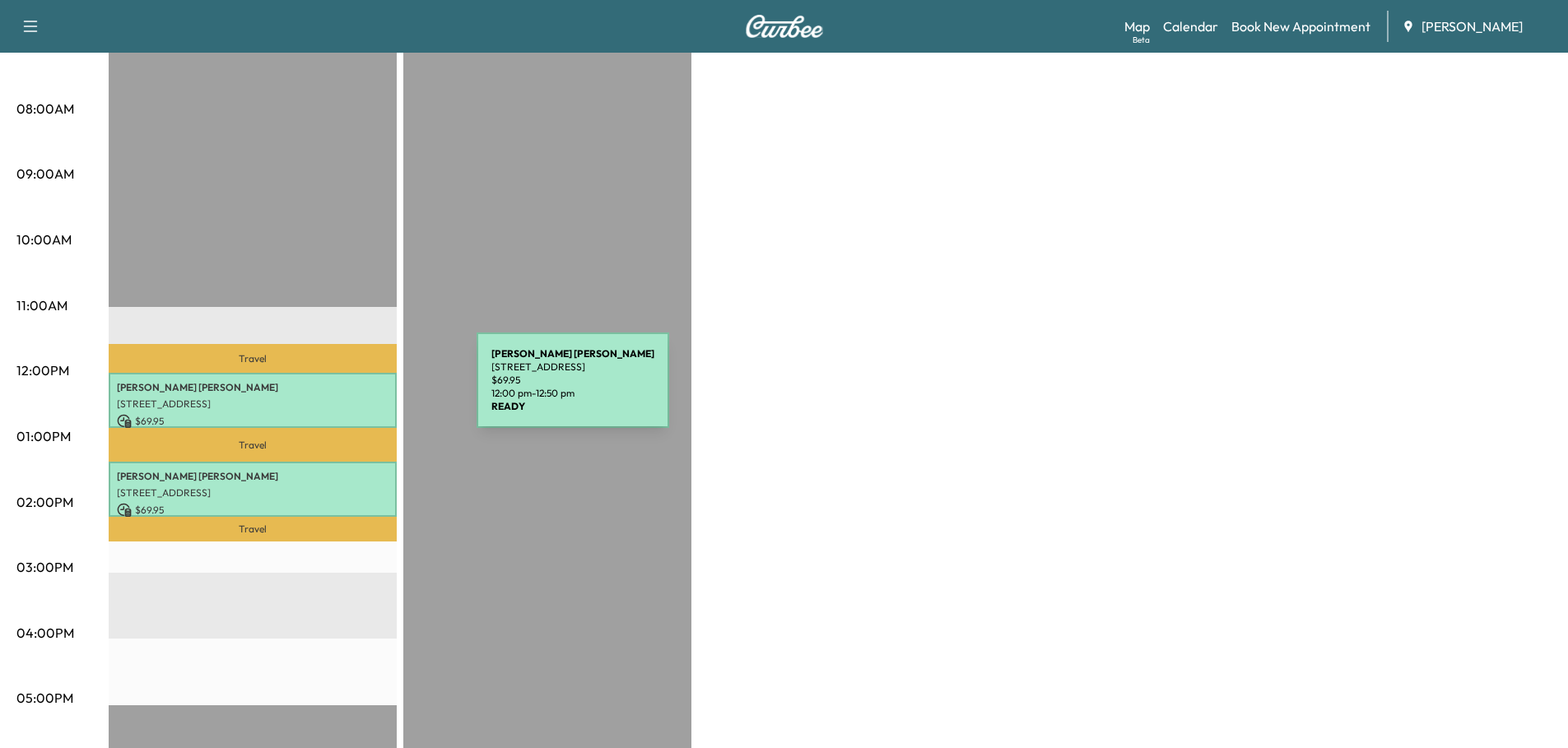
click at [353, 390] on div "[PERSON_NAME] [STREET_ADDRESS] $ 69.95 12:00 pm - 12:50 pm" at bounding box center [252, 401] width 288 height 55
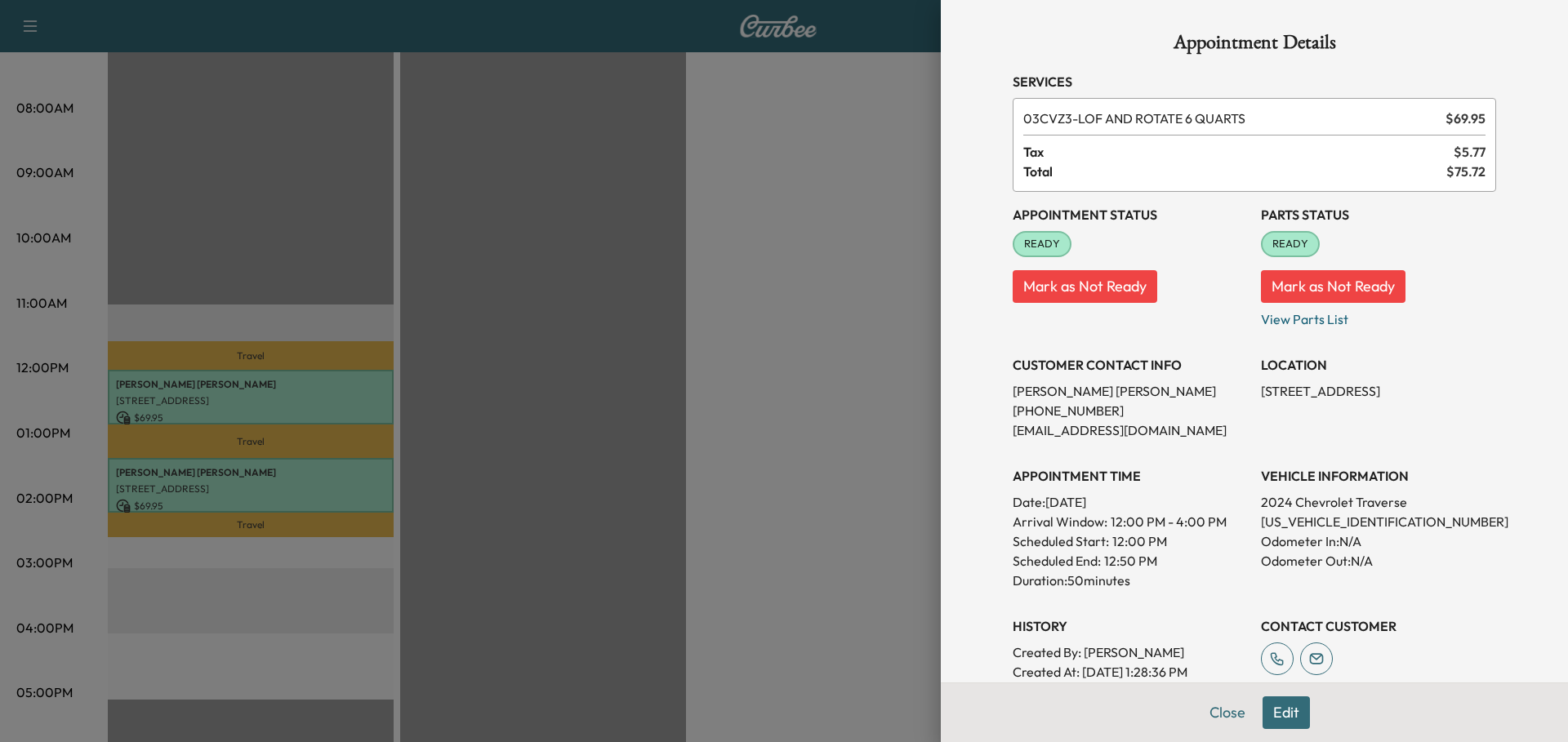
click at [1342, 523] on p "[US_VEHICLE_IDENTIFICATION_NUMBER]" at bounding box center [1378, 521] width 235 height 20
copy p "[US_VEHICLE_IDENTIFICATION_NUMBER]"
click at [650, 368] on div at bounding box center [784, 371] width 1568 height 742
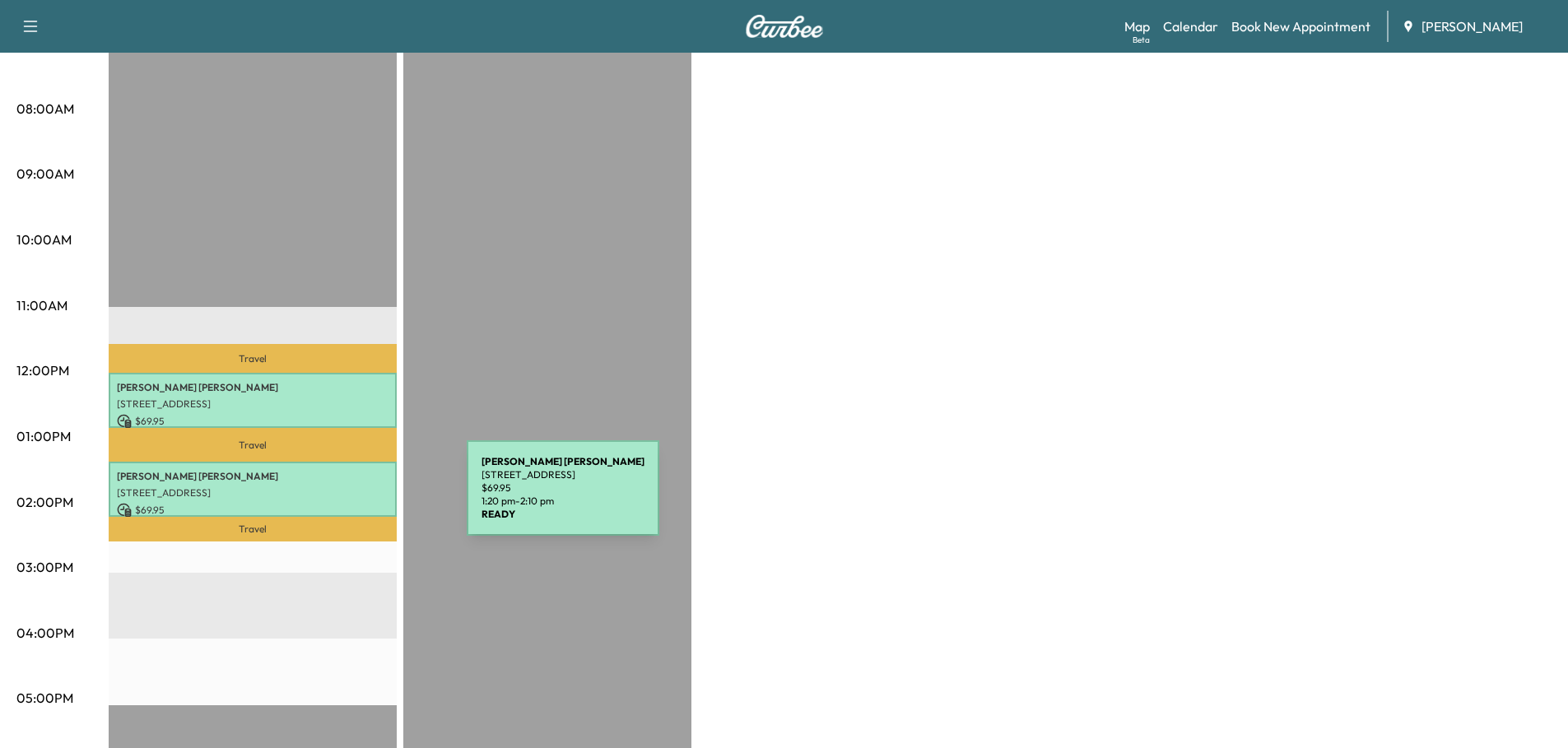
click at [343, 503] on p "$ 69.95" at bounding box center [252, 510] width 271 height 15
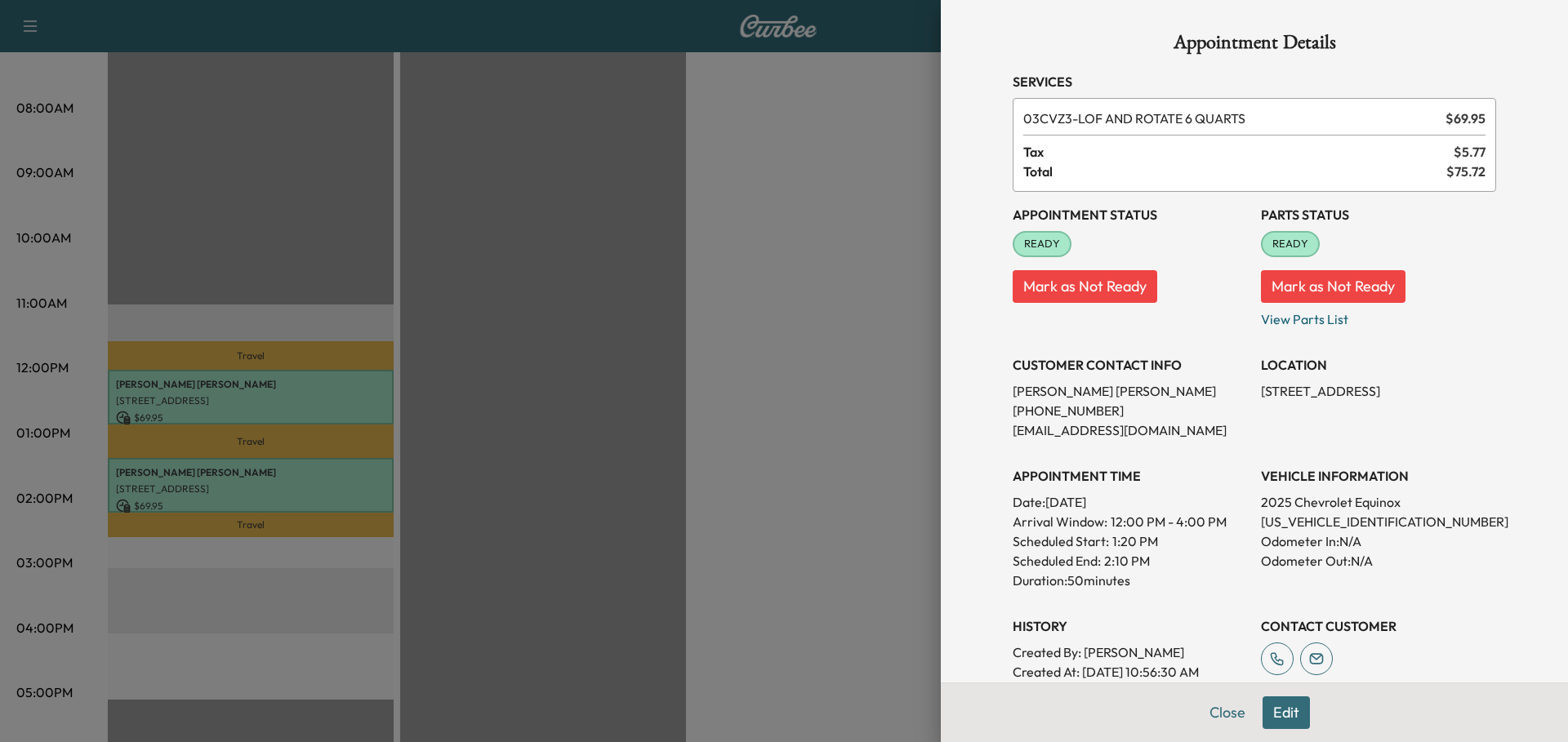
click at [1335, 523] on p "[US_VEHICLE_IDENTIFICATION_NUMBER]" at bounding box center [1378, 521] width 235 height 20
copy p "[US_VEHICLE_IDENTIFICATION_NUMBER]"
click at [604, 365] on div at bounding box center [784, 371] width 1568 height 742
